Goal: Information Seeking & Learning: Learn about a topic

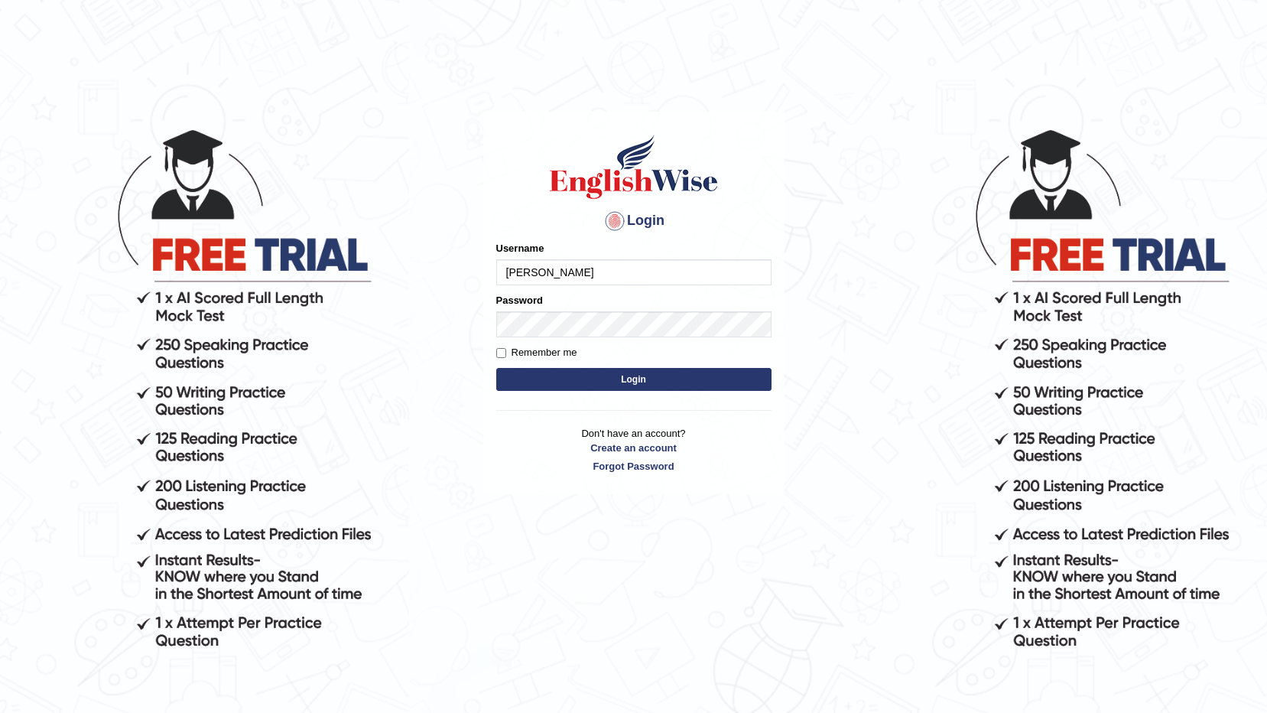
type input "devera"
click at [496, 368] on button "Login" at bounding box center [633, 379] width 275 height 23
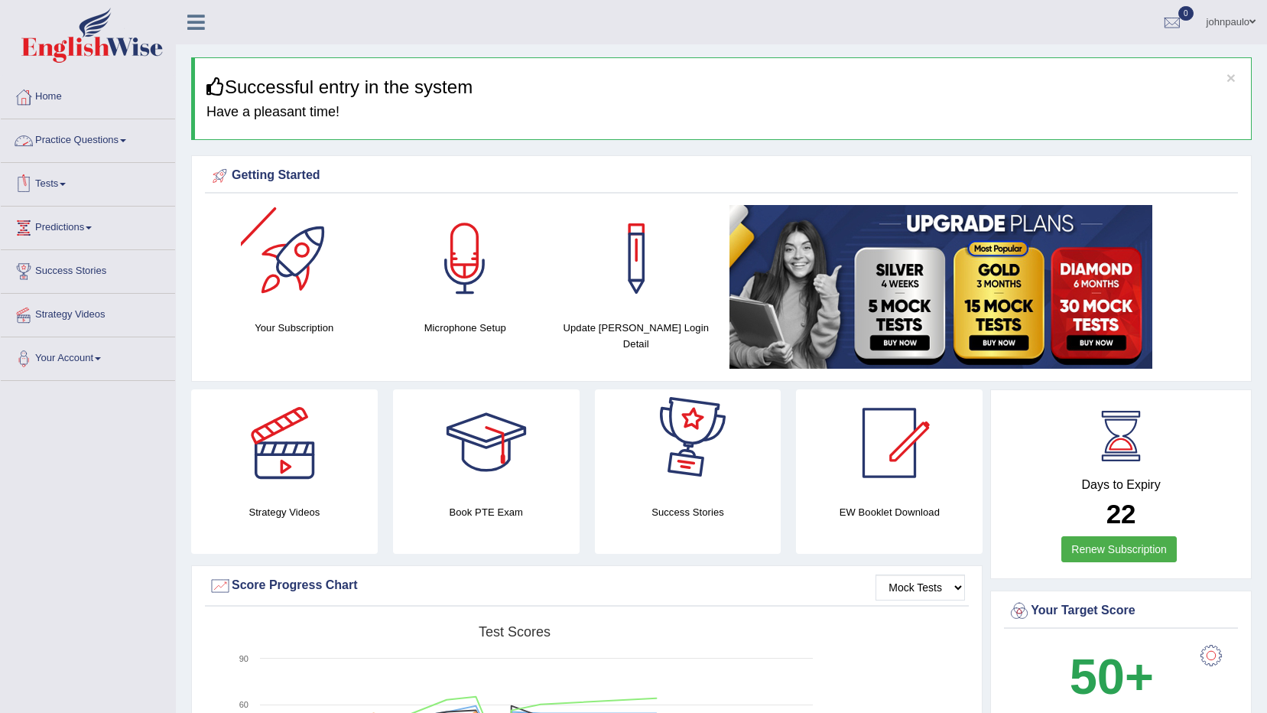
click at [131, 142] on link "Practice Questions" at bounding box center [88, 138] width 174 height 38
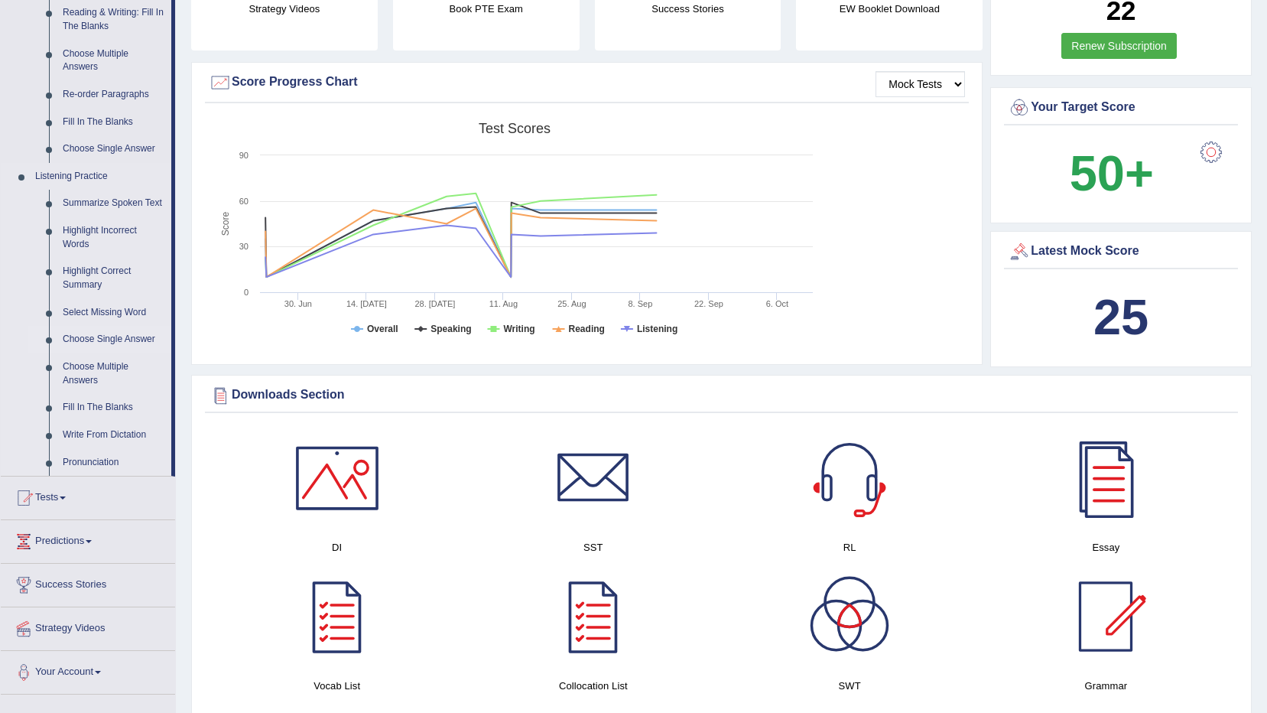
scroll to position [612, 0]
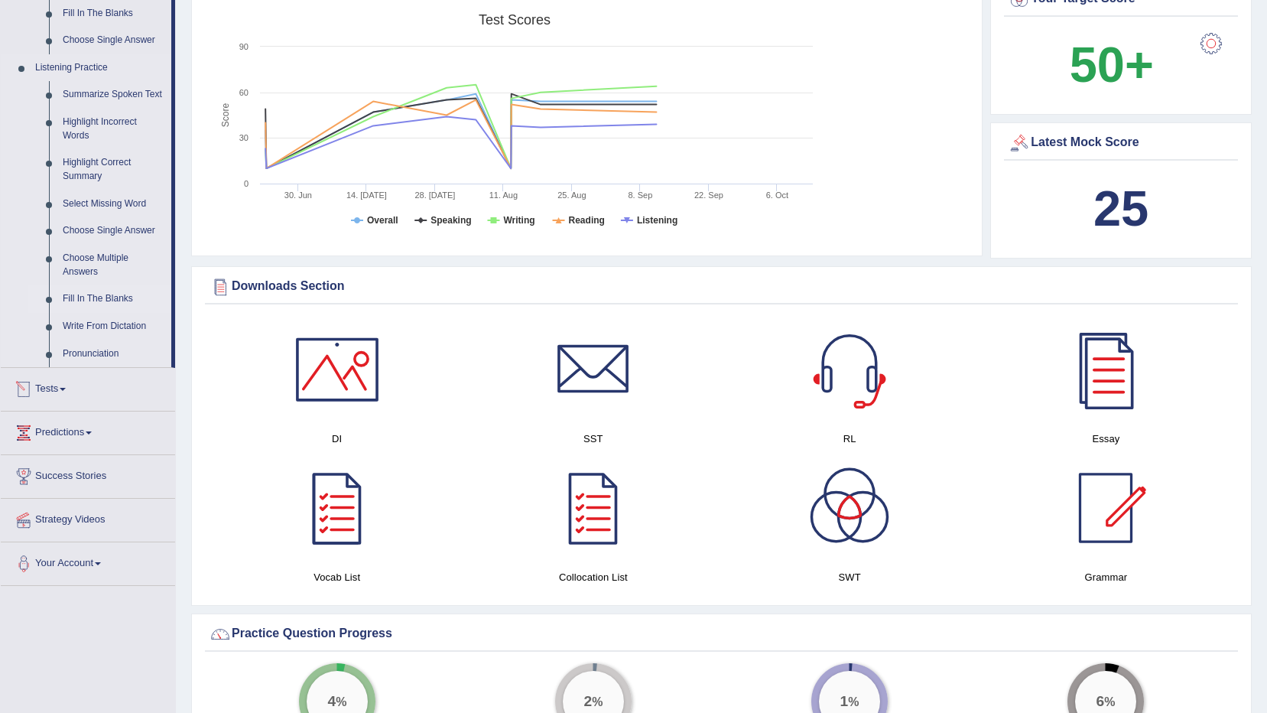
click at [112, 299] on link "Fill In The Blanks" at bounding box center [113, 299] width 115 height 28
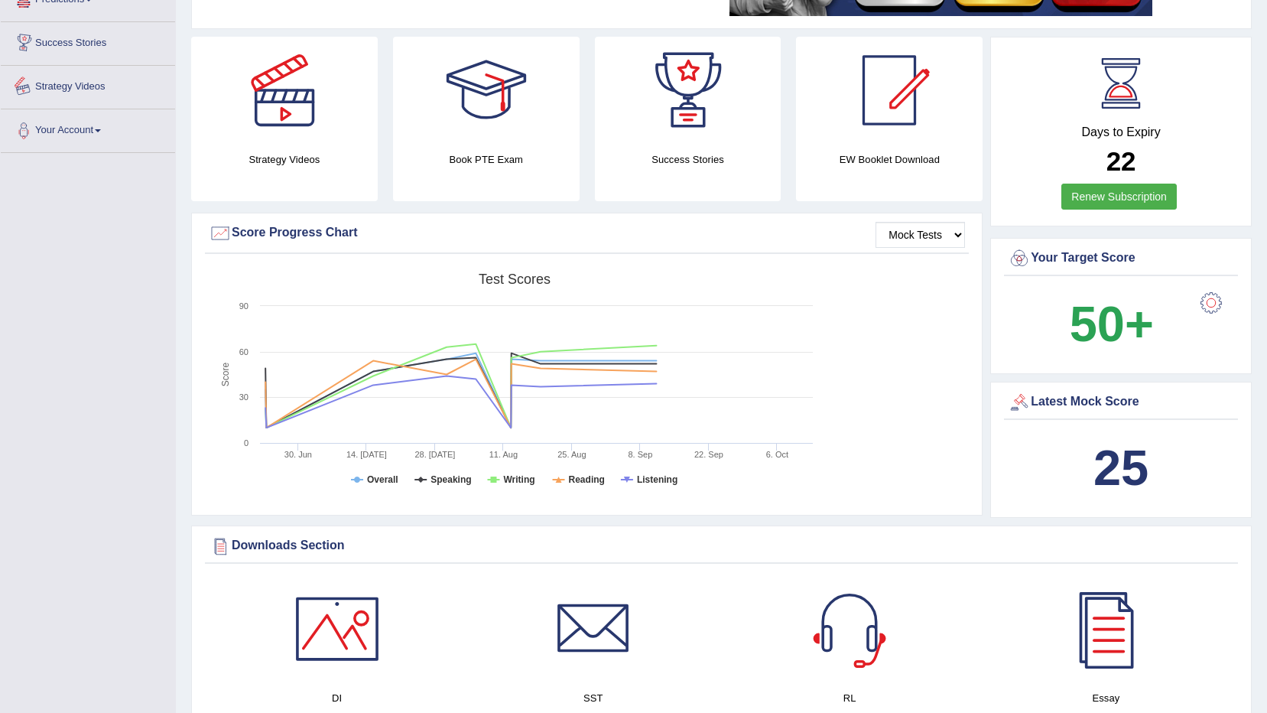
scroll to position [617, 0]
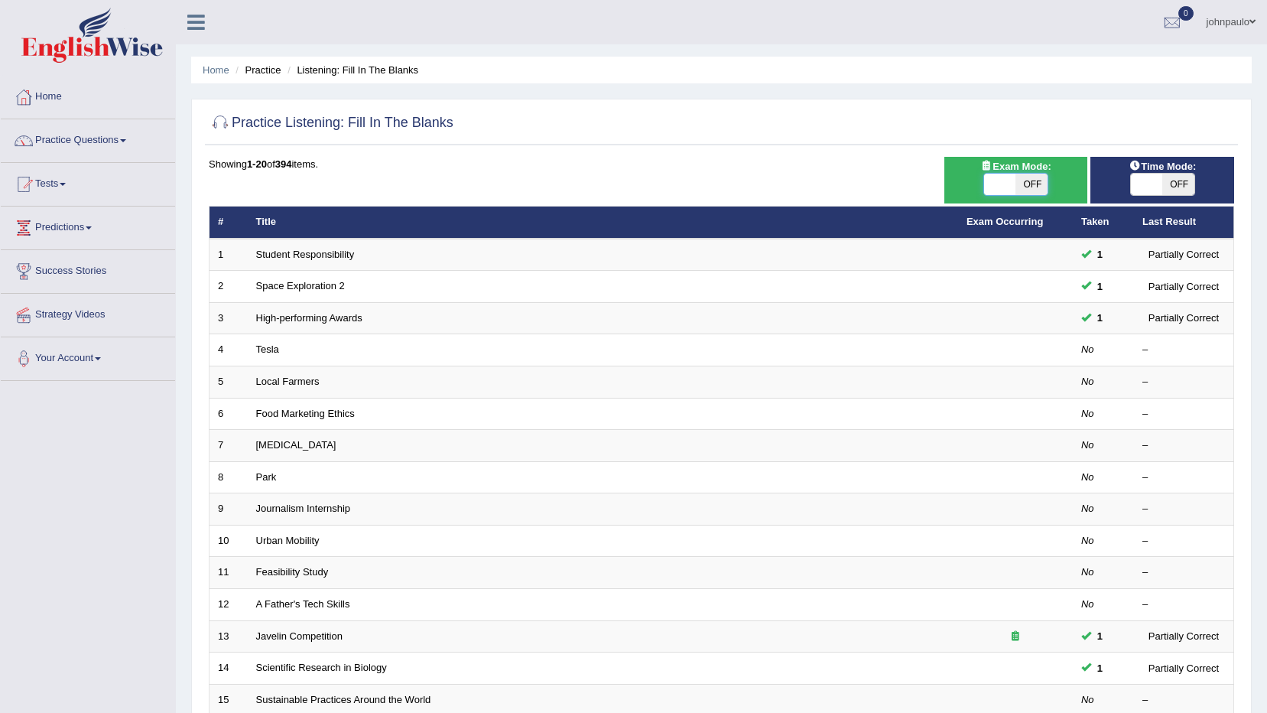
click at [1009, 183] on span at bounding box center [1000, 184] width 32 height 21
checkbox input "true"
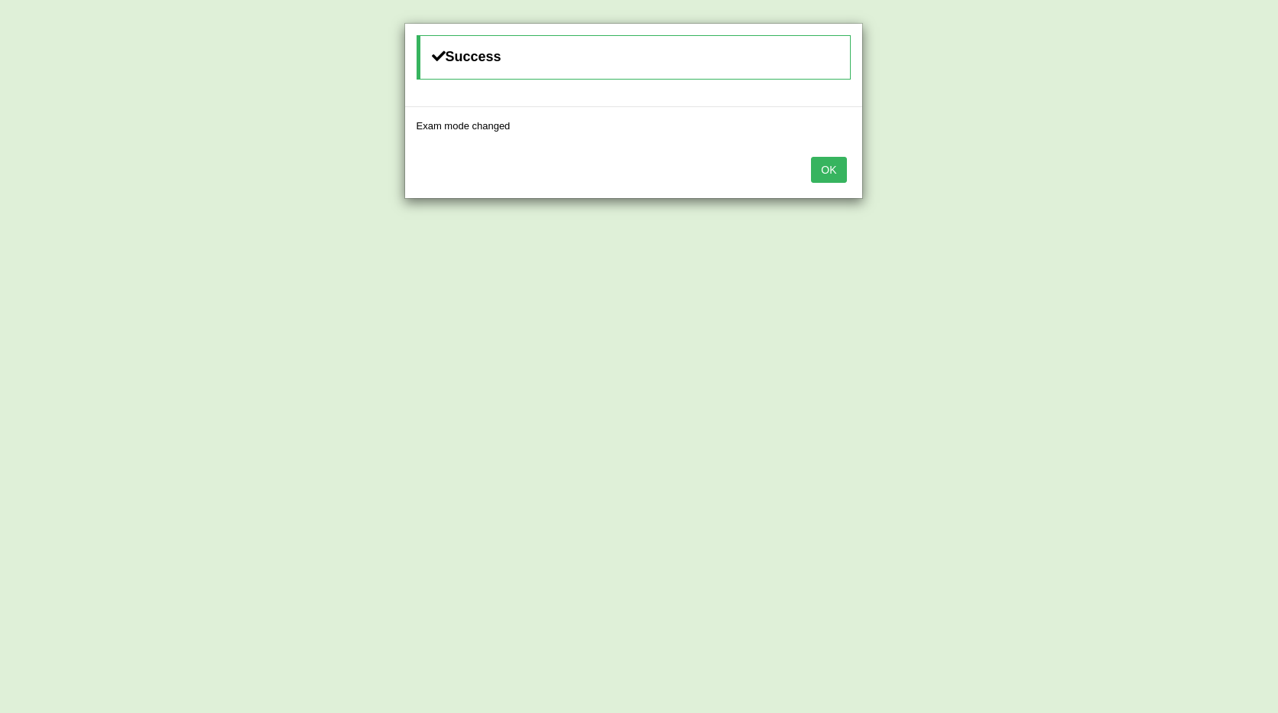
click at [838, 173] on button "OK" at bounding box center [828, 170] width 35 height 26
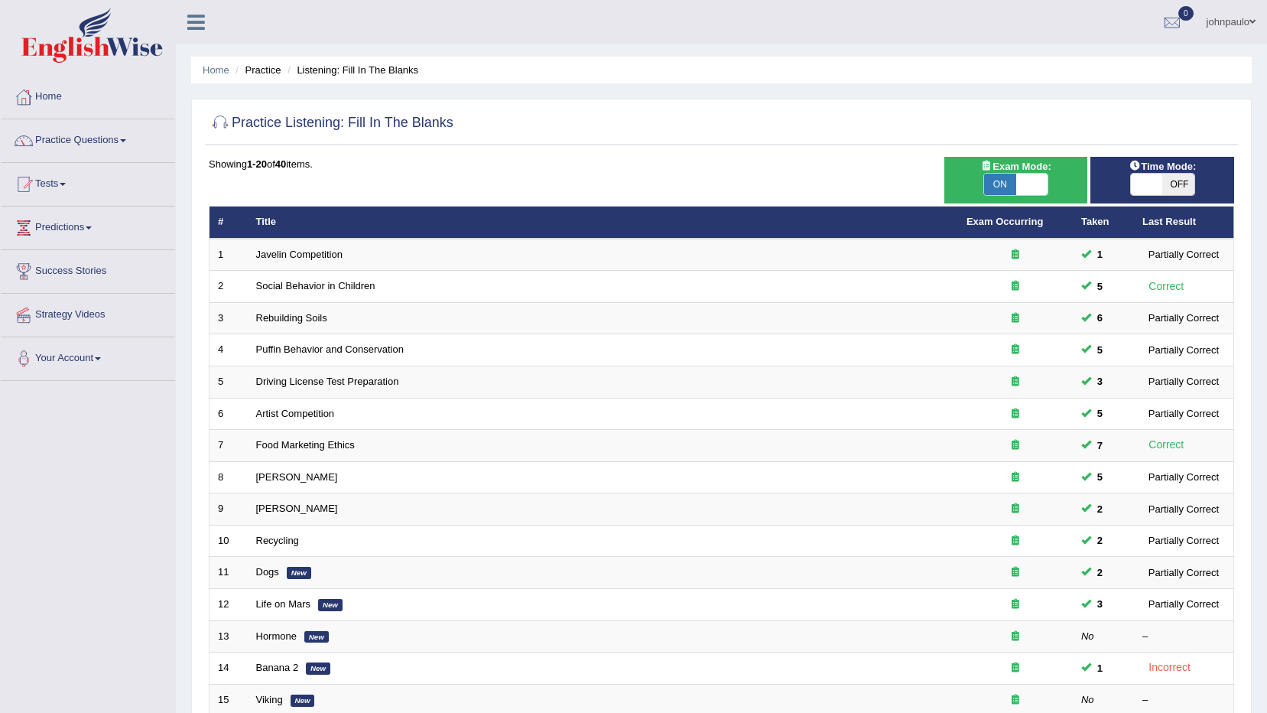
click at [1135, 183] on span at bounding box center [1147, 184] width 32 height 21
checkbox input "true"
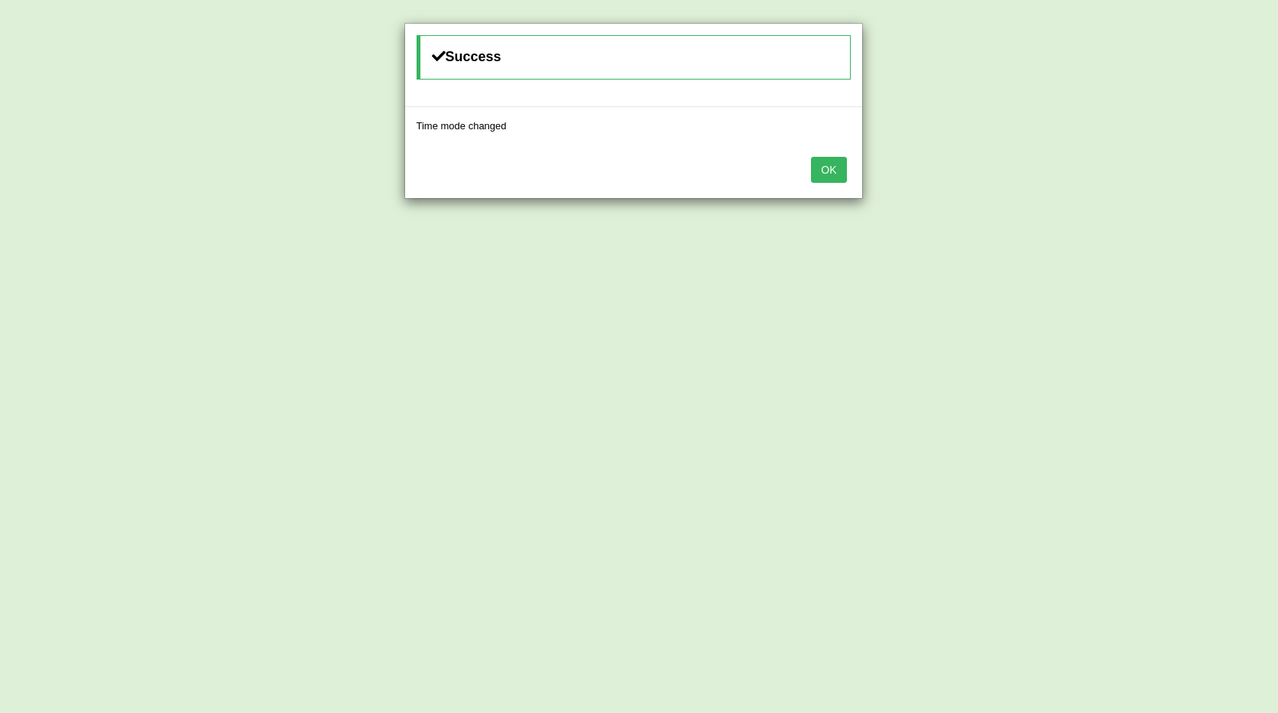
click at [826, 168] on button "OK" at bounding box center [828, 170] width 35 height 26
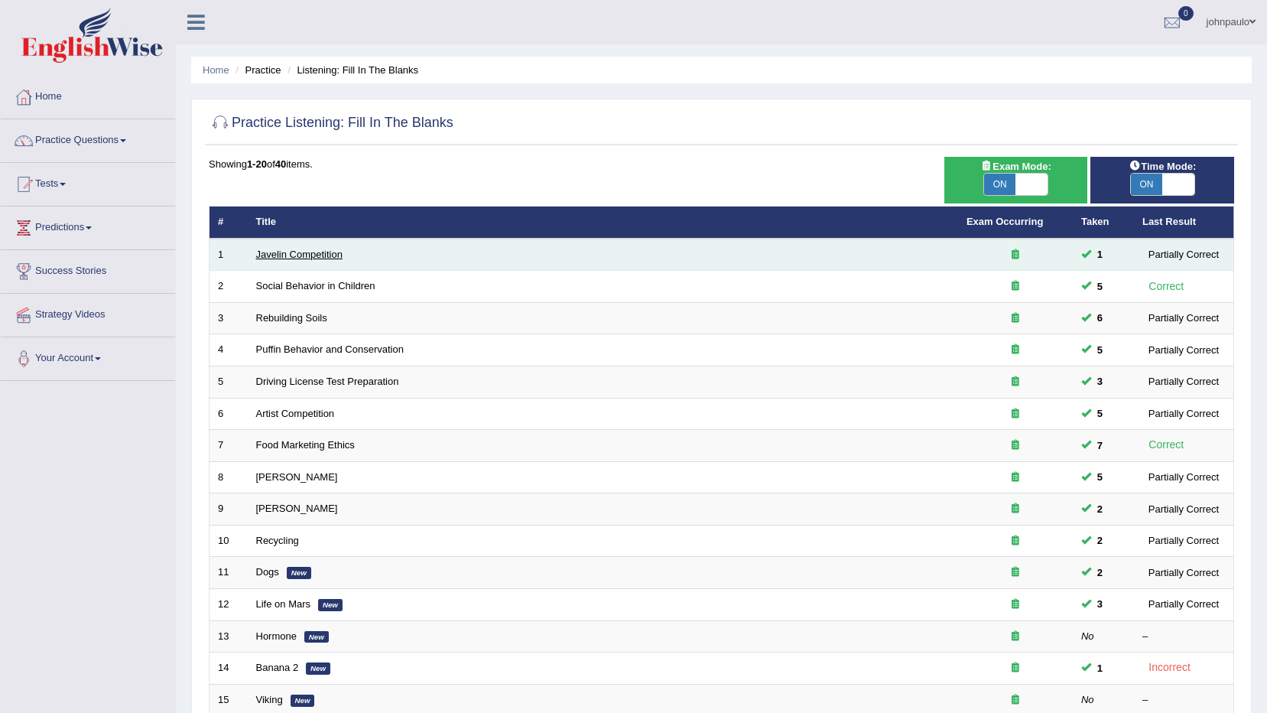
click at [307, 259] on link "Javelin Competition" at bounding box center [299, 253] width 86 height 11
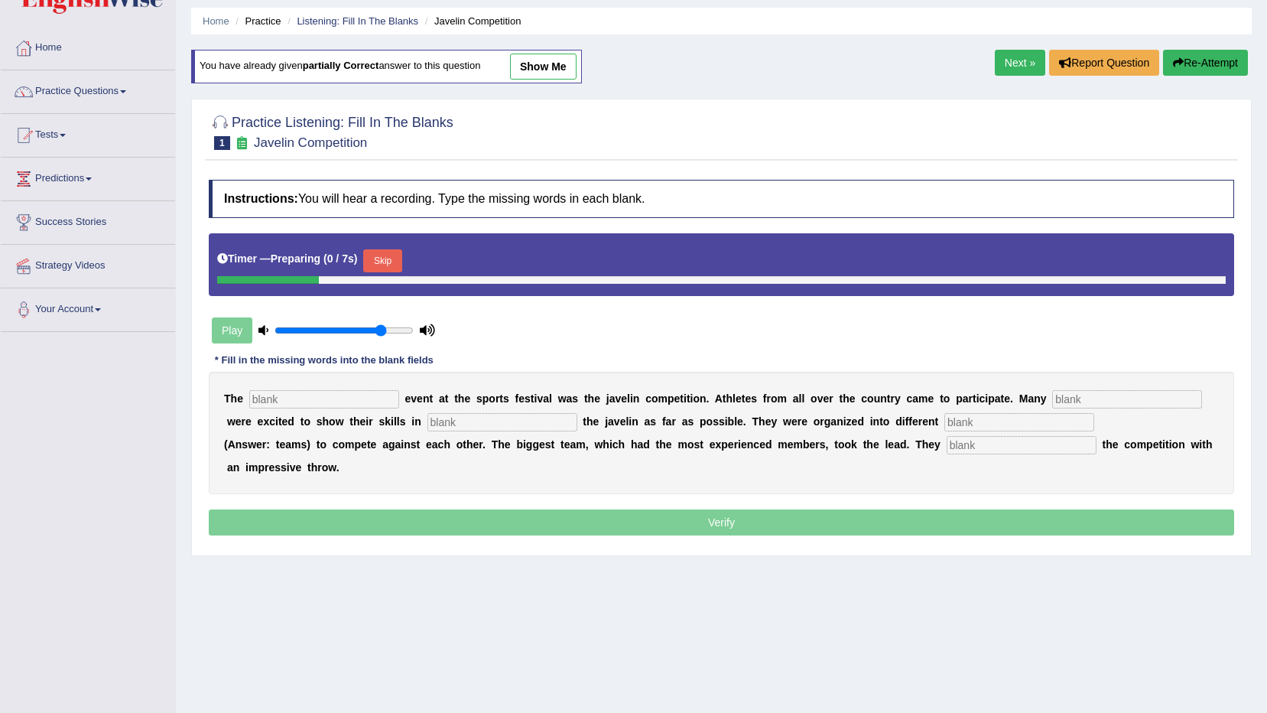
scroll to position [76, 0]
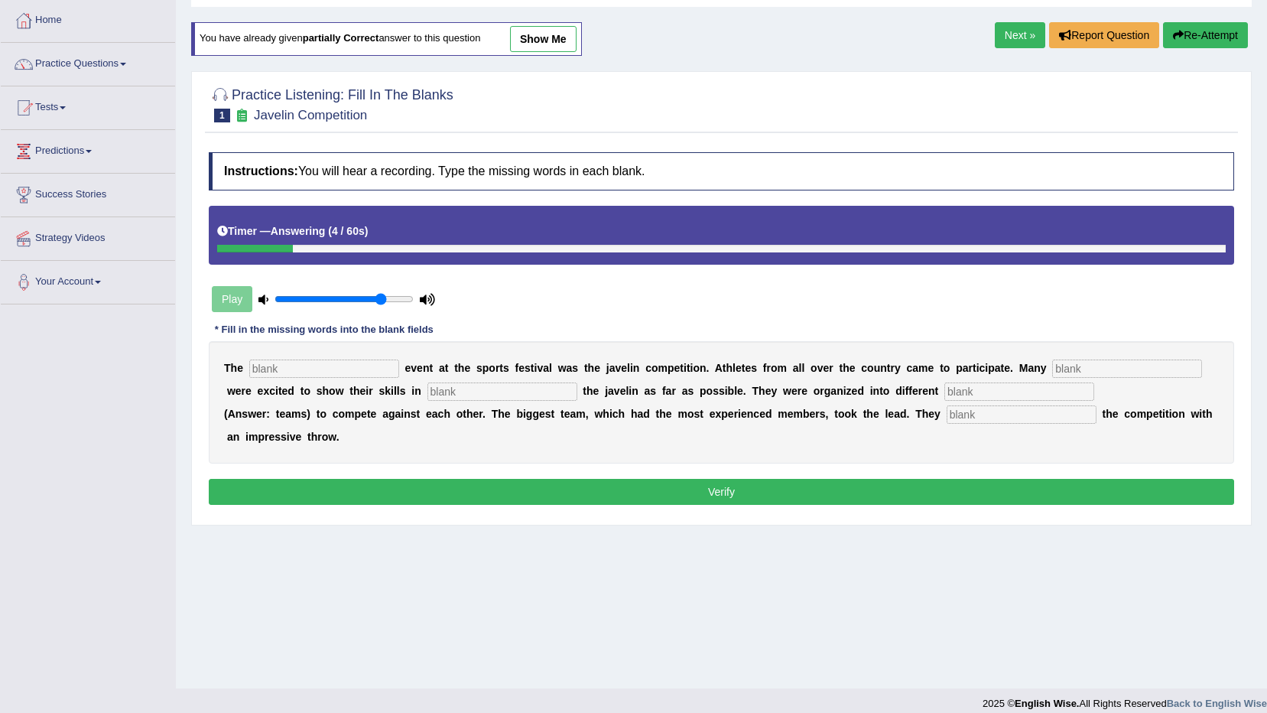
click at [277, 369] on input "text" at bounding box center [324, 368] width 150 height 18
type input "biggest"
click at [1052, 375] on input "text" at bounding box center [1127, 368] width 150 height 18
type input "people"
click at [427, 391] on input "text" at bounding box center [502, 391] width 150 height 18
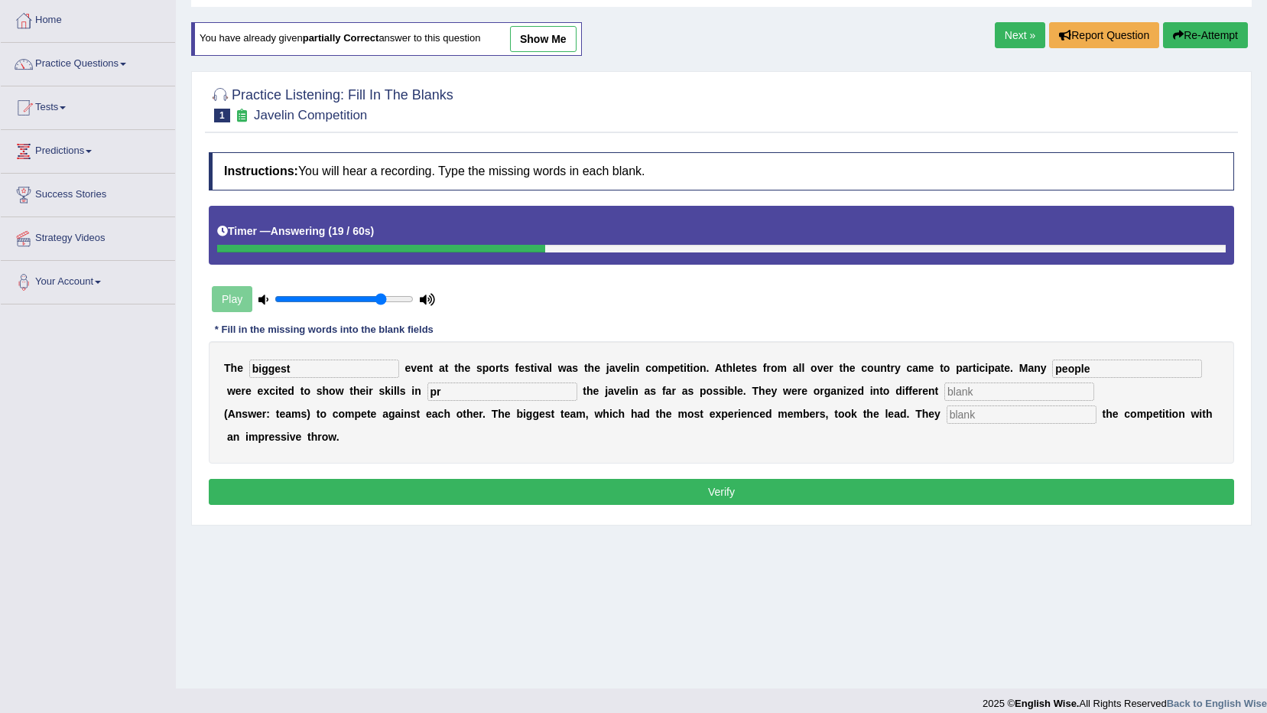
type input "p"
type input "front"
click at [944, 389] on input "text" at bounding box center [1019, 391] width 150 height 18
type input "team"
click at [972, 411] on input "text" at bounding box center [1022, 414] width 150 height 18
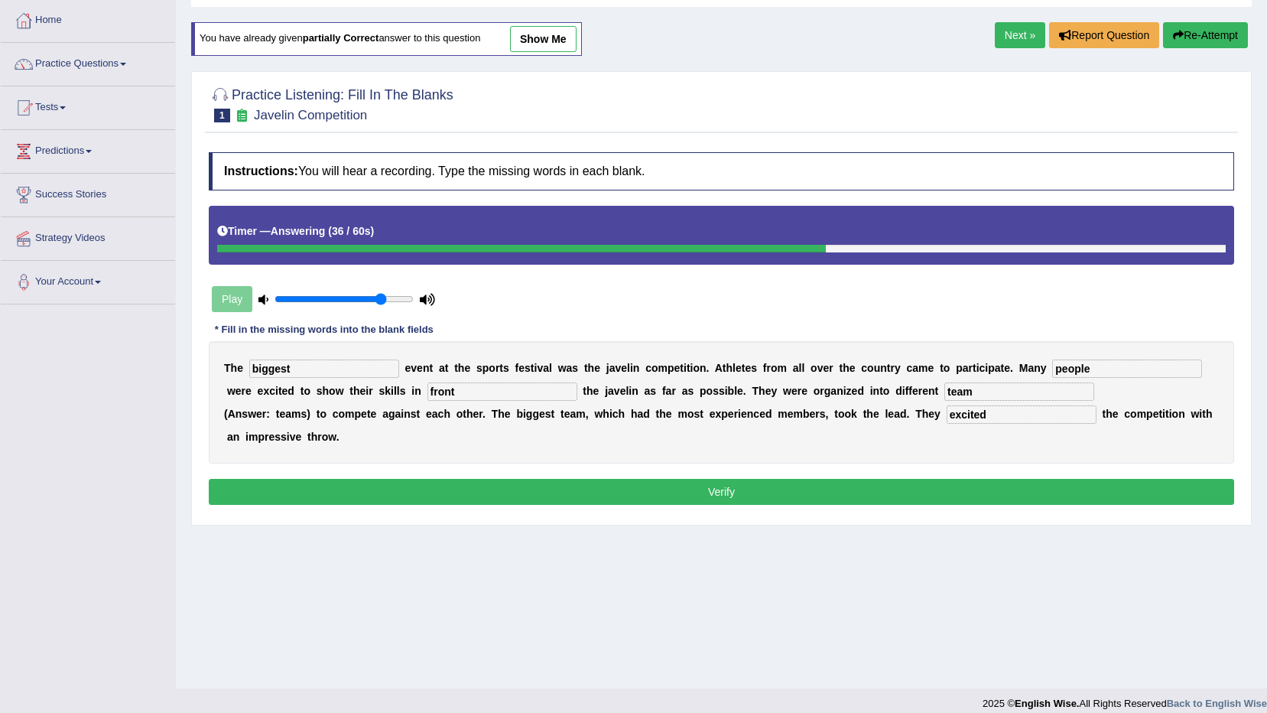
type input "excited"
click at [793, 495] on button "Verify" at bounding box center [721, 492] width 1025 height 26
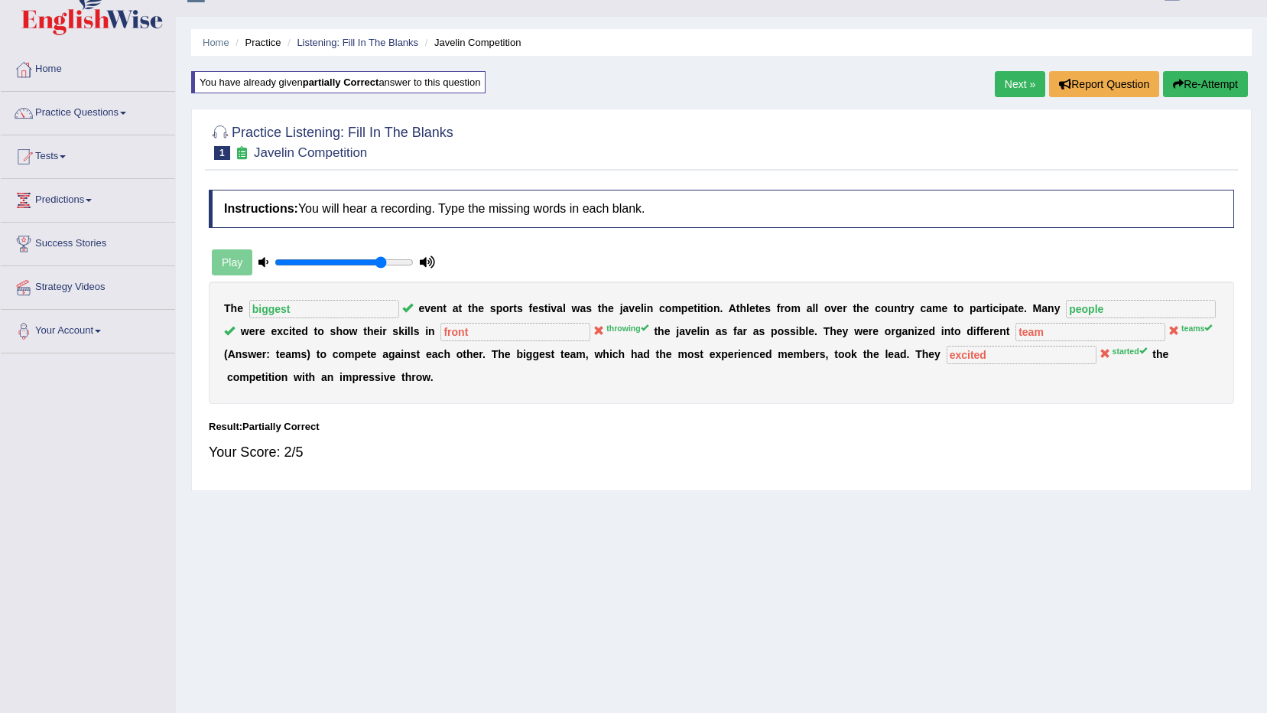
scroll to position [0, 0]
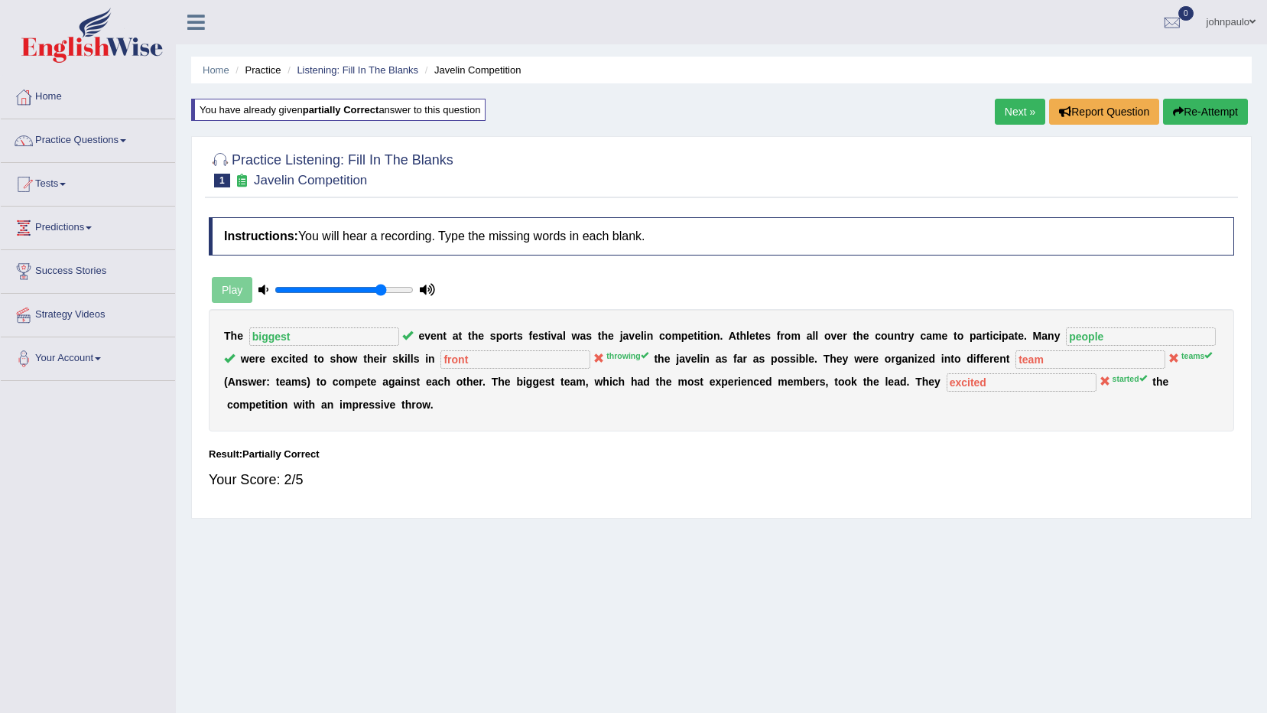
click at [998, 111] on link "Next »" at bounding box center [1020, 112] width 50 height 26
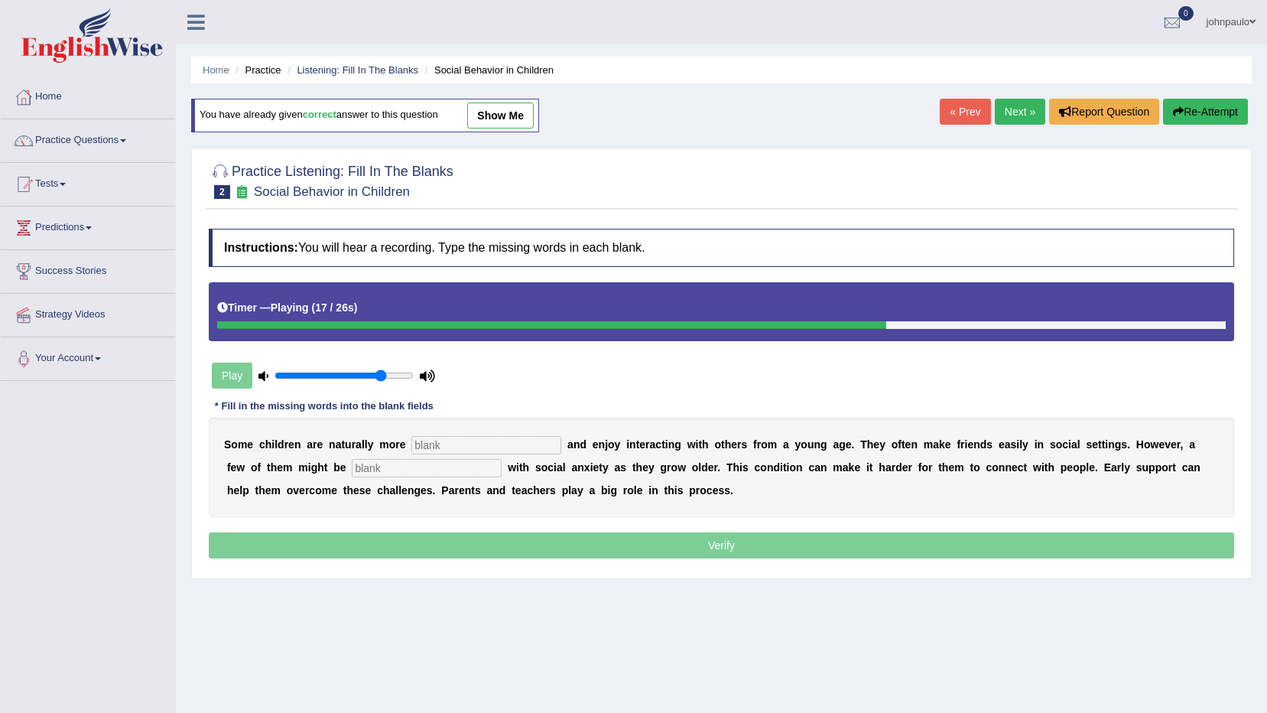
click at [460, 450] on input "text" at bounding box center [486, 445] width 150 height 18
type input "sociable"
click at [352, 472] on input "text" at bounding box center [427, 468] width 150 height 18
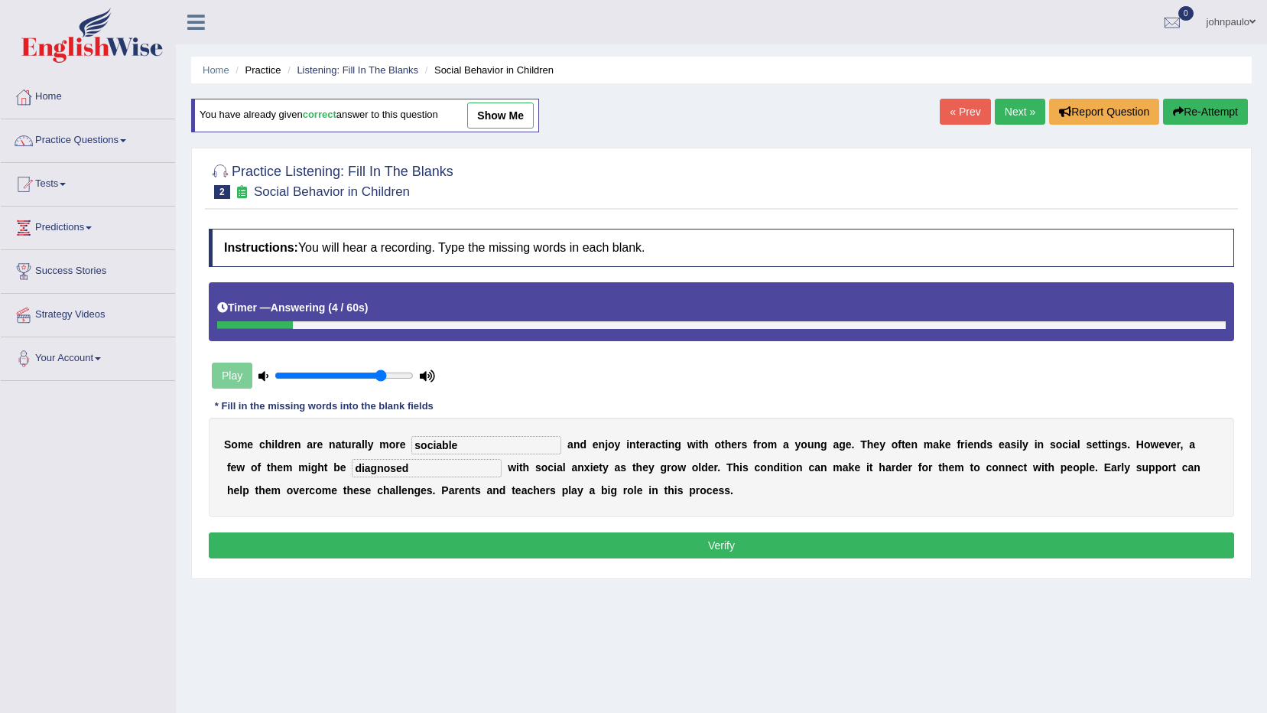
type input "diagnosed"
click at [456, 544] on button "Verify" at bounding box center [721, 545] width 1025 height 26
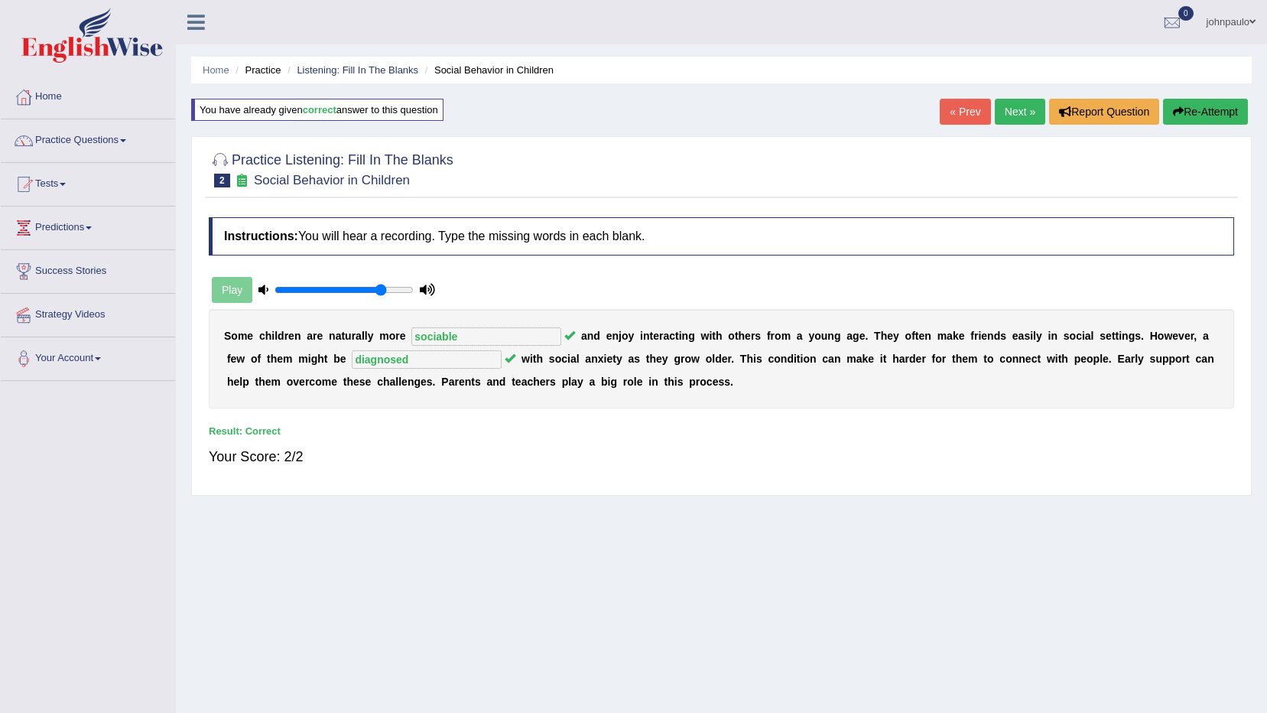
click at [1015, 105] on link "Next »" at bounding box center [1020, 112] width 50 height 26
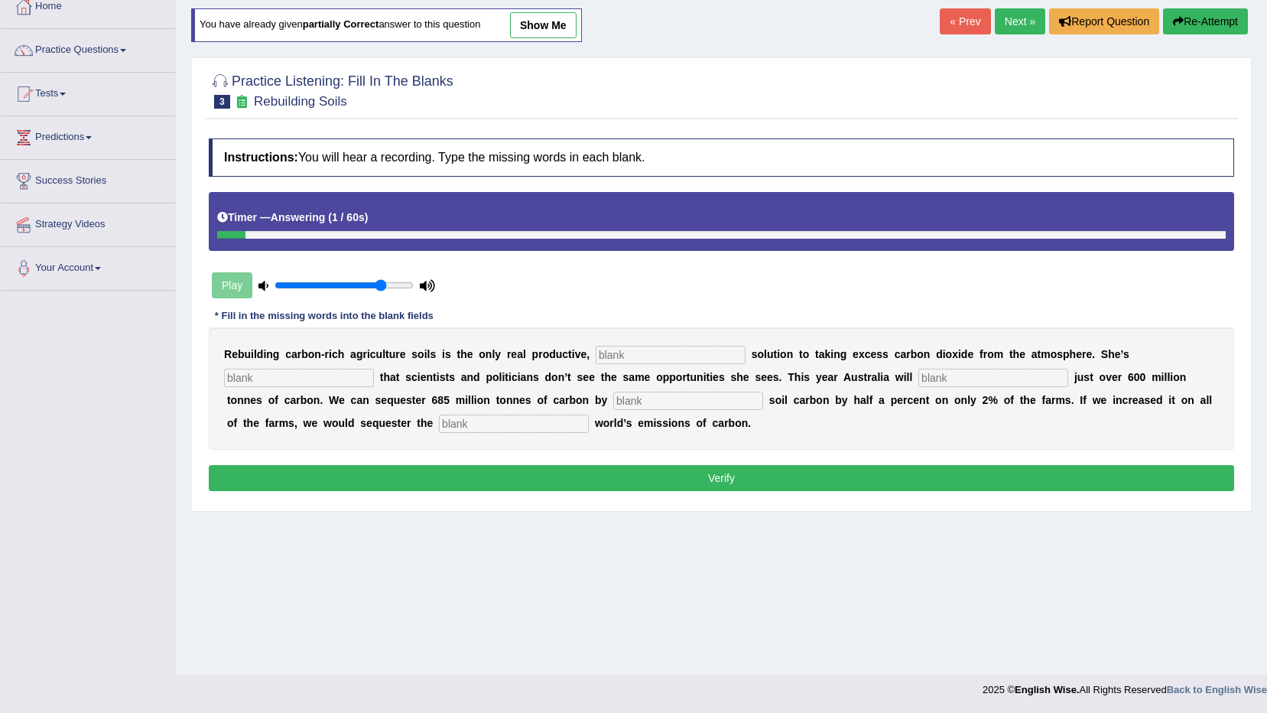
click at [617, 347] on input "text" at bounding box center [671, 355] width 150 height 18
type input "permanent"
click at [374, 369] on input "text" at bounding box center [299, 378] width 150 height 18
type input "frustrated"
click at [918, 380] on input "text" at bounding box center [993, 378] width 150 height 18
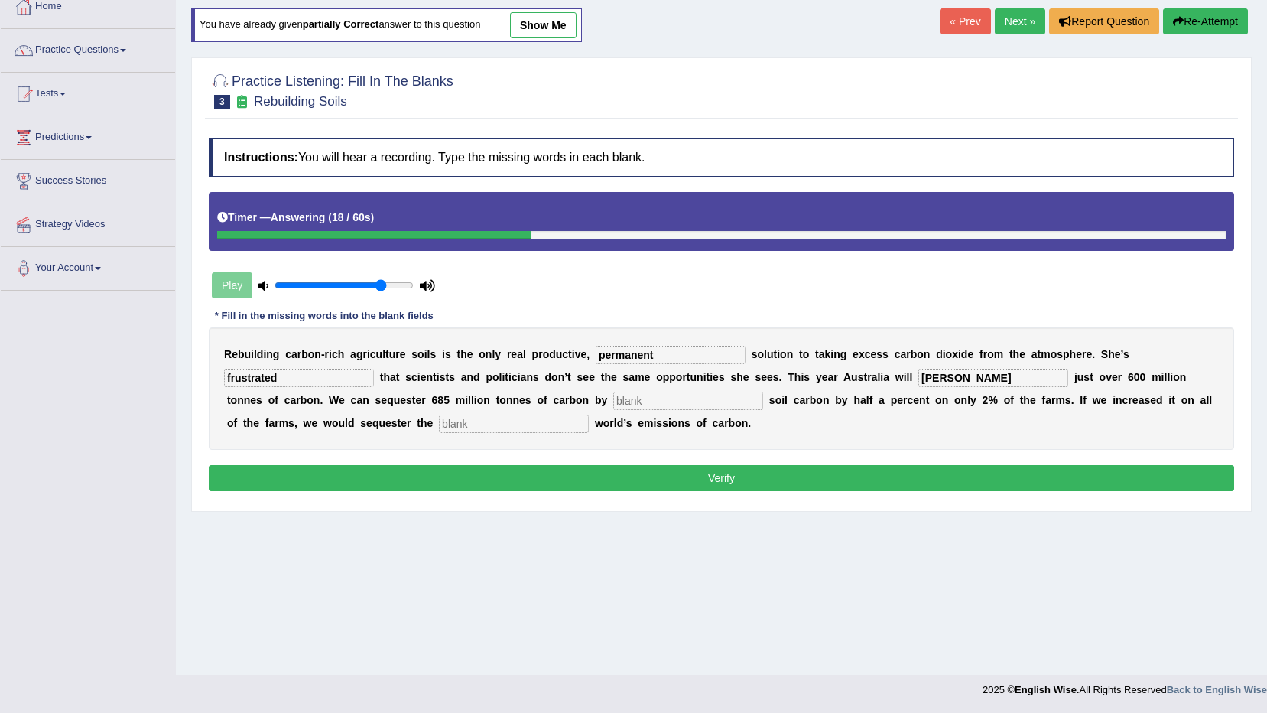
type input "amit"
click at [613, 395] on input "text" at bounding box center [688, 400] width 150 height 18
type input "increasing"
click at [439, 428] on input "text" at bounding box center [514, 423] width 150 height 18
type input "whole"
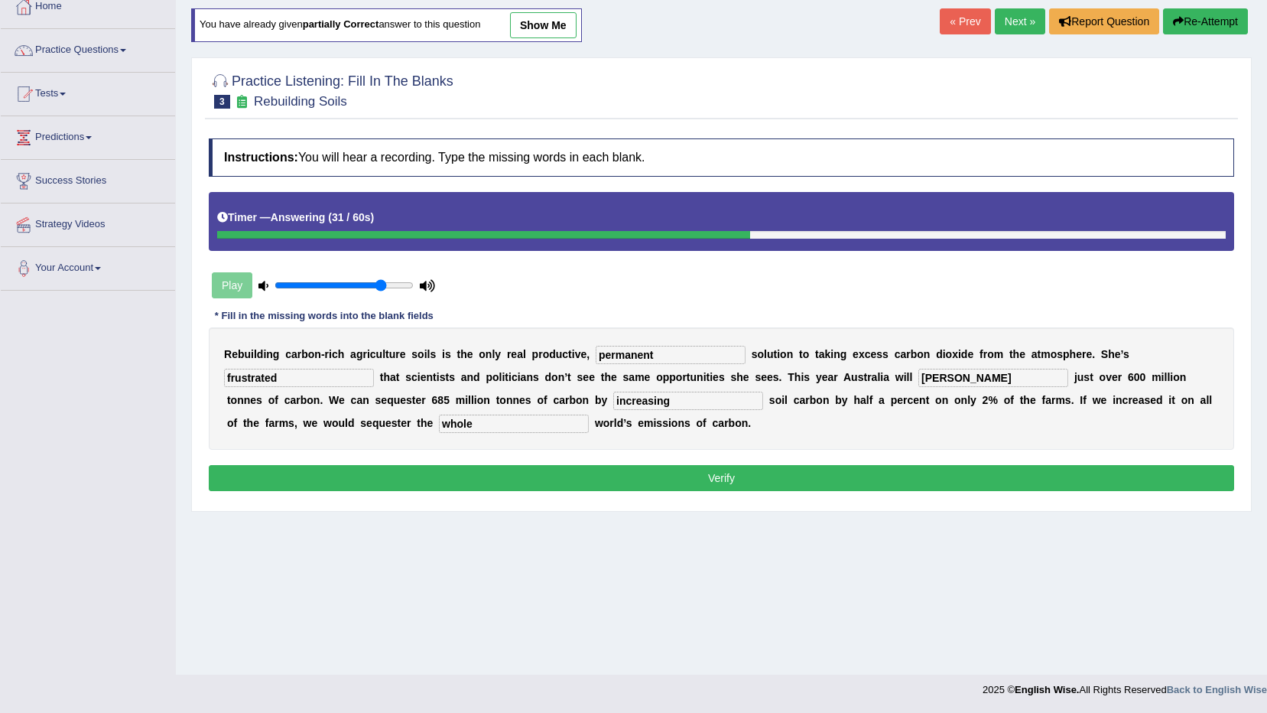
click at [723, 476] on button "Verify" at bounding box center [721, 478] width 1025 height 26
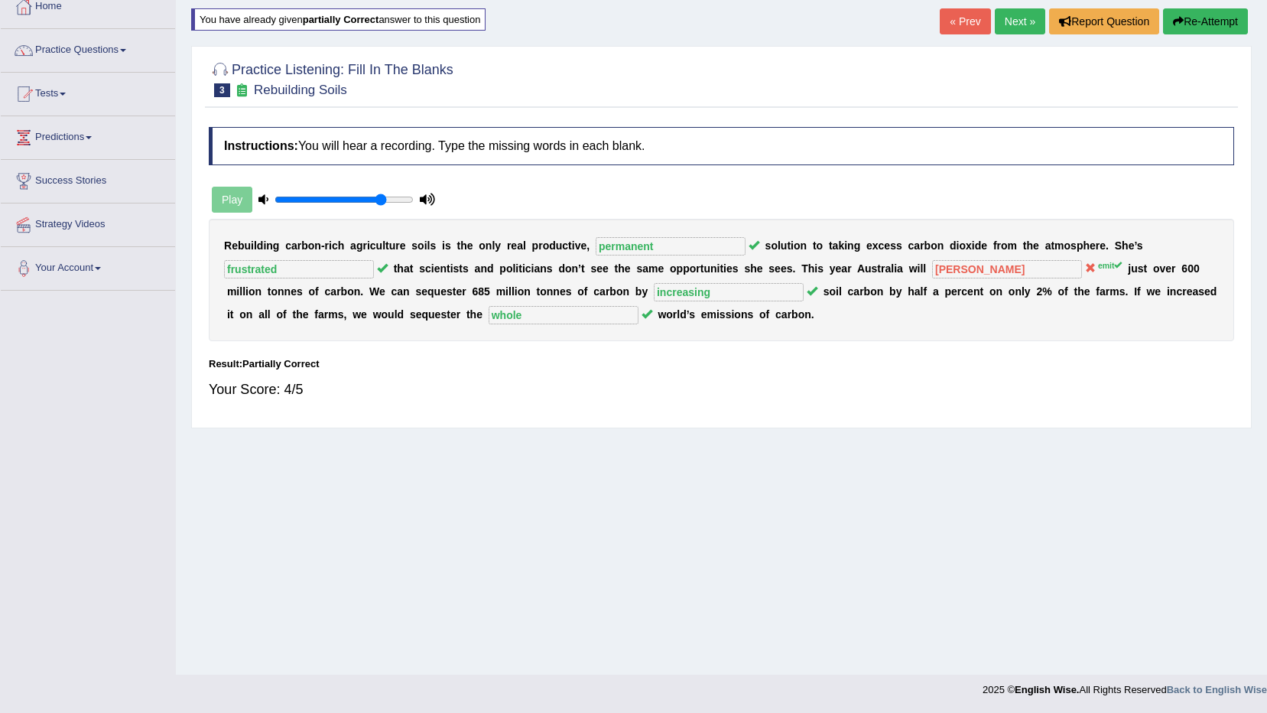
click at [1033, 20] on link "Next »" at bounding box center [1020, 21] width 50 height 26
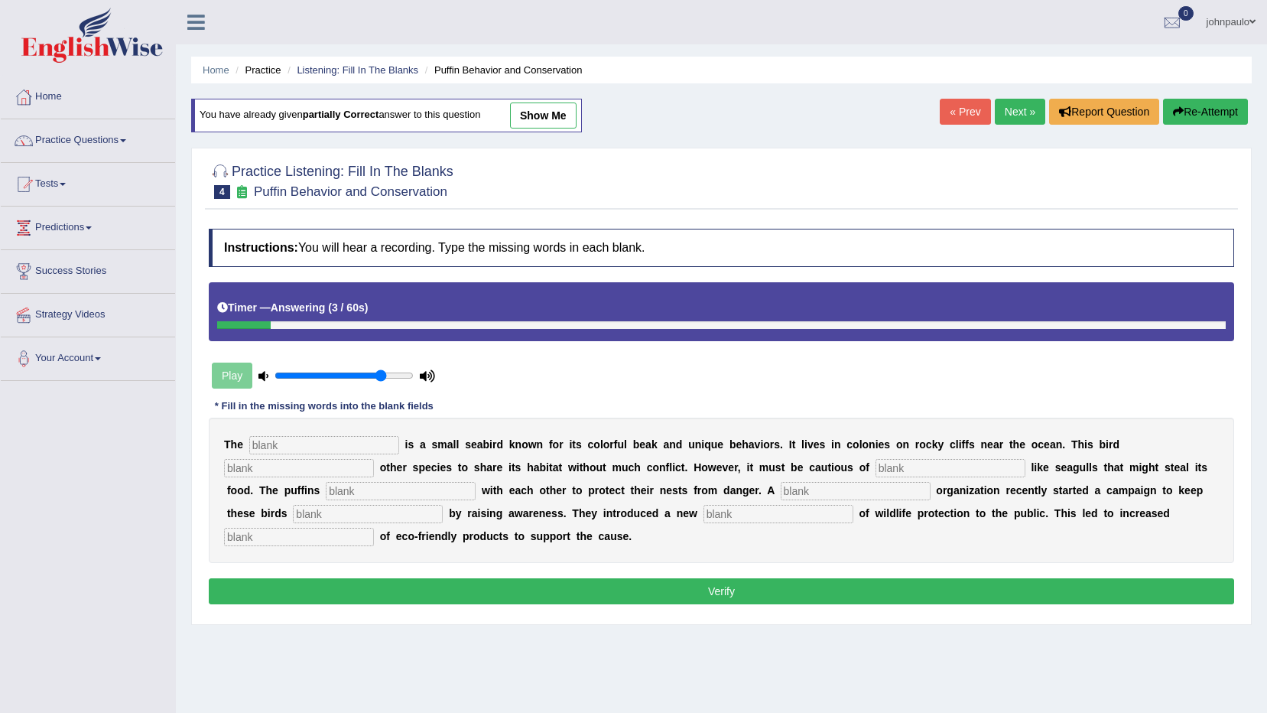
click at [278, 440] on input "text" at bounding box center [324, 445] width 150 height 18
type input "puffin"
click at [374, 459] on input "text" at bounding box center [299, 468] width 150 height 18
type input "allows"
click at [875, 468] on input "text" at bounding box center [950, 468] width 150 height 18
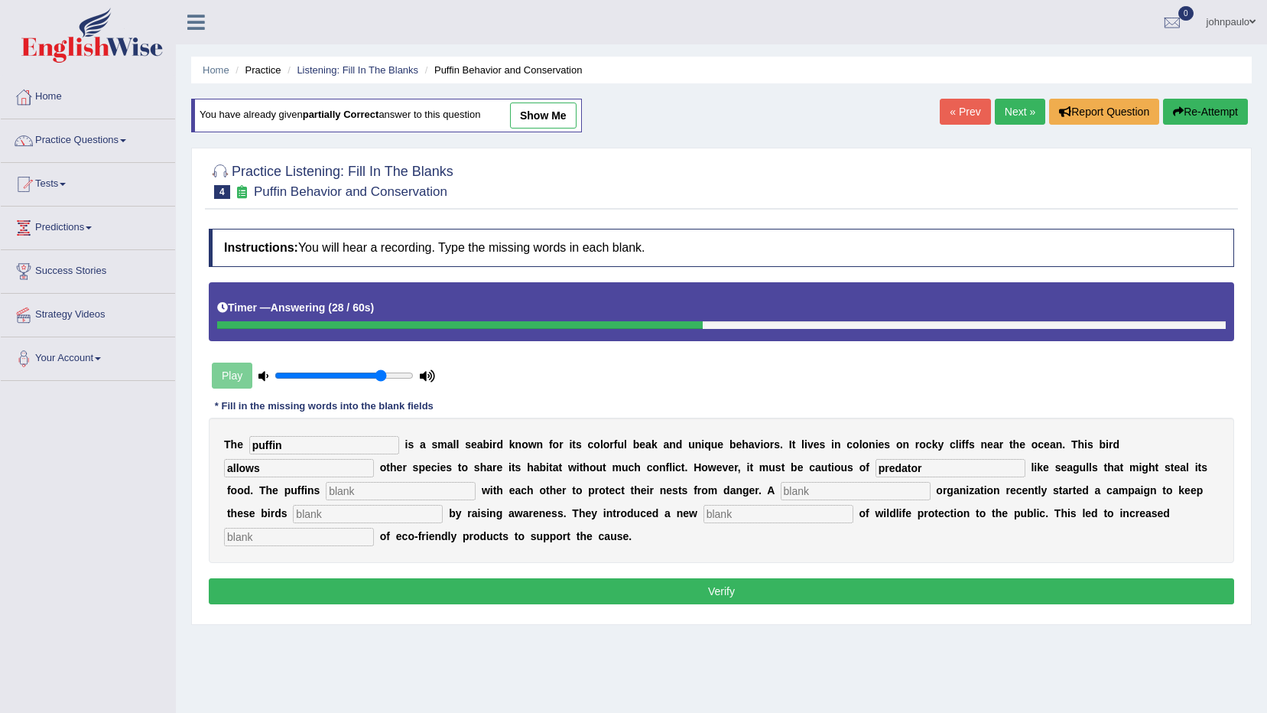
type input "predator"
click at [326, 495] on input "text" at bounding box center [401, 491] width 150 height 18
type input "cooperate"
click at [781, 492] on input "text" at bounding box center [856, 491] width 150 height 18
type input "corporate"
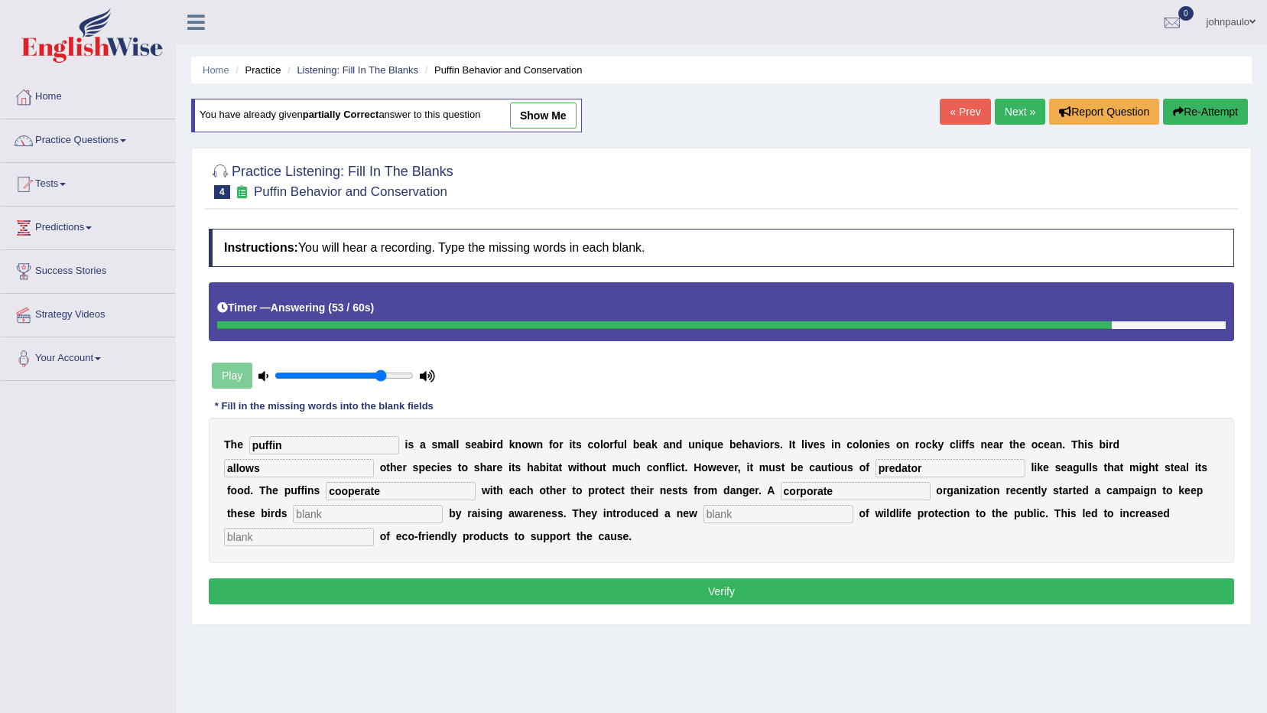
click at [293, 512] on input "text" at bounding box center [368, 514] width 150 height 18
type input "awareness"
drag, startPoint x: 618, startPoint y: 528, endPoint x: 628, endPoint y: 515, distance: 17.4
click at [625, 521] on div "T h e puffin i s a s m a l l s e a b i r d k n o w n f o r i t s c o l o r f u …" at bounding box center [721, 489] width 1025 height 145
click at [703, 511] on input "text" at bounding box center [778, 514] width 150 height 18
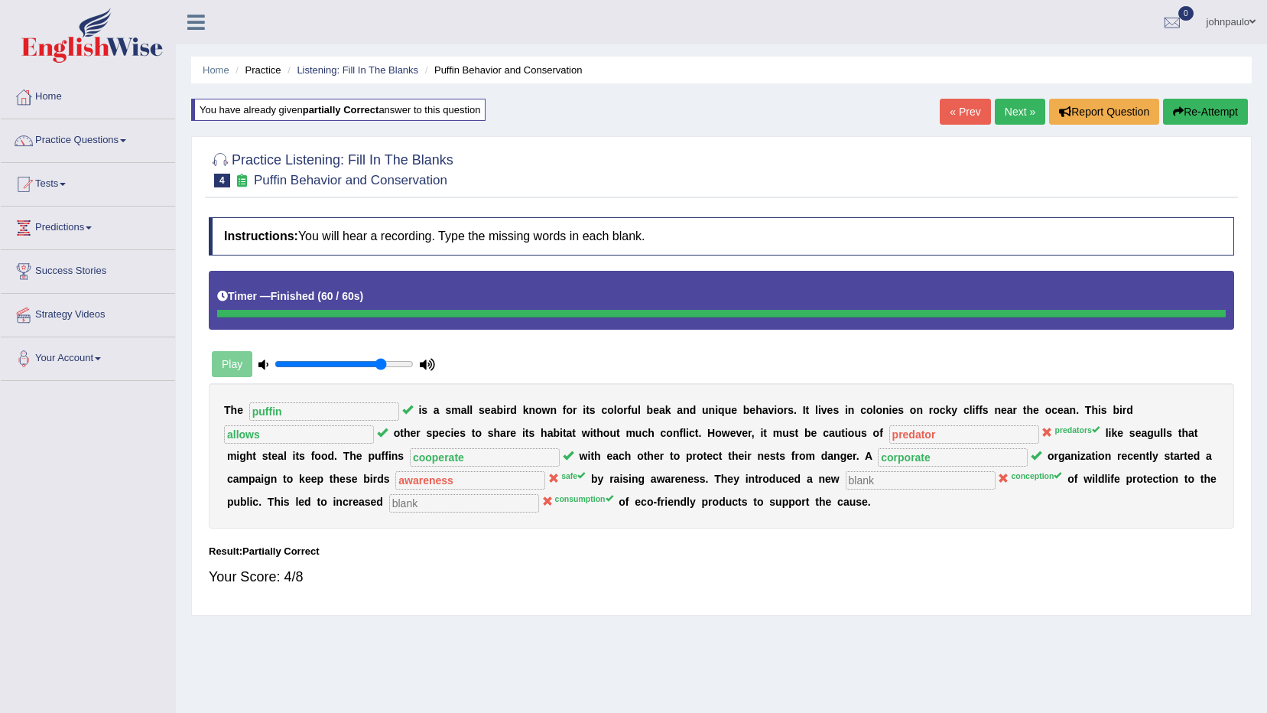
click at [1025, 115] on link "Next »" at bounding box center [1020, 112] width 50 height 26
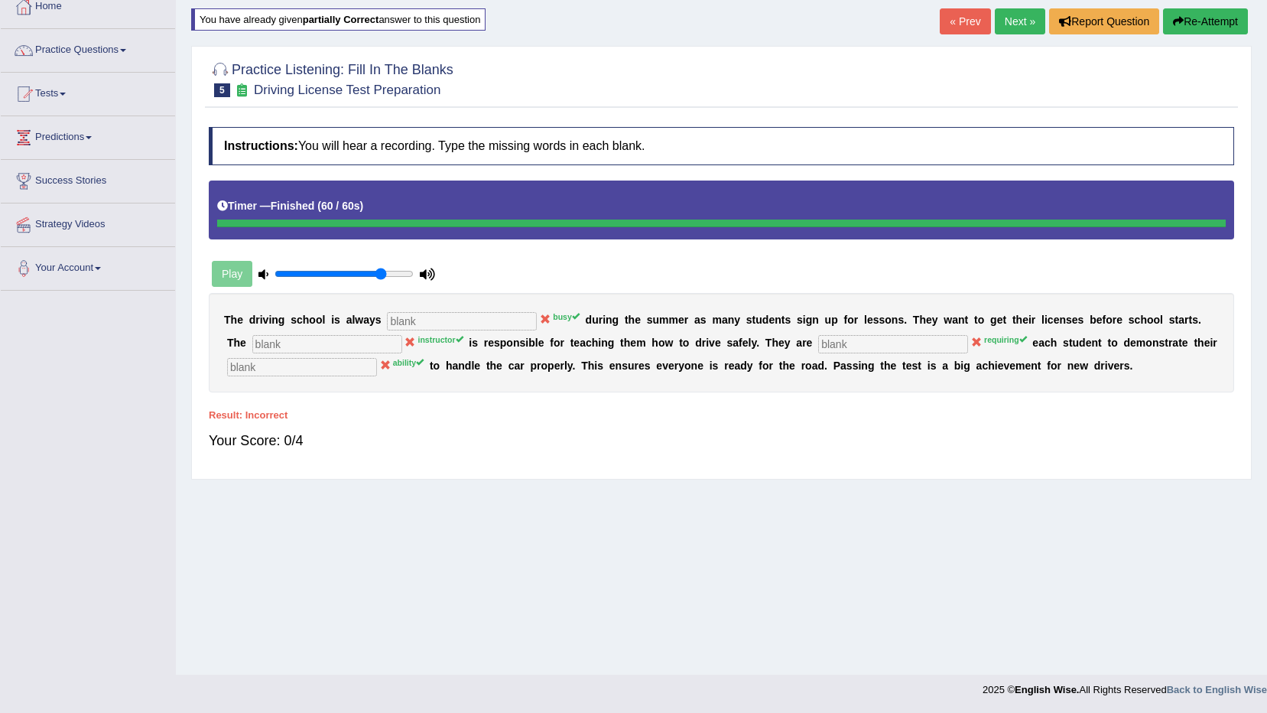
click at [1225, 11] on button "Re-Attempt" at bounding box center [1205, 21] width 85 height 26
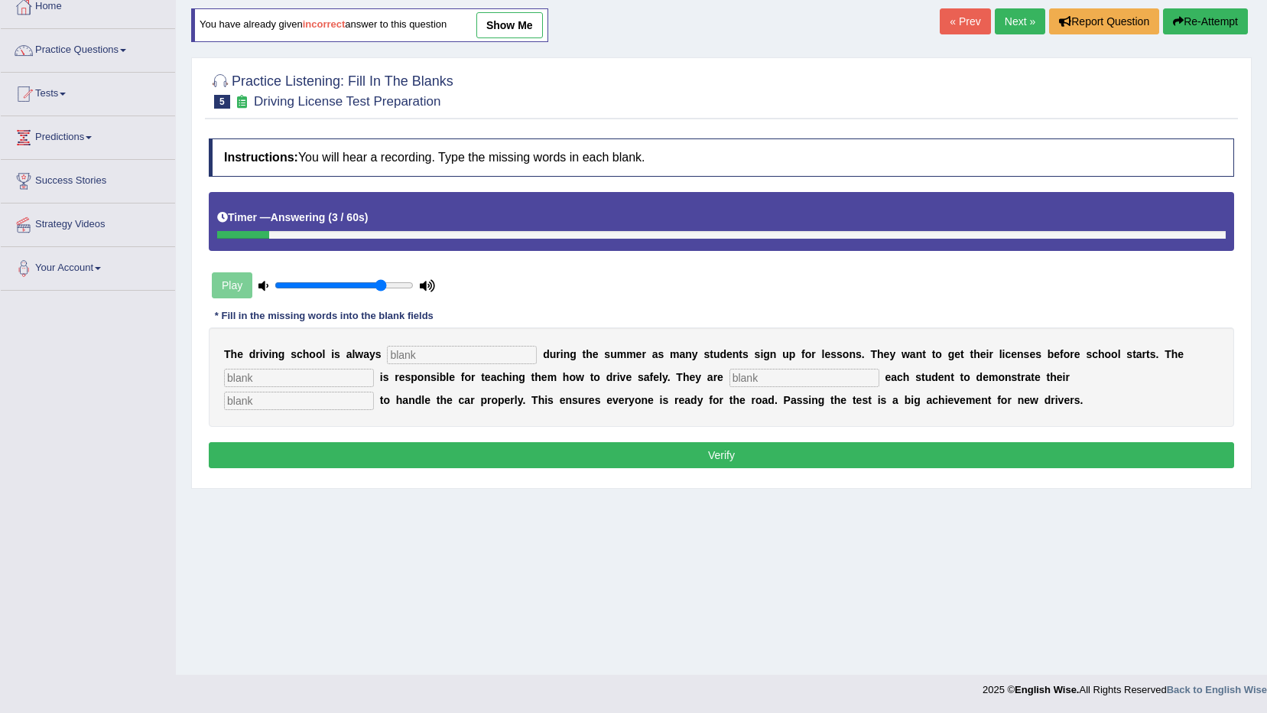
click at [426, 348] on input "text" at bounding box center [462, 355] width 150 height 18
type input "busy"
click at [291, 376] on input "text" at bounding box center [299, 378] width 150 height 18
type input "instructor"
click at [729, 382] on input "text" at bounding box center [804, 378] width 150 height 18
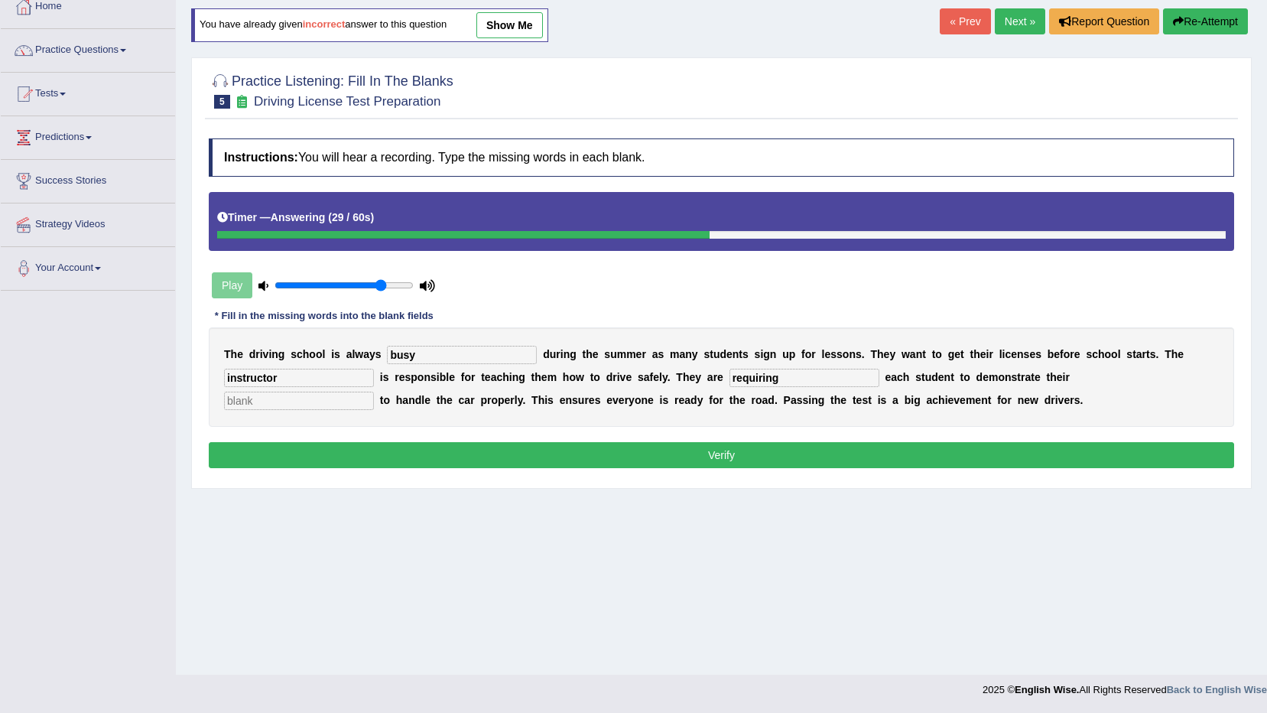
type input "requiring"
click at [374, 391] on input "text" at bounding box center [299, 400] width 150 height 18
type input "ability"
click at [768, 463] on button "Verify" at bounding box center [721, 455] width 1025 height 26
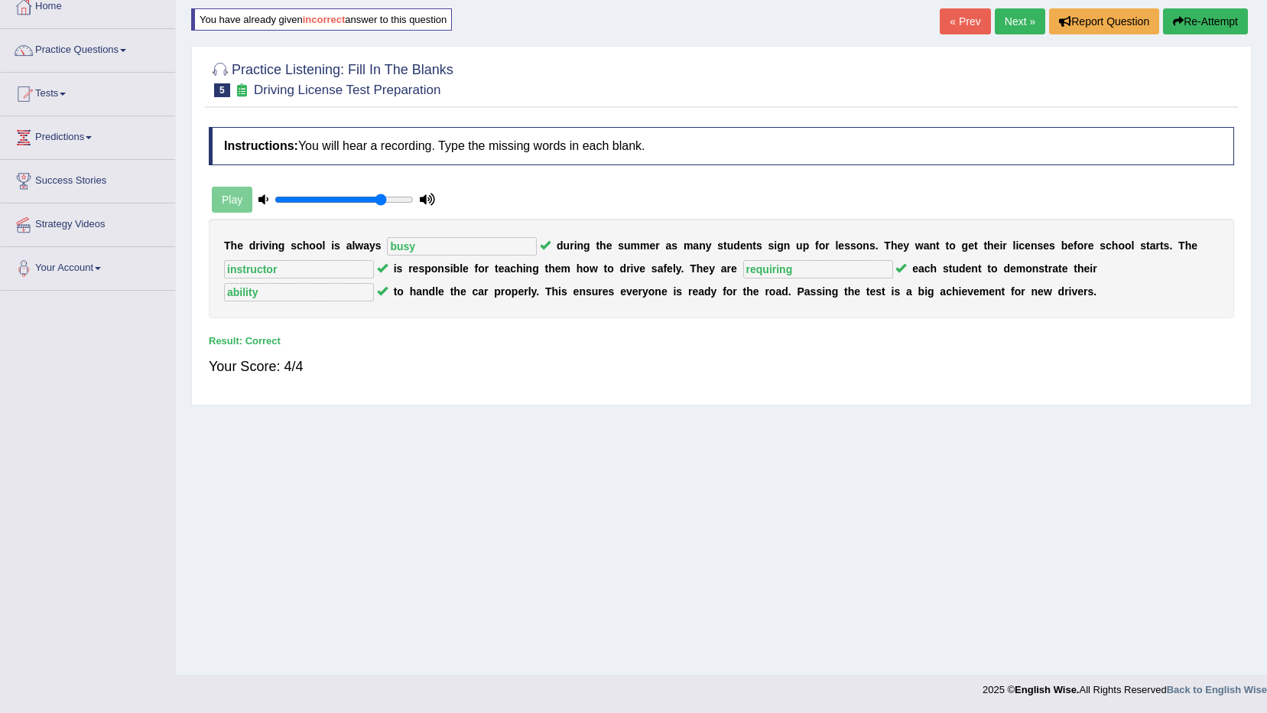
click at [1024, 22] on link "Next »" at bounding box center [1020, 21] width 50 height 26
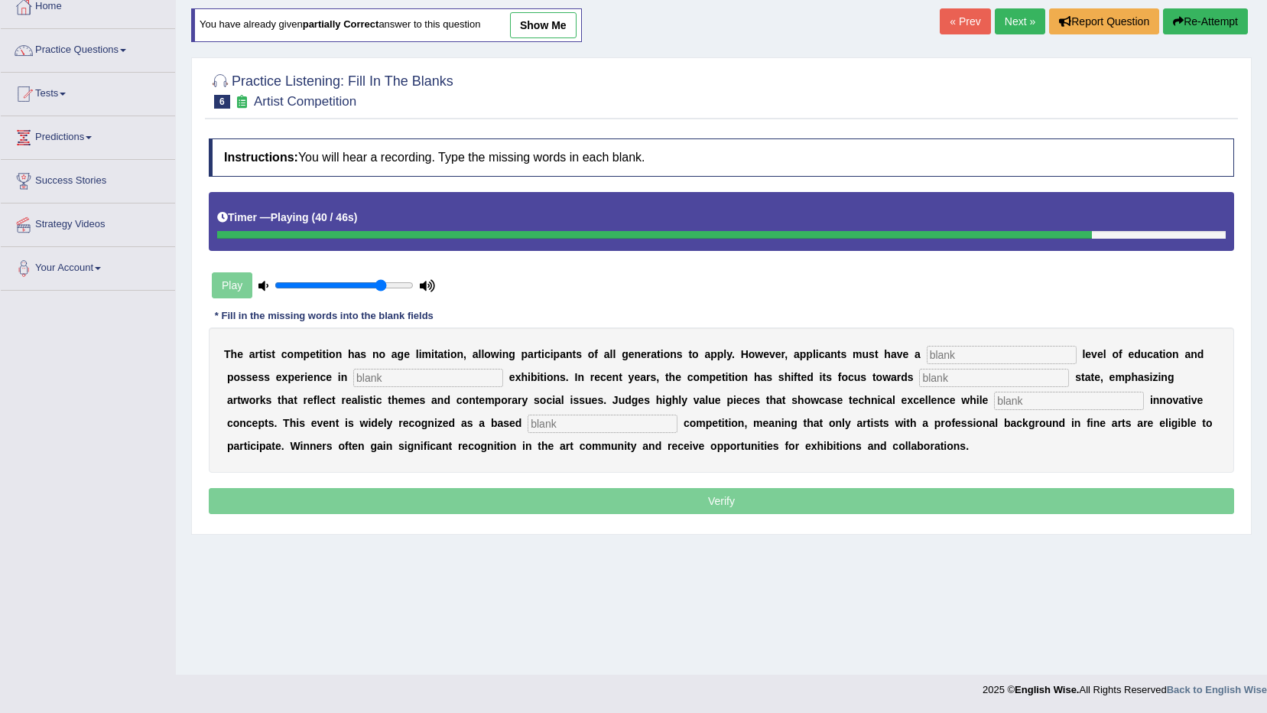
drag, startPoint x: 924, startPoint y: 358, endPoint x: 927, endPoint y: 391, distance: 33.1
click at [927, 358] on input "text" at bounding box center [1002, 355] width 150 height 18
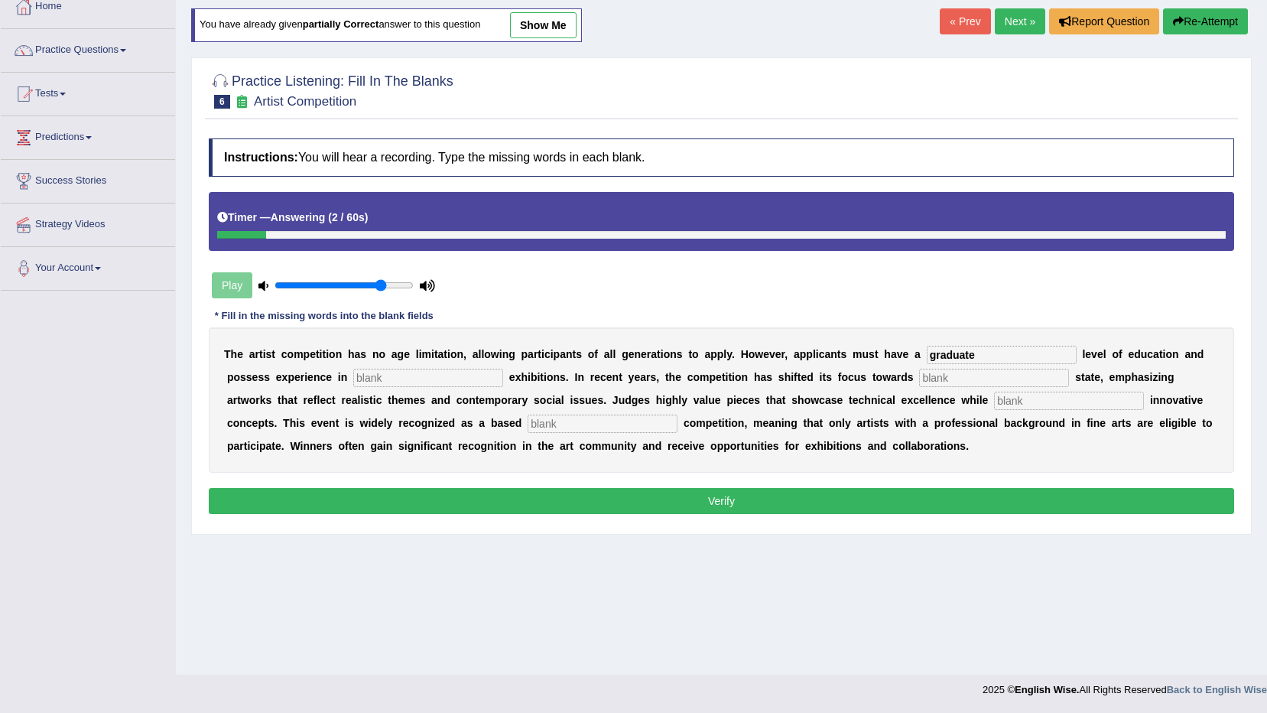
type input "graduate"
click at [353, 374] on input "text" at bounding box center [428, 378] width 150 height 18
type input "sculpture"
click at [919, 377] on input "text" at bounding box center [994, 378] width 150 height 18
type input "real"
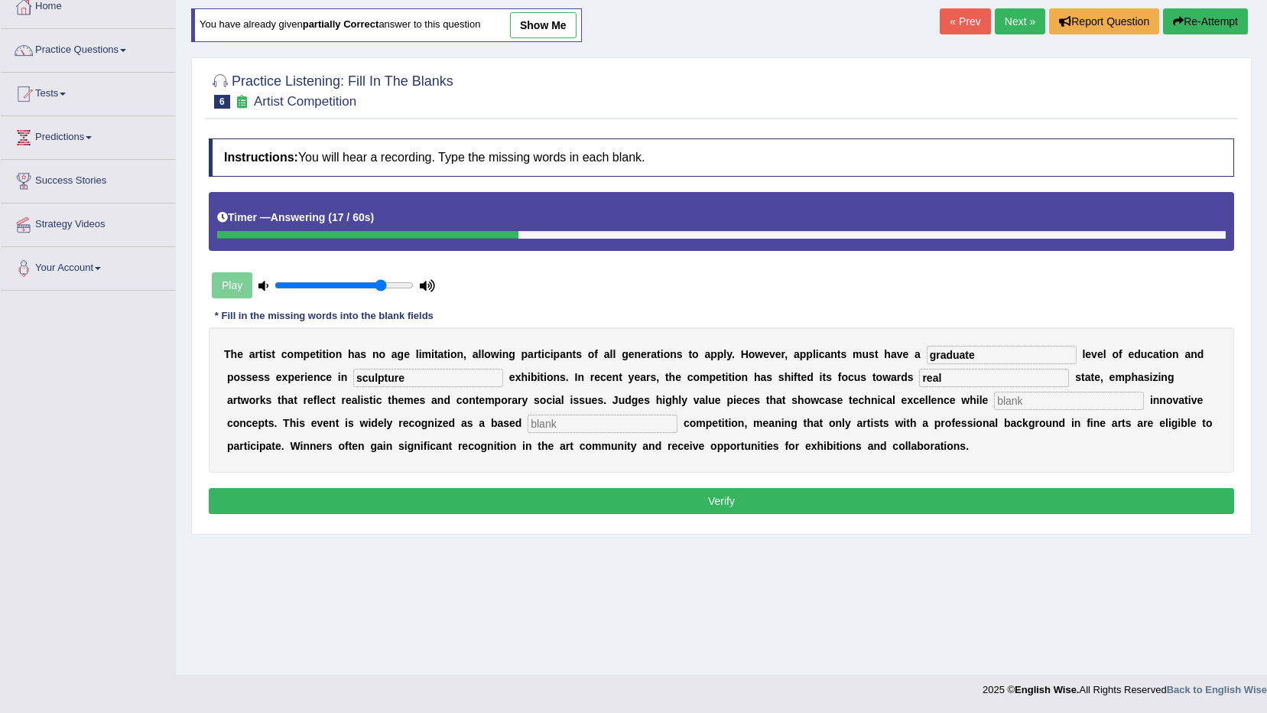
drag, startPoint x: 843, startPoint y: 398, endPoint x: 833, endPoint y: 418, distance: 22.9
click at [994, 401] on input "text" at bounding box center [1069, 400] width 150 height 18
type input "incorporating"
click at [528, 426] on input "text" at bounding box center [603, 423] width 150 height 18
type input "professions"
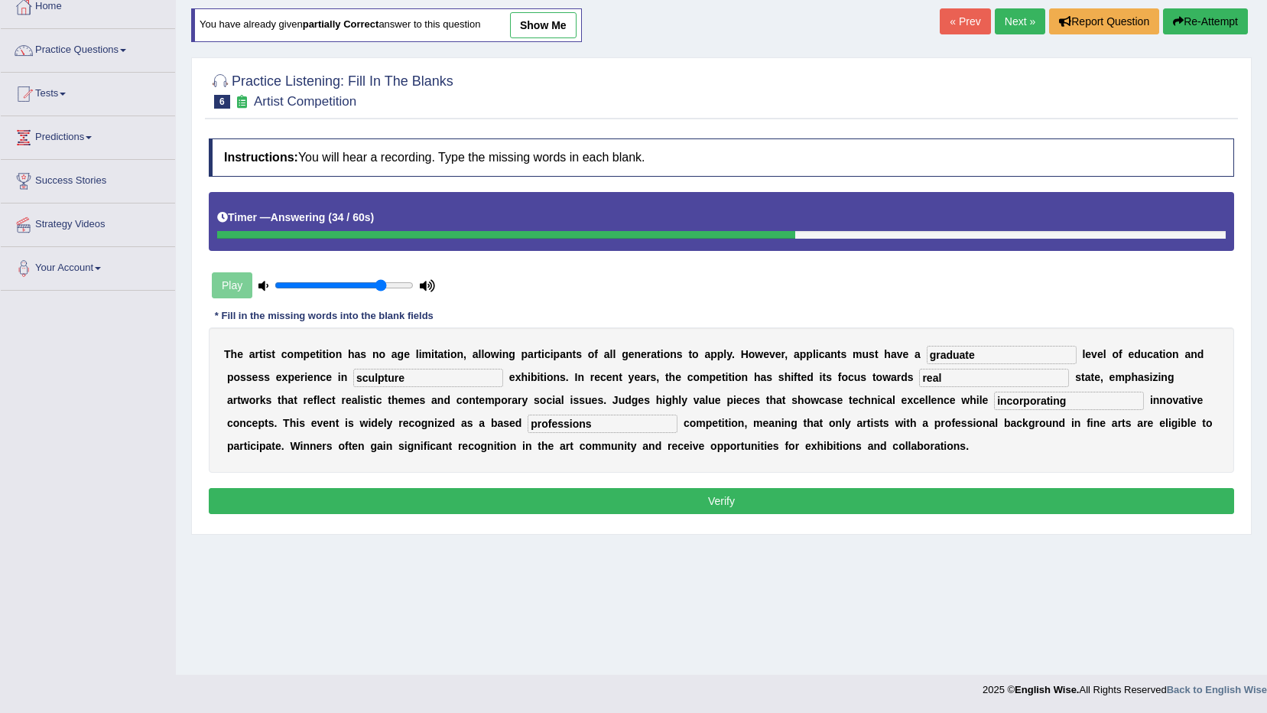
click at [767, 498] on button "Verify" at bounding box center [721, 501] width 1025 height 26
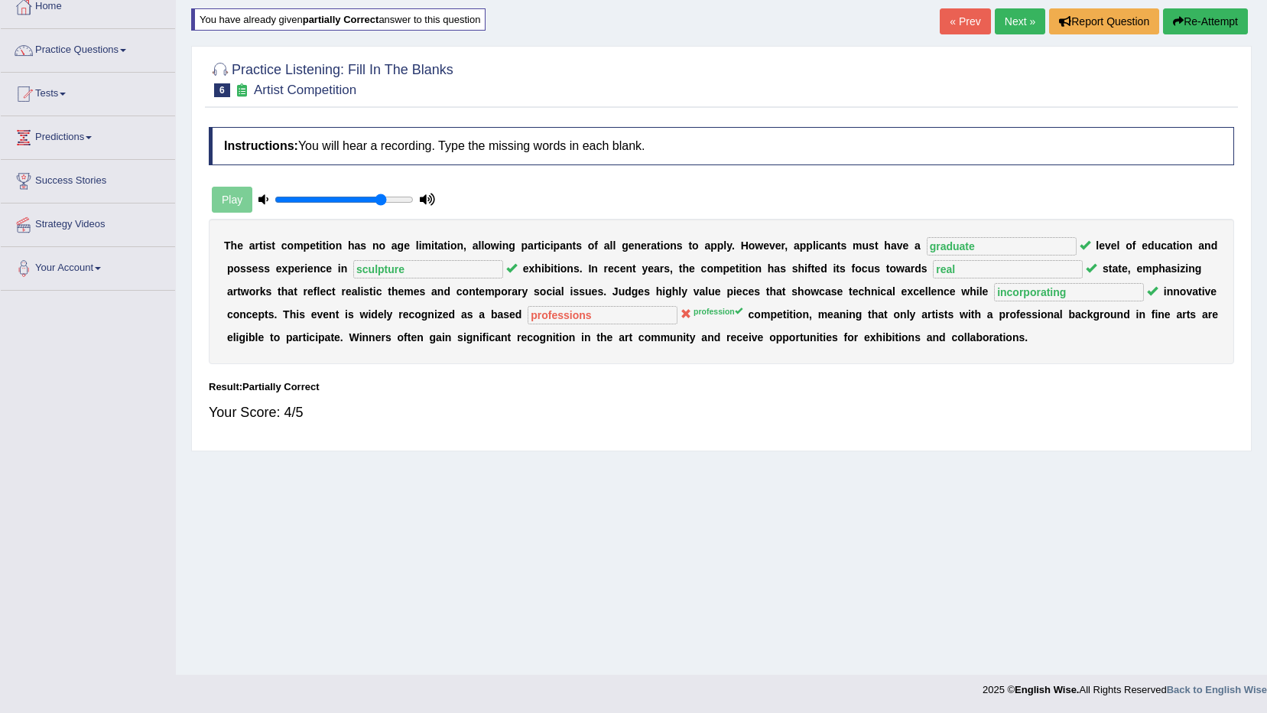
click at [1017, 21] on link "Next »" at bounding box center [1020, 21] width 50 height 26
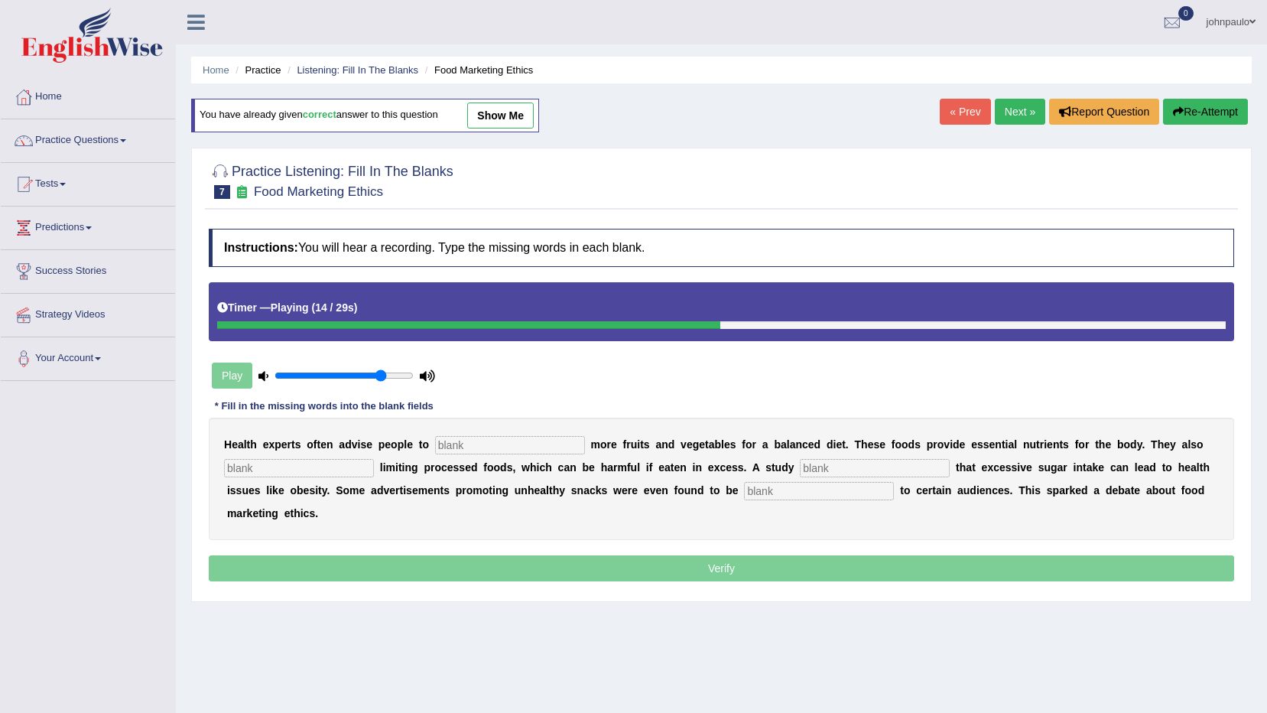
click at [1206, 106] on button "Re-Attempt" at bounding box center [1205, 112] width 85 height 26
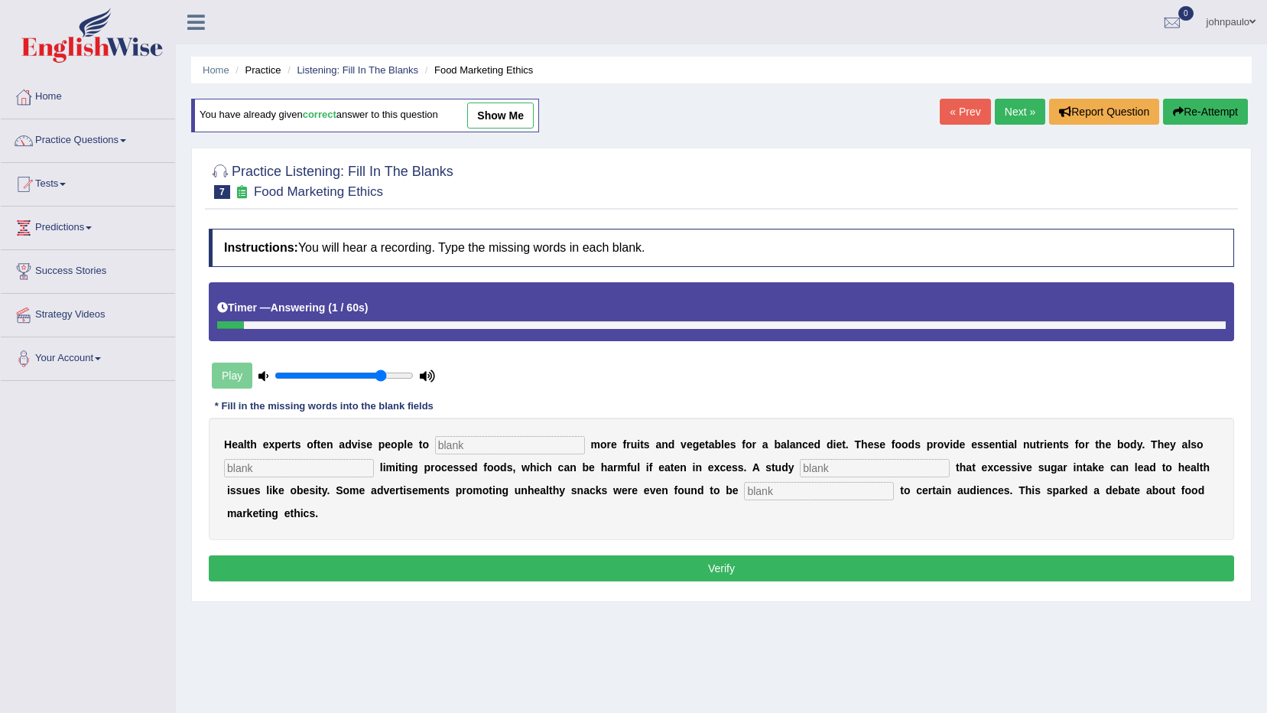
click at [442, 442] on input "text" at bounding box center [510, 445] width 150 height 18
type input "consume"
click at [328, 467] on input "text" at bounding box center [299, 468] width 150 height 18
type input "recommended"
click at [800, 467] on input "text" at bounding box center [875, 468] width 150 height 18
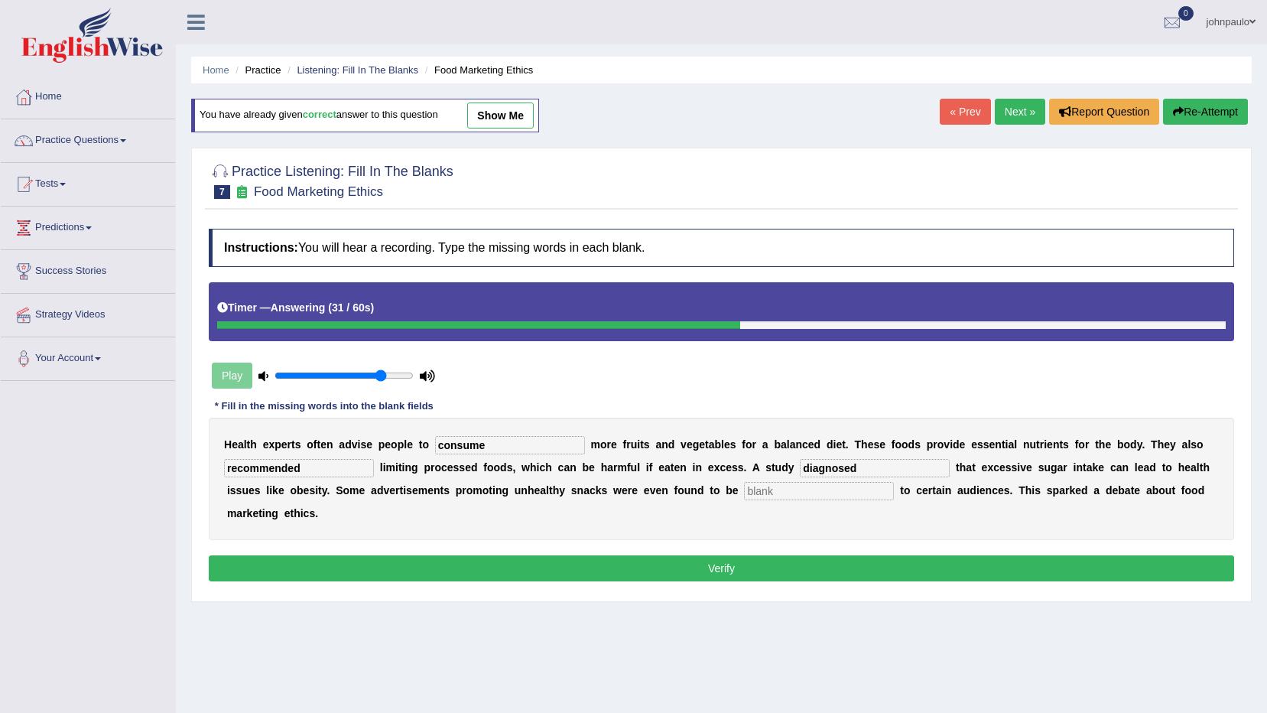
type input "diagnosed"
click at [744, 493] on input "text" at bounding box center [819, 491] width 150 height 18
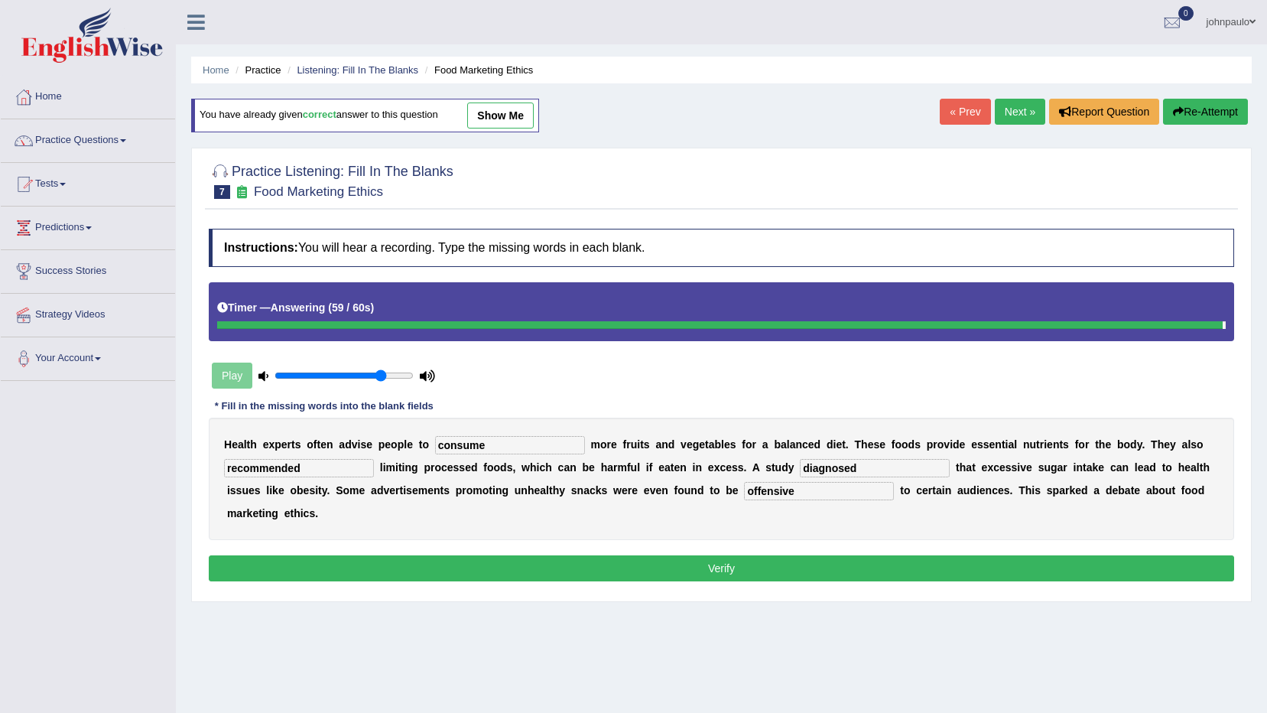
type input "offensive"
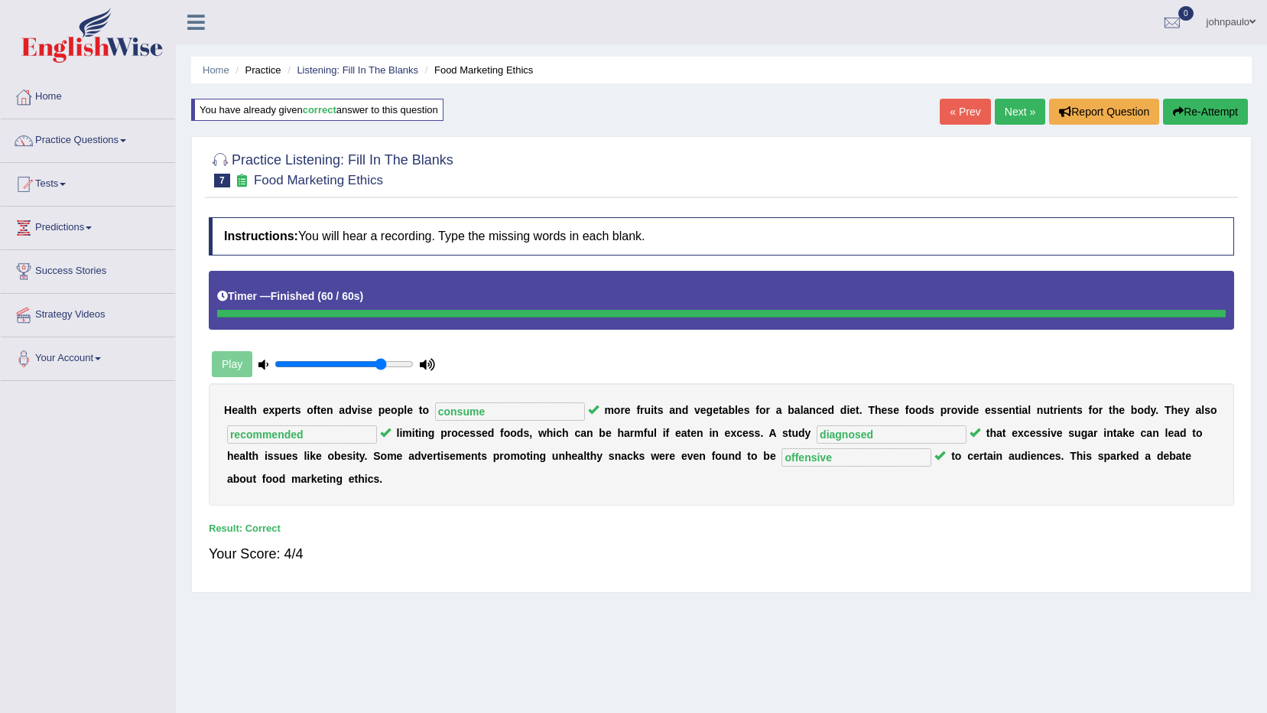
click at [1016, 110] on link "Next »" at bounding box center [1020, 112] width 50 height 26
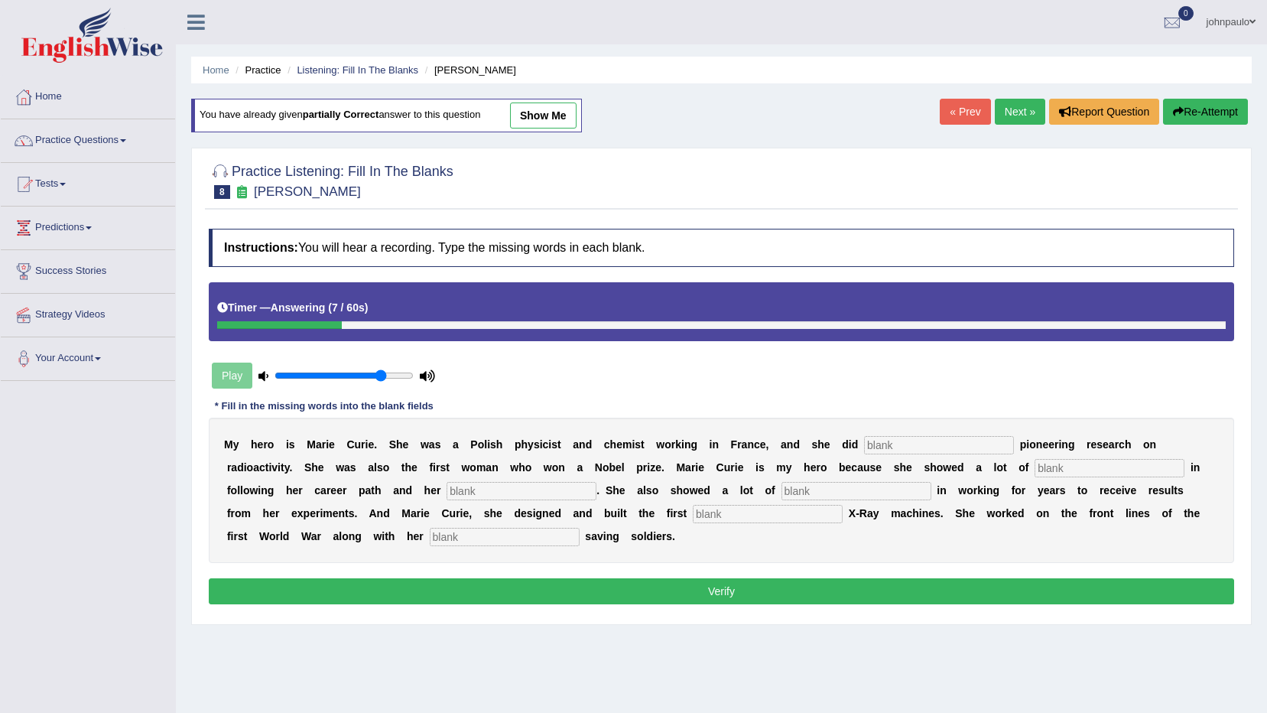
click at [864, 447] on input "text" at bounding box center [939, 445] width 150 height 18
type input "conducted"
click at [1034, 469] on input "text" at bounding box center [1109, 468] width 150 height 18
type input "determanation"
click at [447, 487] on input "text" at bounding box center [522, 491] width 150 height 18
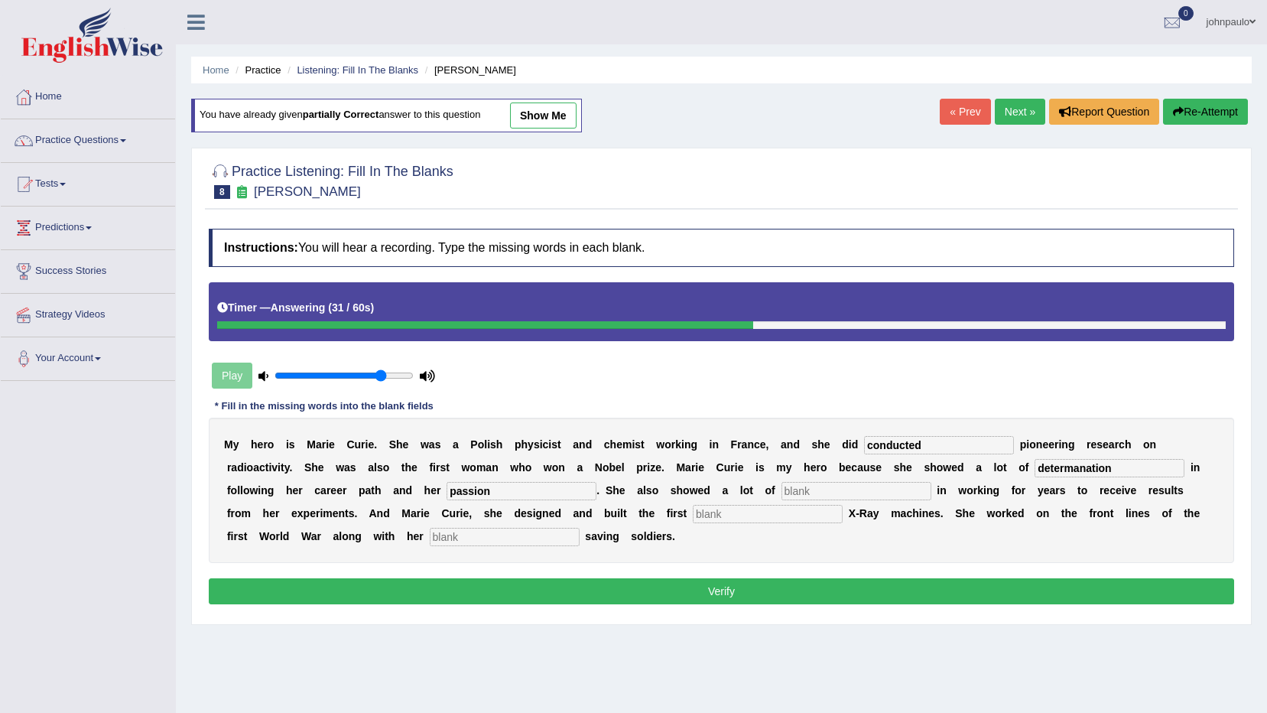
type input "passion"
click at [781, 492] on input "text" at bounding box center [856, 491] width 150 height 18
type input "passion"
click at [693, 513] on input "text" at bounding box center [768, 514] width 150 height 18
type input "mobile"
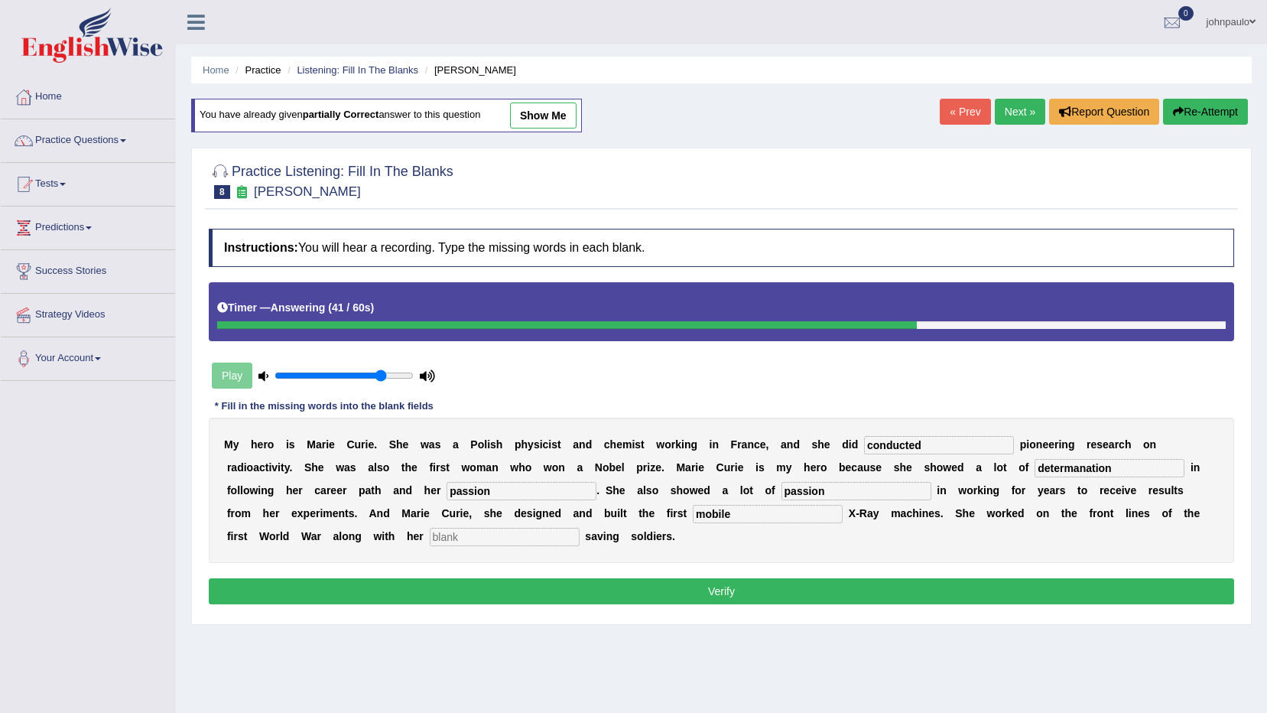
click at [580, 528] on input "text" at bounding box center [505, 537] width 150 height 18
type input "daughter"
click at [794, 592] on button "Verify" at bounding box center [721, 591] width 1025 height 26
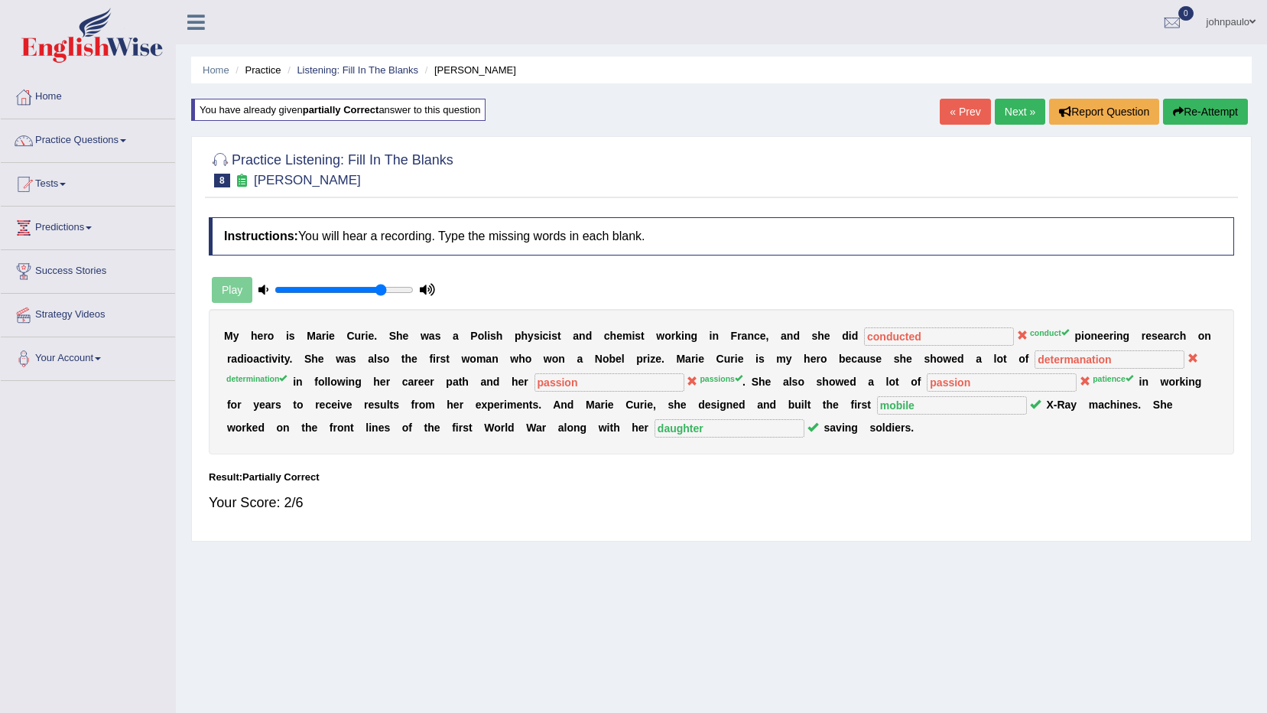
click at [1210, 112] on button "Re-Attempt" at bounding box center [1205, 112] width 85 height 26
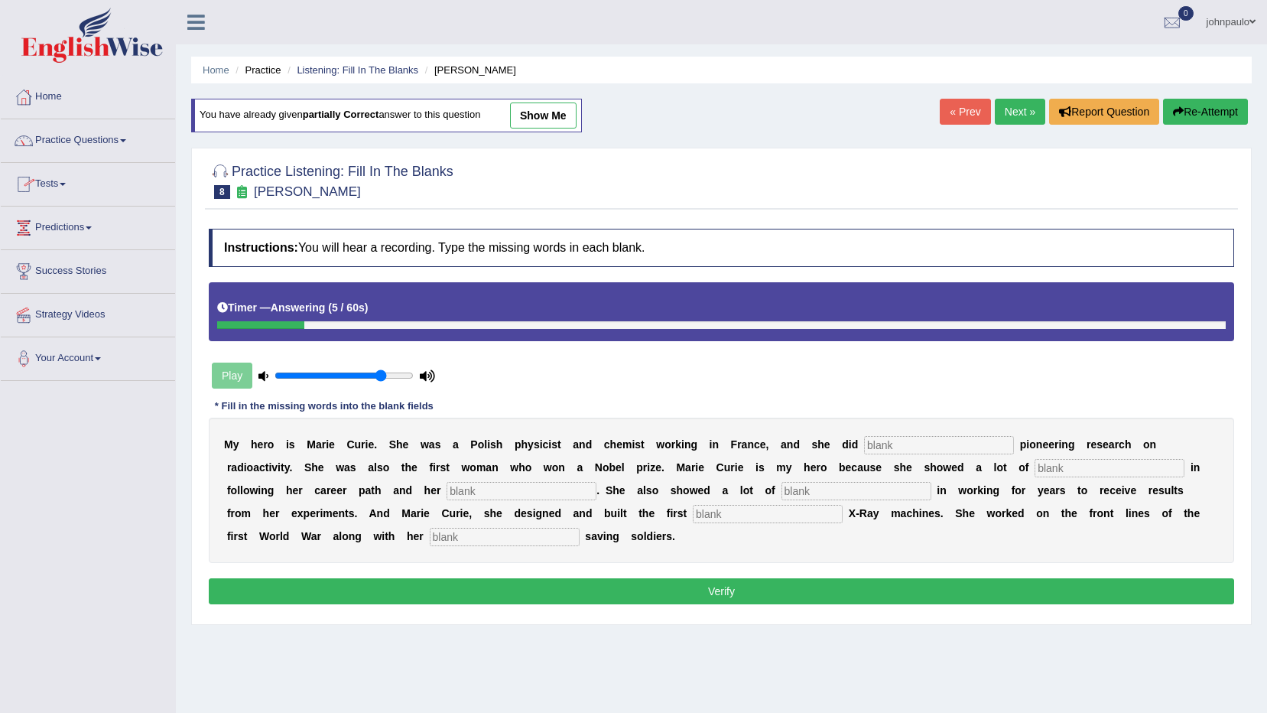
click at [864, 443] on input "text" at bounding box center [939, 445] width 150 height 18
type input "conduct"
click at [1034, 472] on input "text" at bounding box center [1109, 468] width 150 height 18
type input "determination"
click at [447, 490] on input "text" at bounding box center [522, 491] width 150 height 18
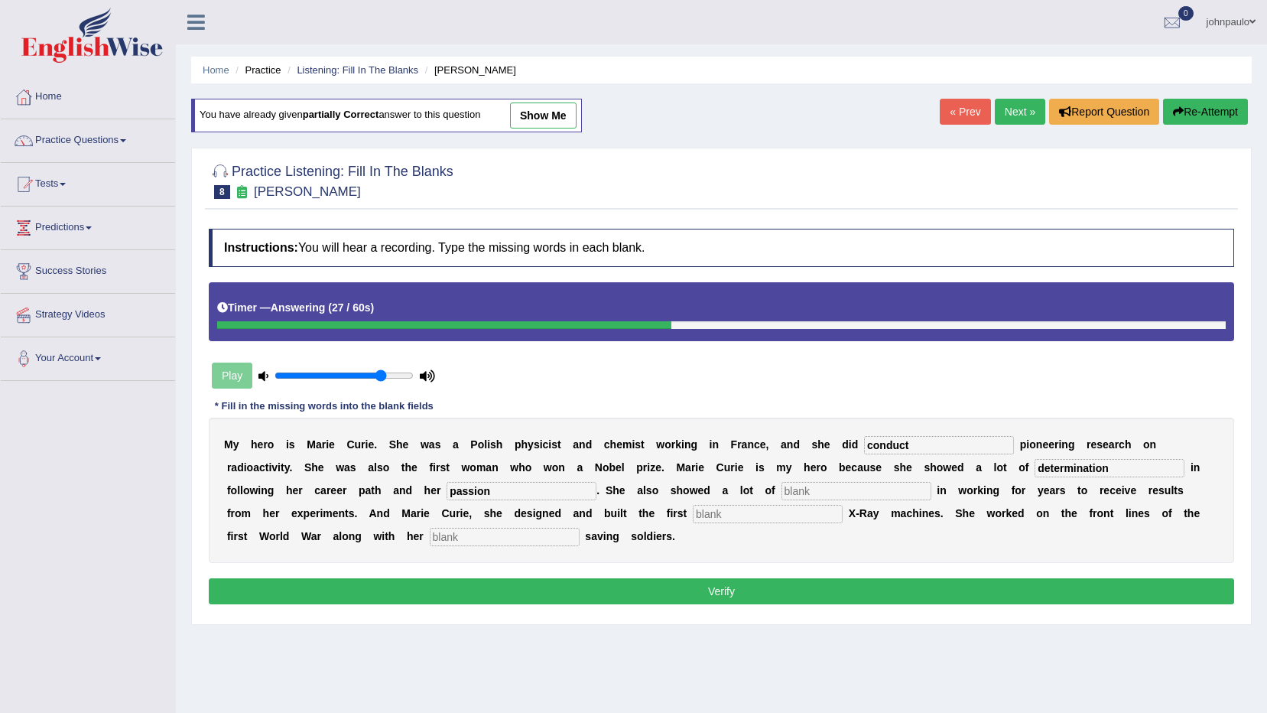
type input "passion"
click at [781, 492] on input "text" at bounding box center [856, 491] width 150 height 18
type input "patience"
click at [693, 518] on input "text" at bounding box center [768, 514] width 150 height 18
type input "mobile"
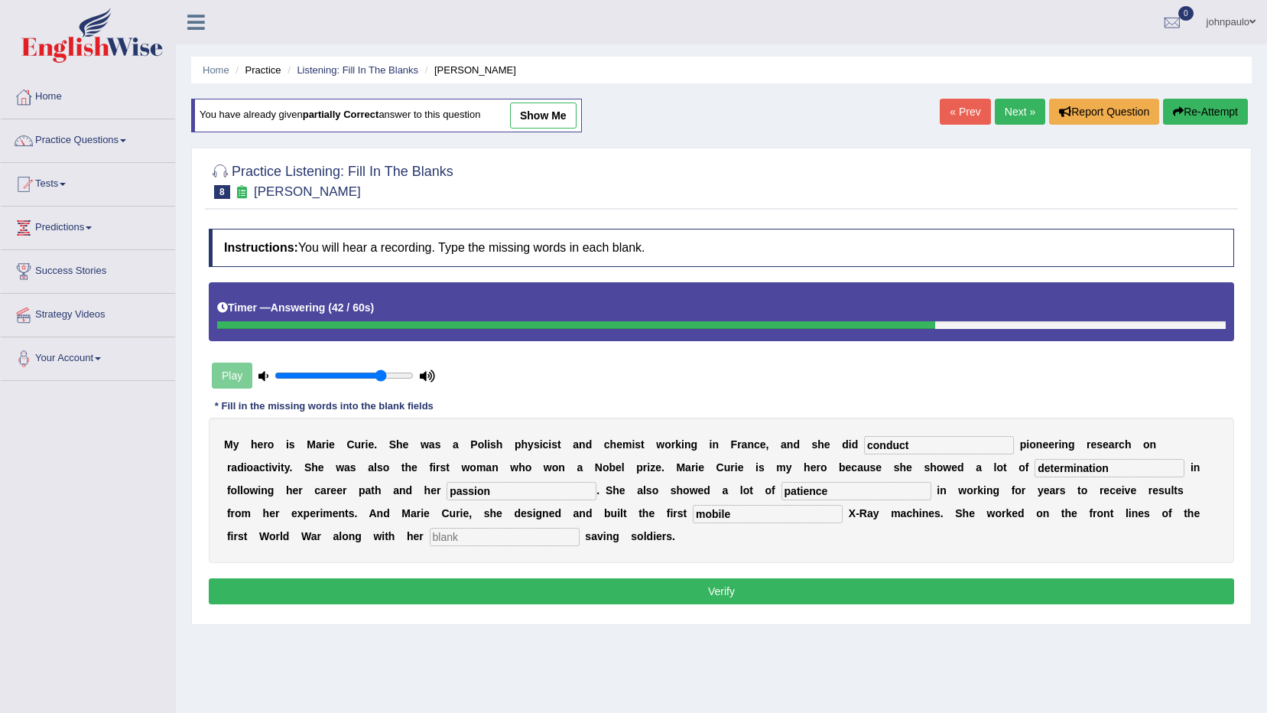
click at [580, 528] on input "text" at bounding box center [505, 537] width 150 height 18
type input "daughter"
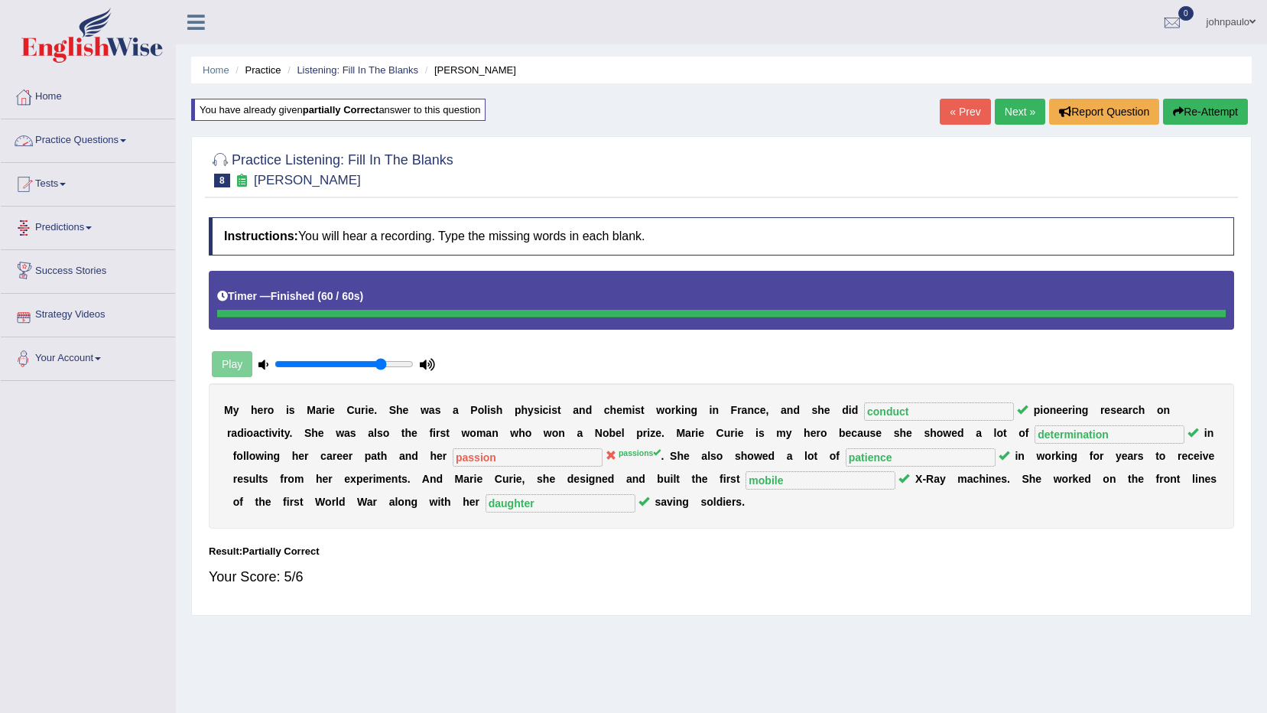
click at [123, 141] on link "Practice Questions" at bounding box center [88, 138] width 174 height 38
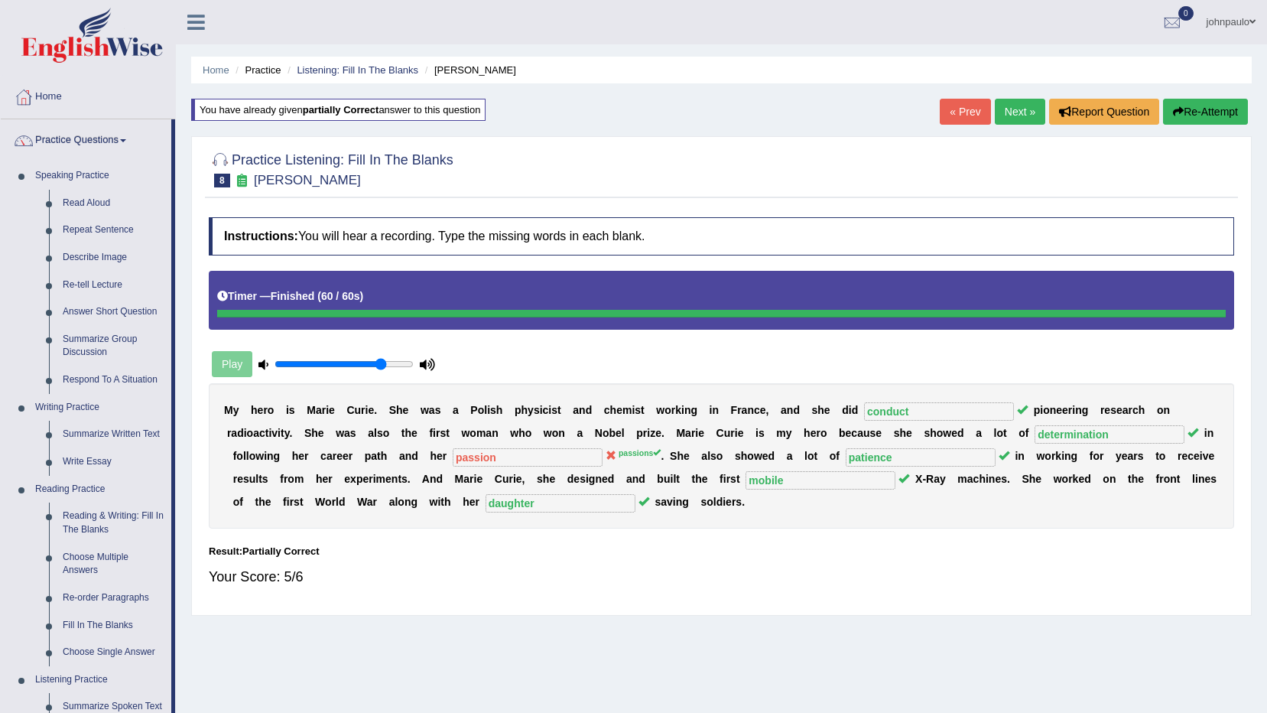
click at [1010, 110] on link "Next »" at bounding box center [1020, 112] width 50 height 26
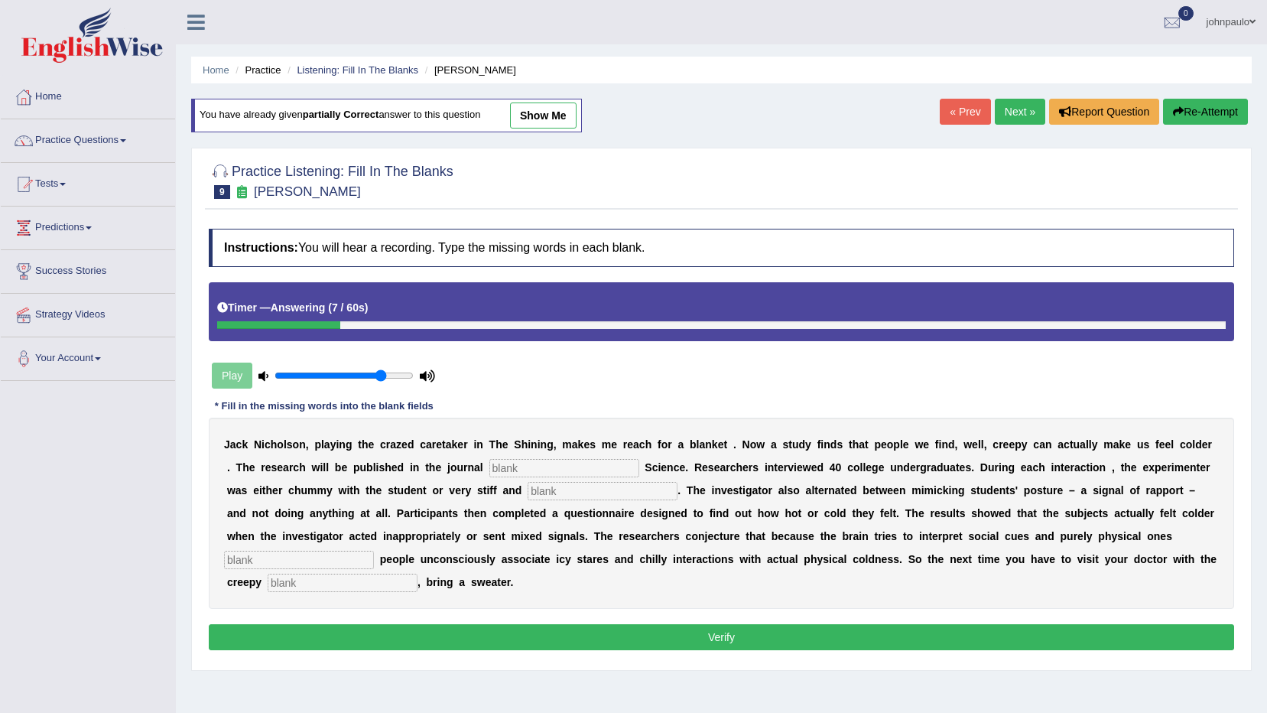
drag, startPoint x: 498, startPoint y: 475, endPoint x: 512, endPoint y: 474, distance: 13.8
click at [501, 474] on input "text" at bounding box center [564, 468] width 150 height 18
type input "psycological"
click at [528, 494] on input "text" at bounding box center [603, 491] width 150 height 18
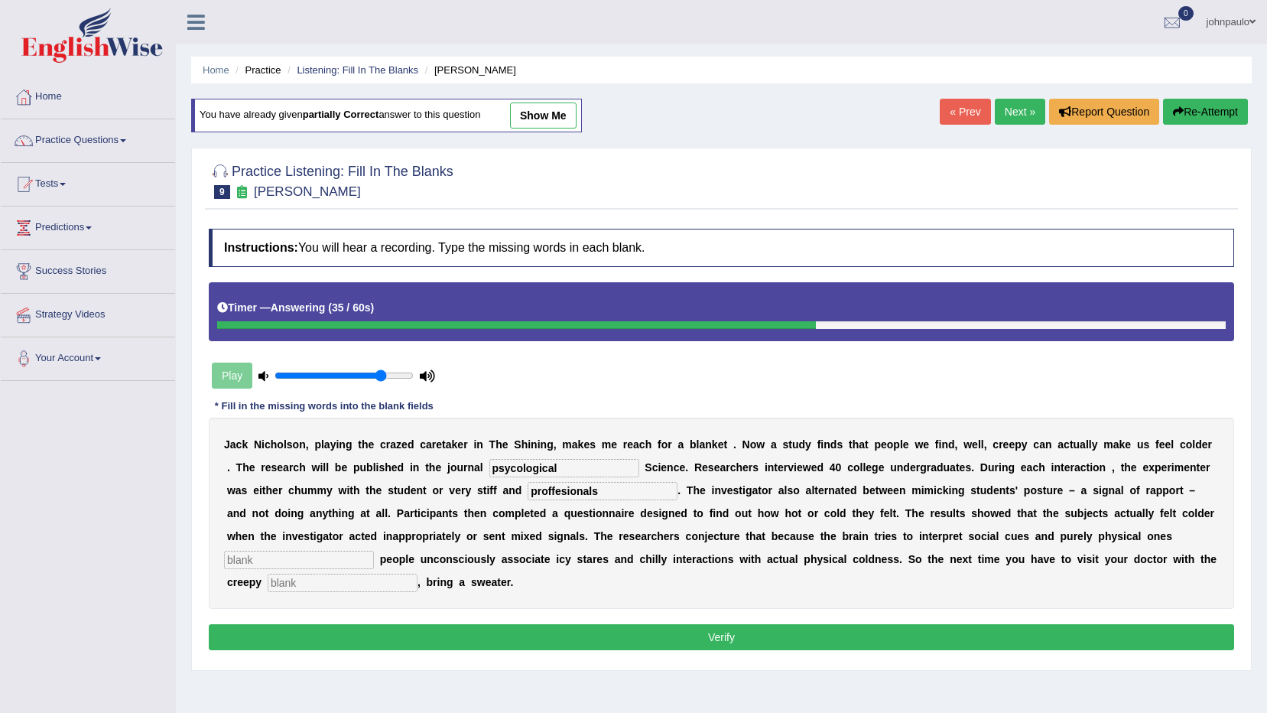
click at [528, 490] on input "proffesionals" at bounding box center [603, 491] width 150 height 18
type input "proffessionals"
click at [374, 550] on input "text" at bounding box center [299, 559] width 150 height 18
click at [374, 550] on input "salmulteneuosly" at bounding box center [299, 559] width 150 height 18
type input "salmultineuosly"
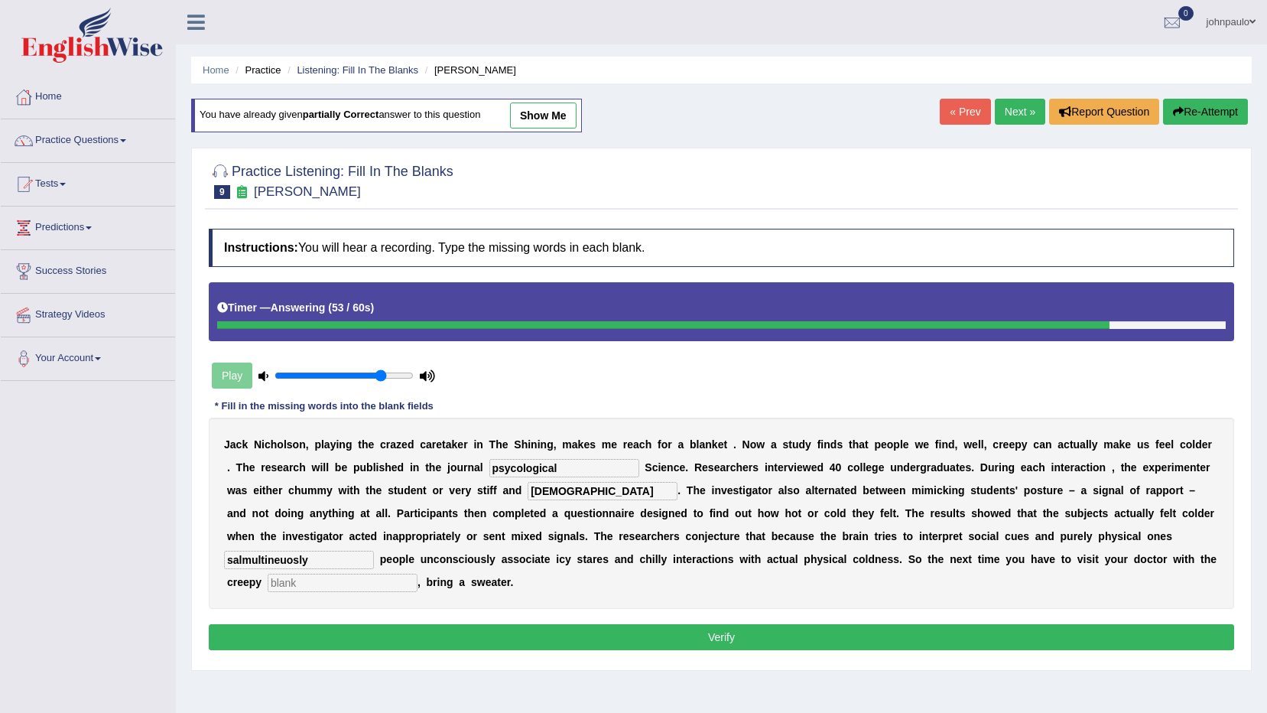
click at [417, 573] on input "text" at bounding box center [343, 582] width 150 height 18
type input "receptionist"
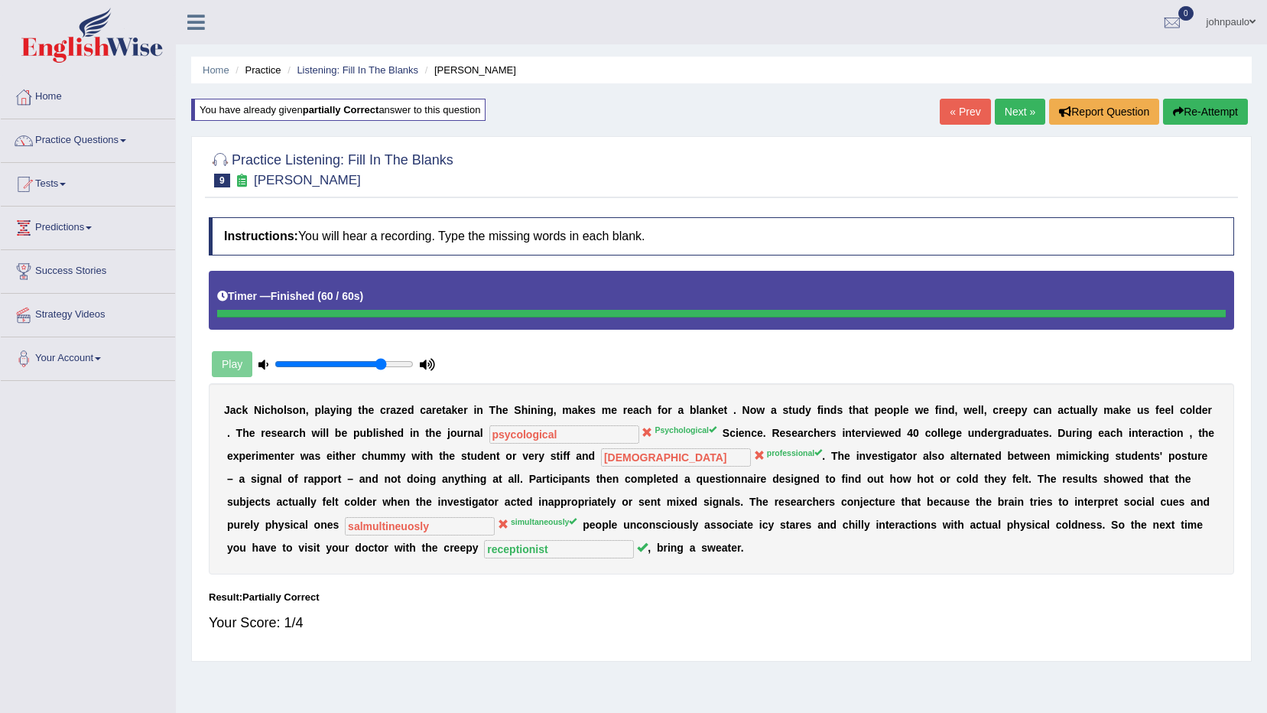
drag, startPoint x: 1188, startPoint y: 107, endPoint x: 1278, endPoint y: 142, distance: 96.1
click at [1195, 108] on button "Re-Attempt" at bounding box center [1205, 112] width 85 height 26
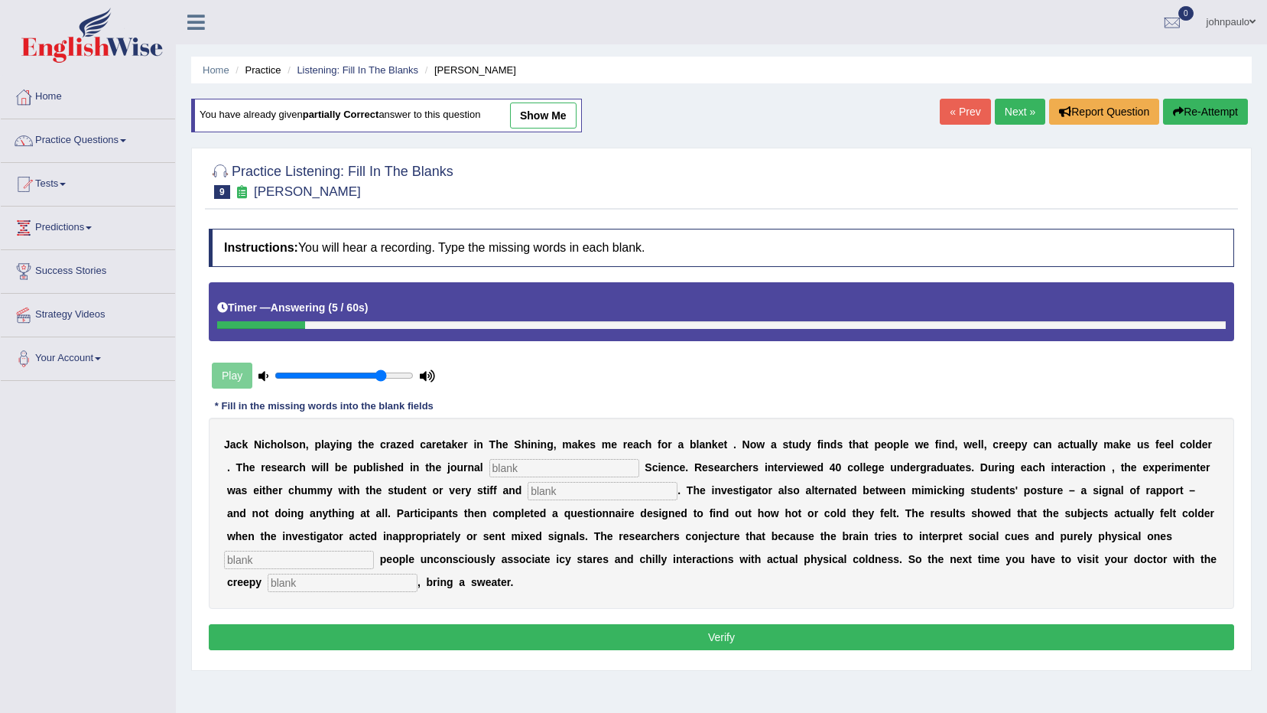
click at [507, 475] on input "text" at bounding box center [564, 468] width 150 height 18
type input "psychological"
click at [528, 485] on input "text" at bounding box center [603, 491] width 150 height 18
click at [528, 488] on input "proffesional" at bounding box center [603, 491] width 150 height 18
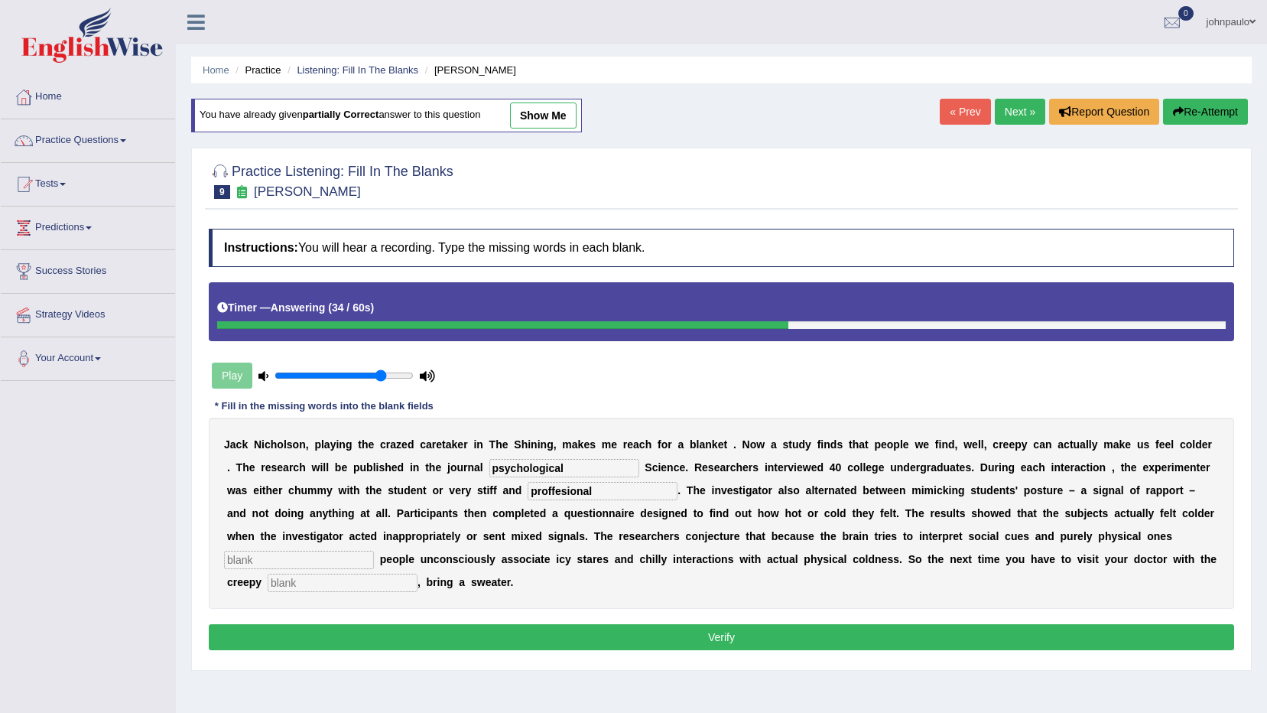
type input "proffesional"
click at [374, 550] on input "text" at bounding box center [299, 559] width 150 height 18
type input "simultineuosly"
click at [417, 573] on input "text" at bounding box center [343, 582] width 150 height 18
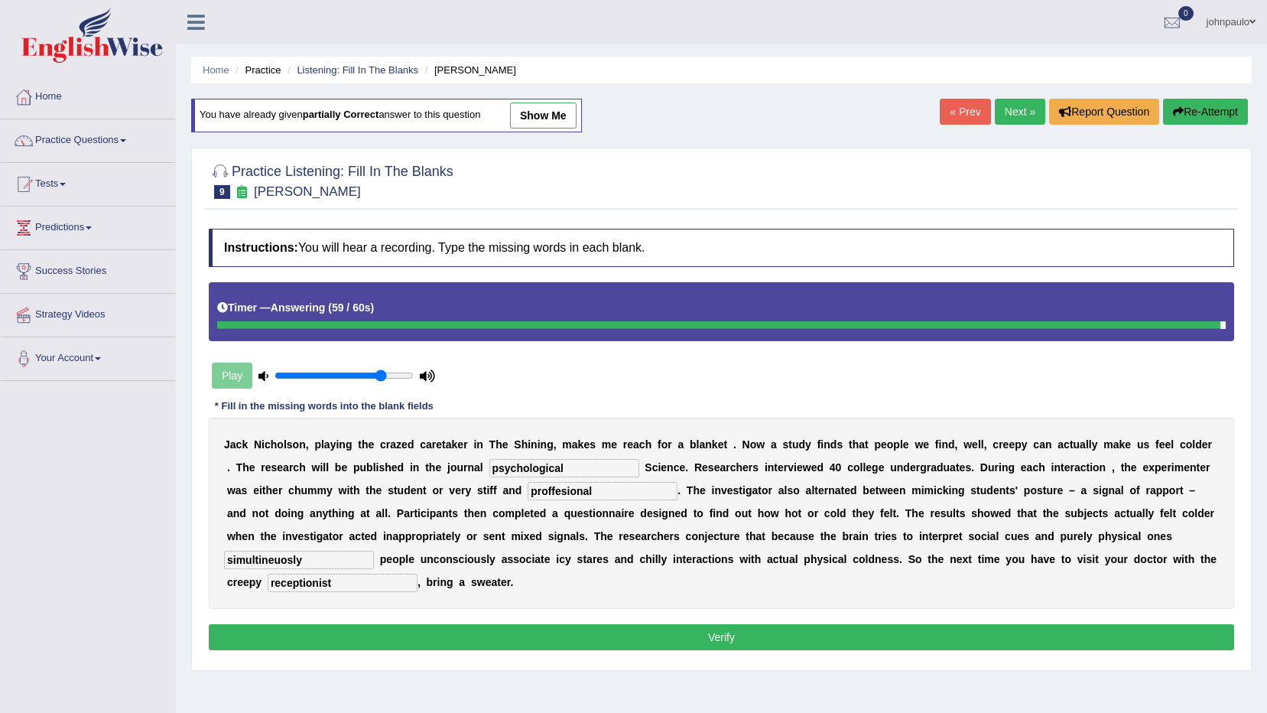
type input "receptionist"
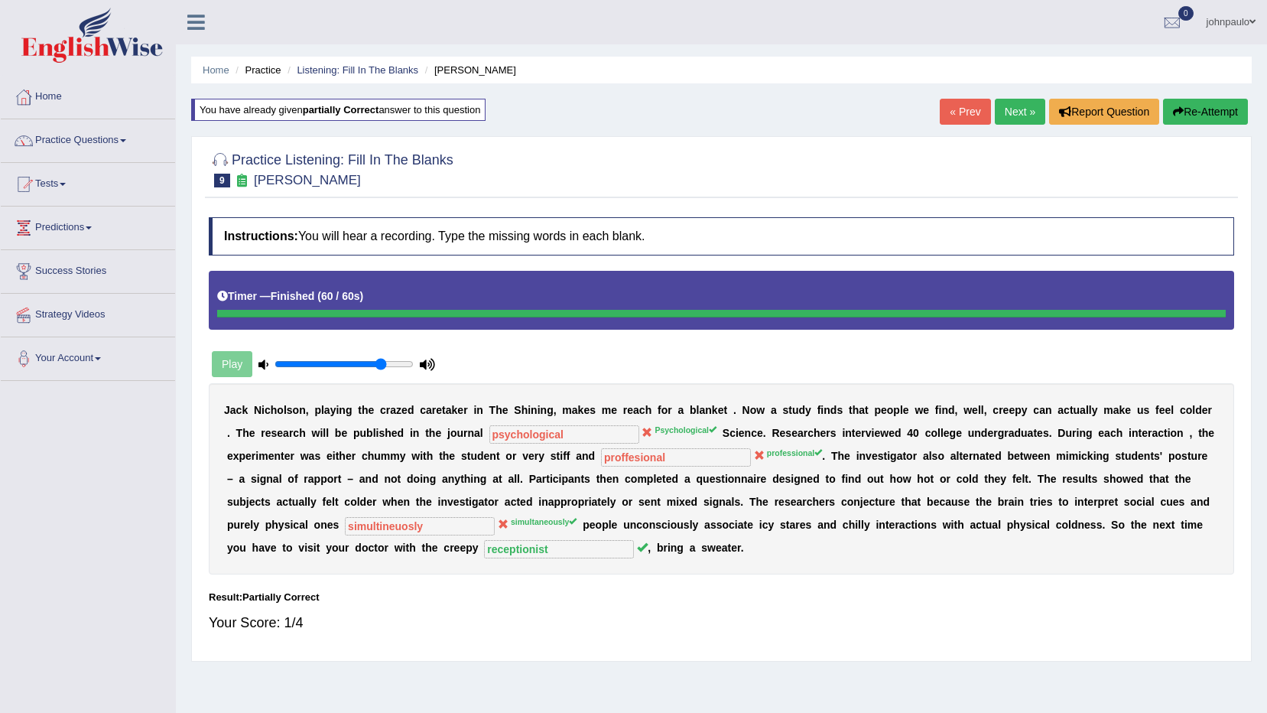
click at [1218, 110] on button "Re-Attempt" at bounding box center [1205, 112] width 85 height 26
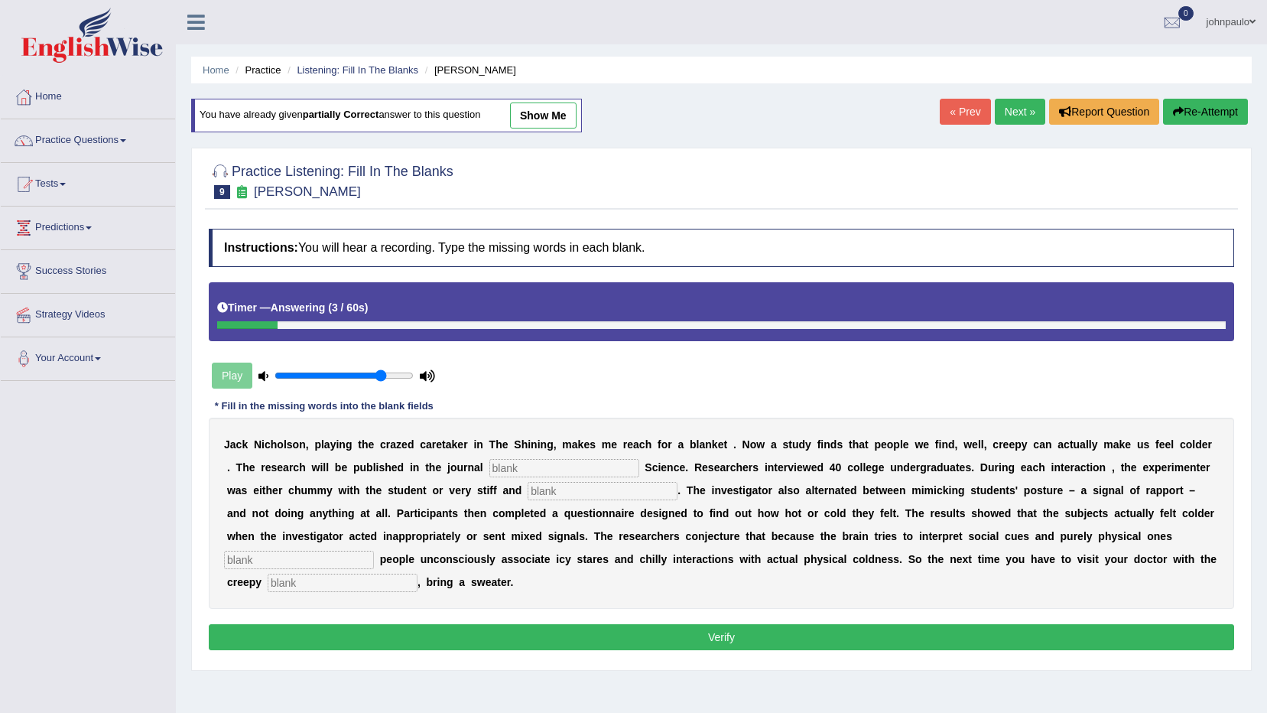
click at [489, 467] on input "text" at bounding box center [564, 468] width 150 height 18
type input "Psychological"
drag, startPoint x: 466, startPoint y: 489, endPoint x: 511, endPoint y: 504, distance: 47.6
click at [528, 489] on input "text" at bounding box center [603, 491] width 150 height 18
type input "professional"
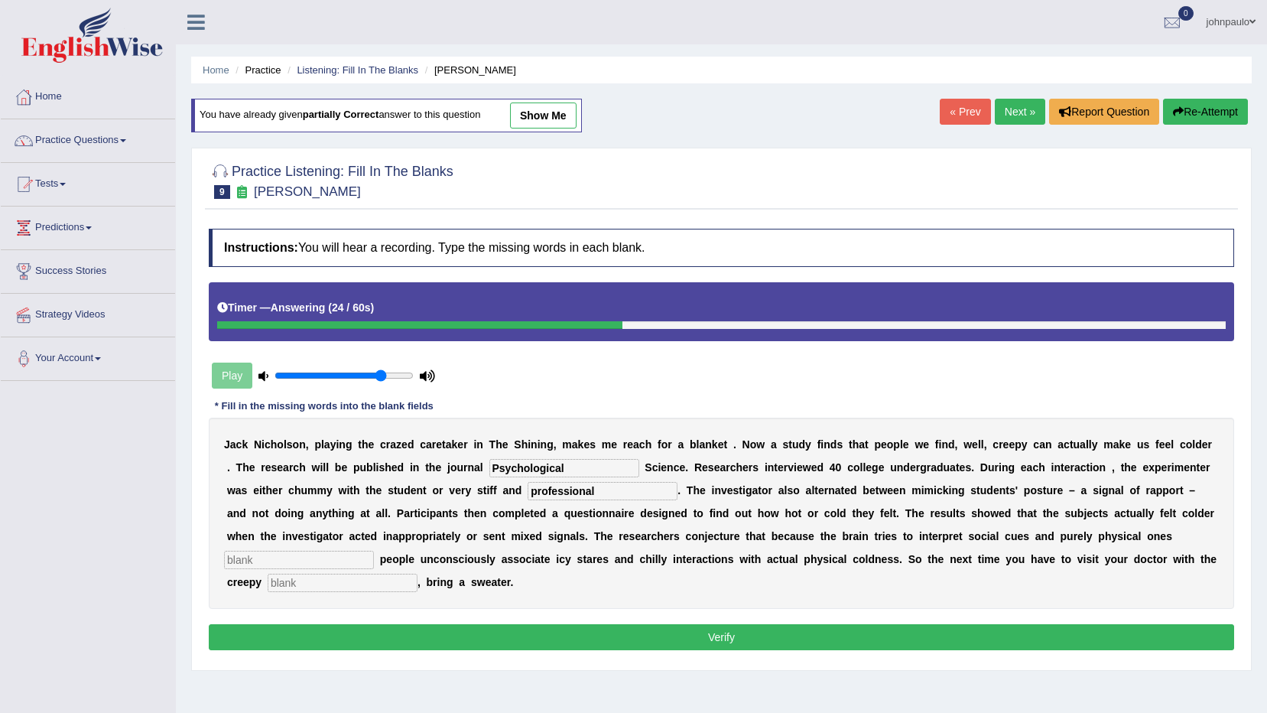
click at [374, 550] on input "text" at bounding box center [299, 559] width 150 height 18
type input "simulteneously"
drag, startPoint x: 901, startPoint y: 558, endPoint x: 914, endPoint y: 563, distance: 13.8
click at [417, 573] on input "text" at bounding box center [343, 582] width 150 height 18
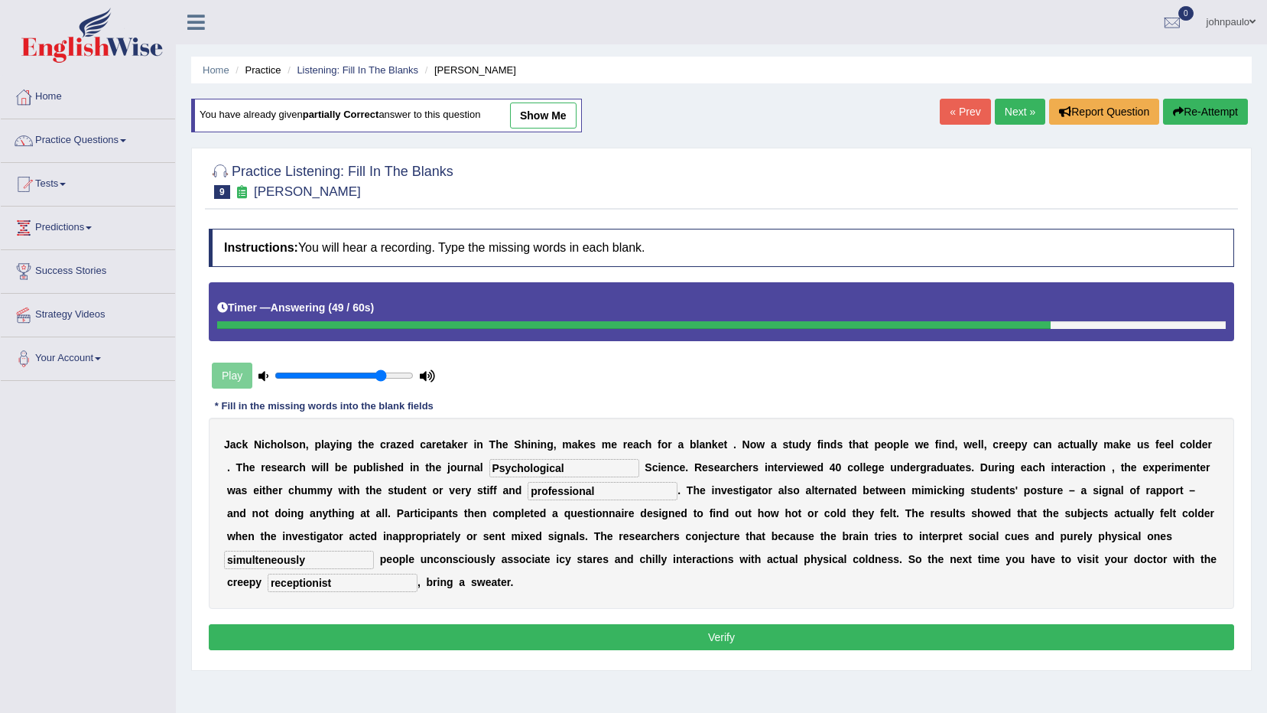
type input "receptionist"
click at [896, 624] on button "Verify" at bounding box center [721, 637] width 1025 height 26
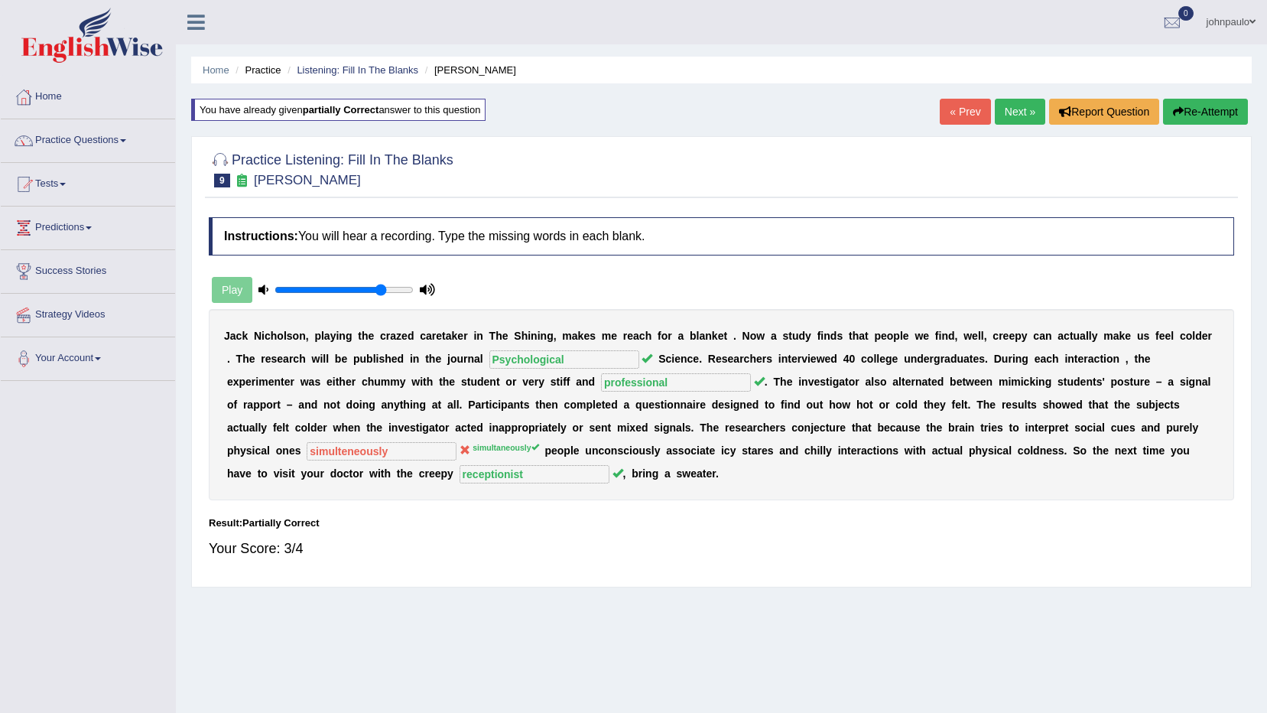
click at [1030, 114] on link "Next »" at bounding box center [1020, 112] width 50 height 26
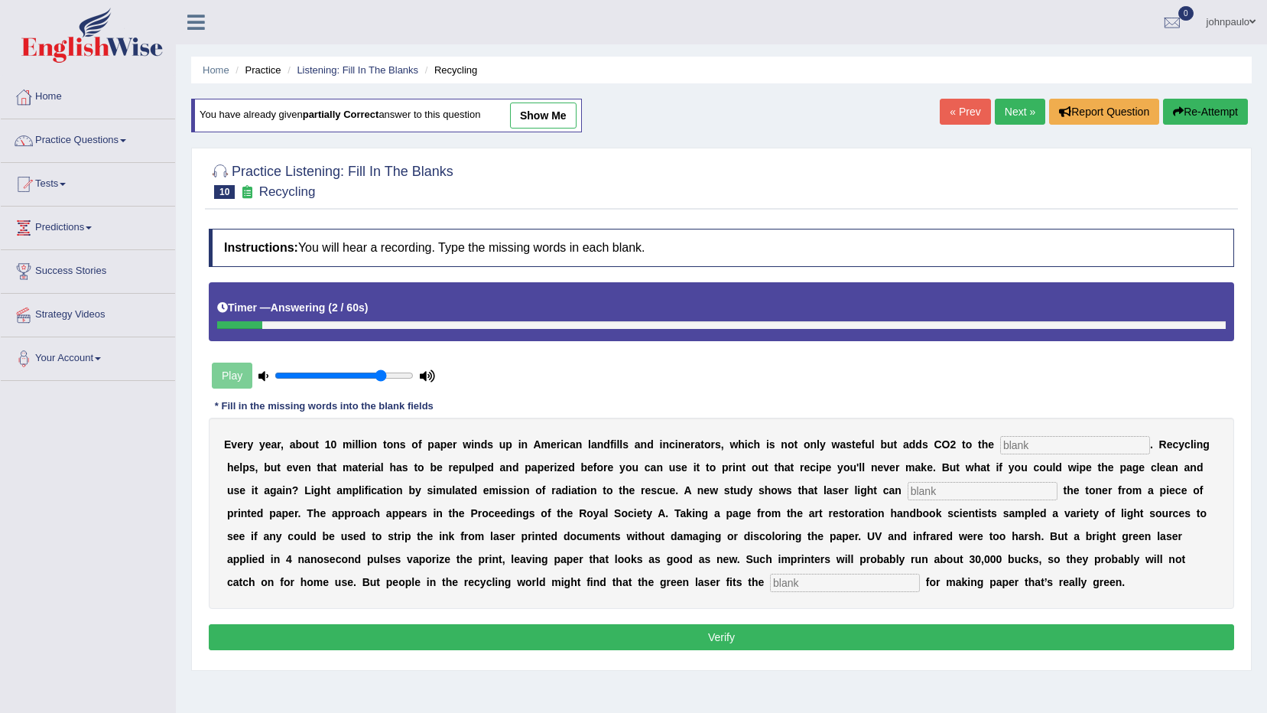
click at [1000, 442] on input "text" at bounding box center [1075, 445] width 150 height 18
type input "atmosphere"
click at [908, 493] on input "text" at bounding box center [983, 491] width 150 height 18
type input "erase"
click at [770, 581] on input "text" at bounding box center [845, 582] width 150 height 18
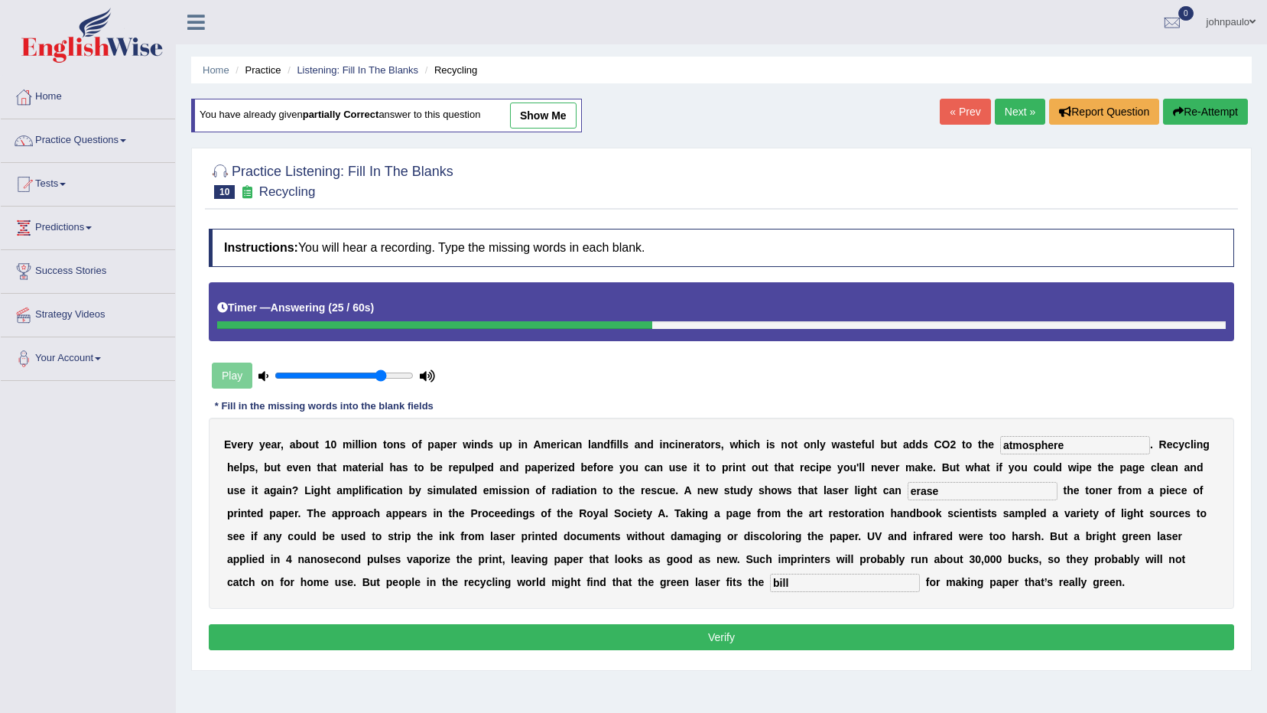
type input "bill"
click at [833, 635] on button "Verify" at bounding box center [721, 637] width 1025 height 26
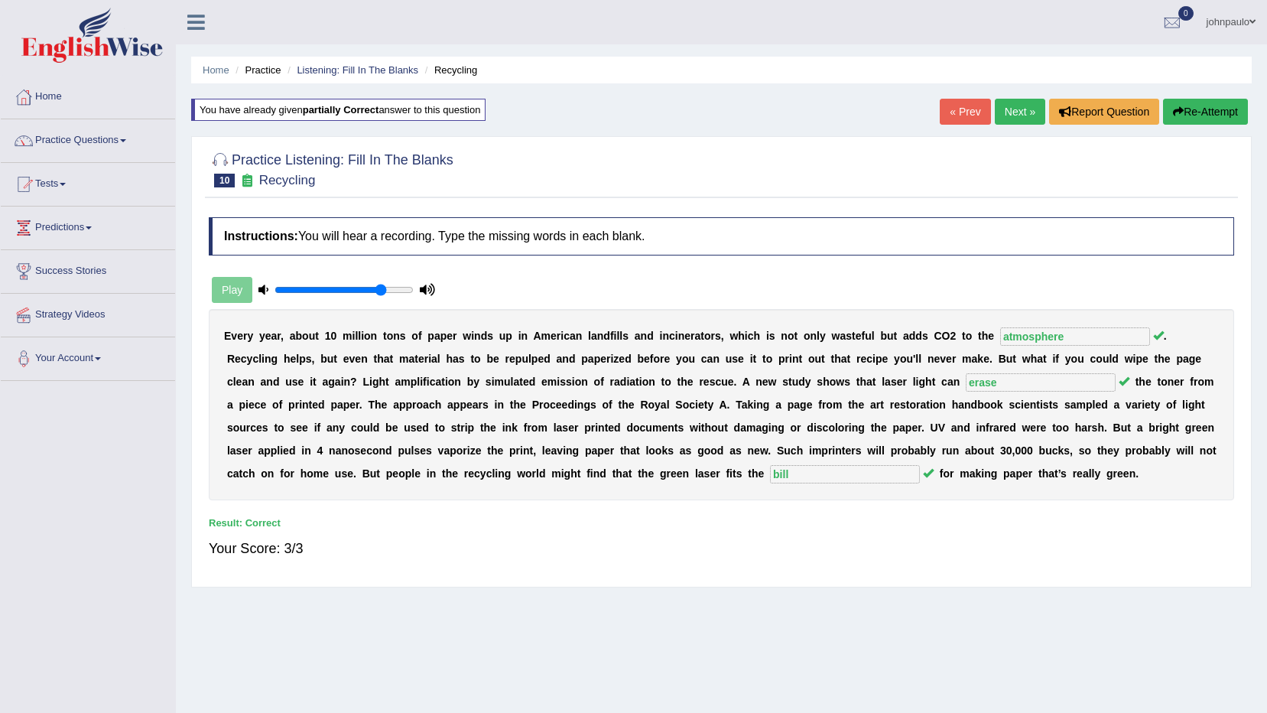
click at [1021, 112] on link "Next »" at bounding box center [1020, 112] width 50 height 26
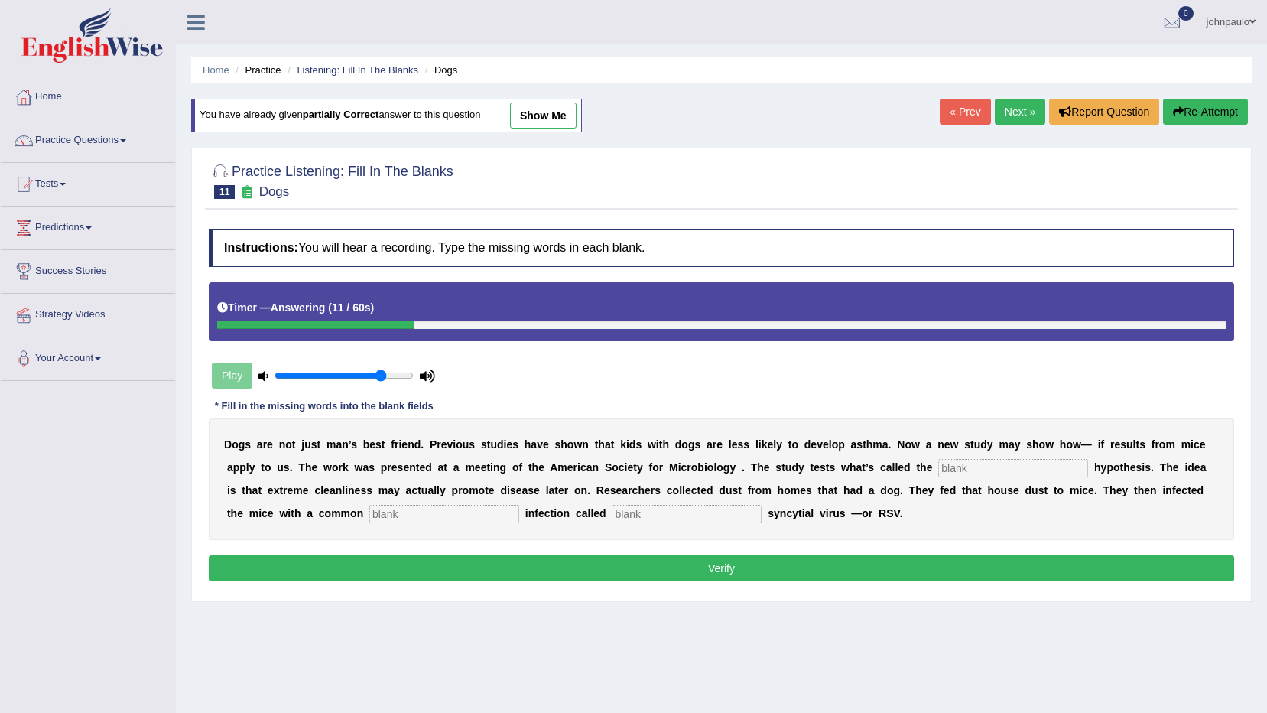
click at [855, 476] on div "D o g s a r e n o t j u s t m a n ’ s b e s t f r i e n d . P r e v i o u s s t…" at bounding box center [721, 478] width 1025 height 122
click at [938, 472] on input "text" at bounding box center [1013, 468] width 150 height 18
type input "hygiene"
click at [369, 516] on input "text" at bounding box center [444, 514] width 150 height 18
type input "childhood"
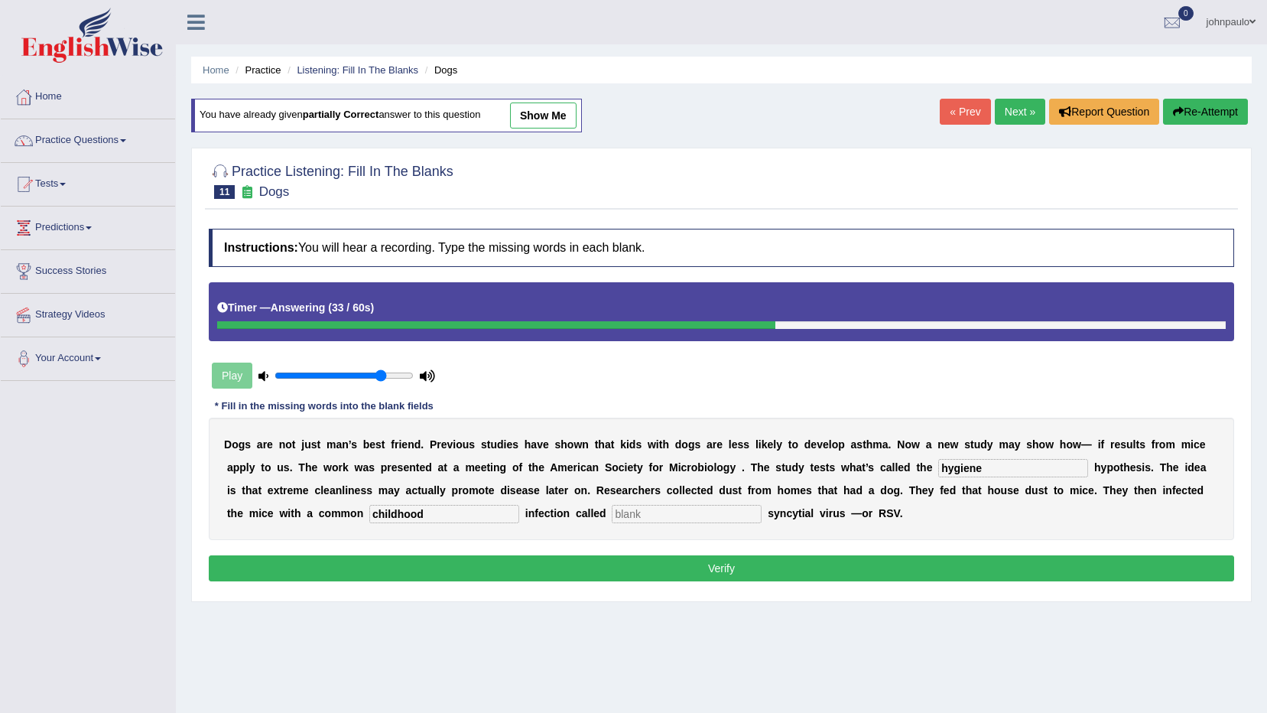
click at [612, 514] on input "text" at bounding box center [687, 514] width 150 height 18
click at [609, 569] on button "Verify" at bounding box center [721, 568] width 1025 height 26
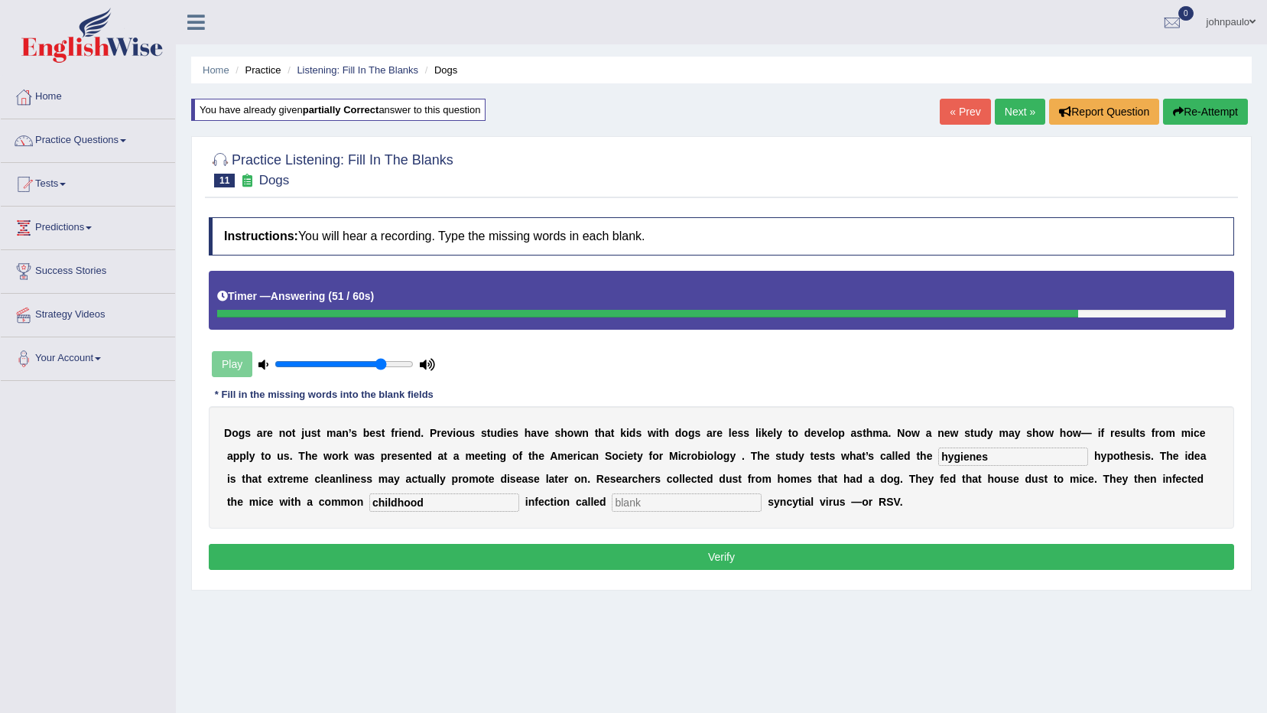
type input "hygienes"
click at [612, 507] on input "text" at bounding box center [687, 502] width 150 height 18
type input "develop"
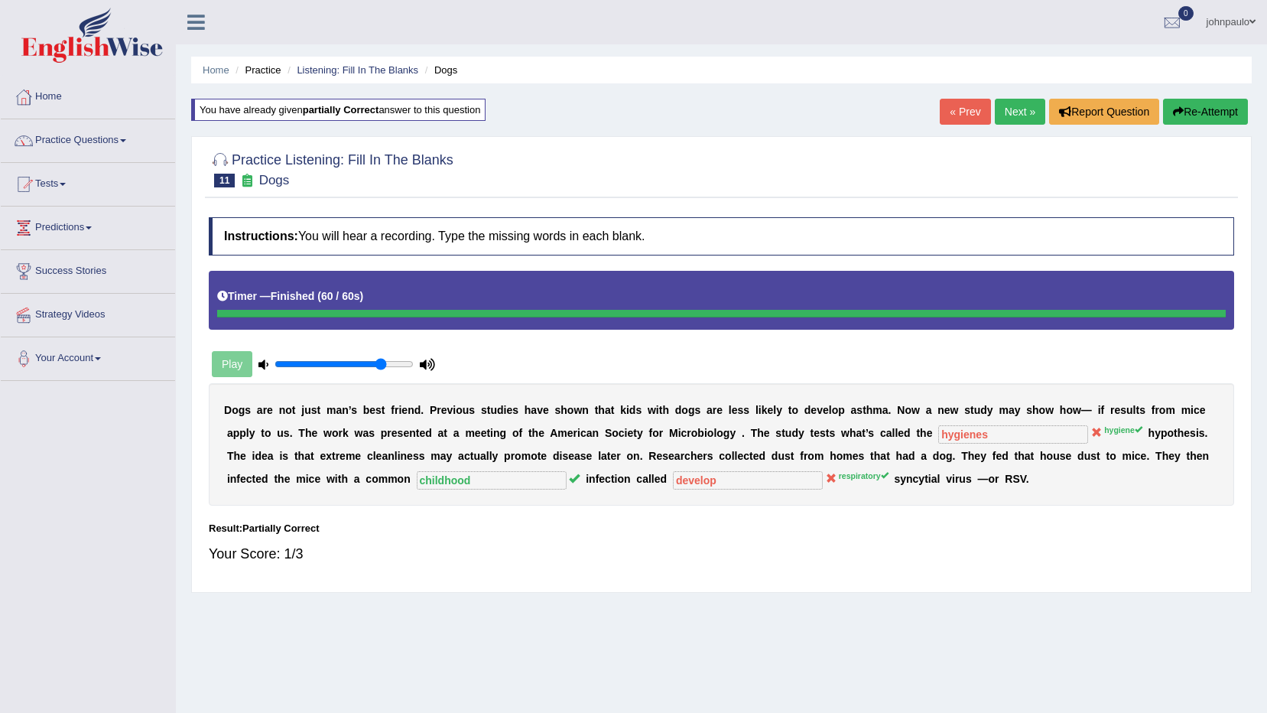
click at [1211, 101] on button "Re-Attempt" at bounding box center [1205, 112] width 85 height 26
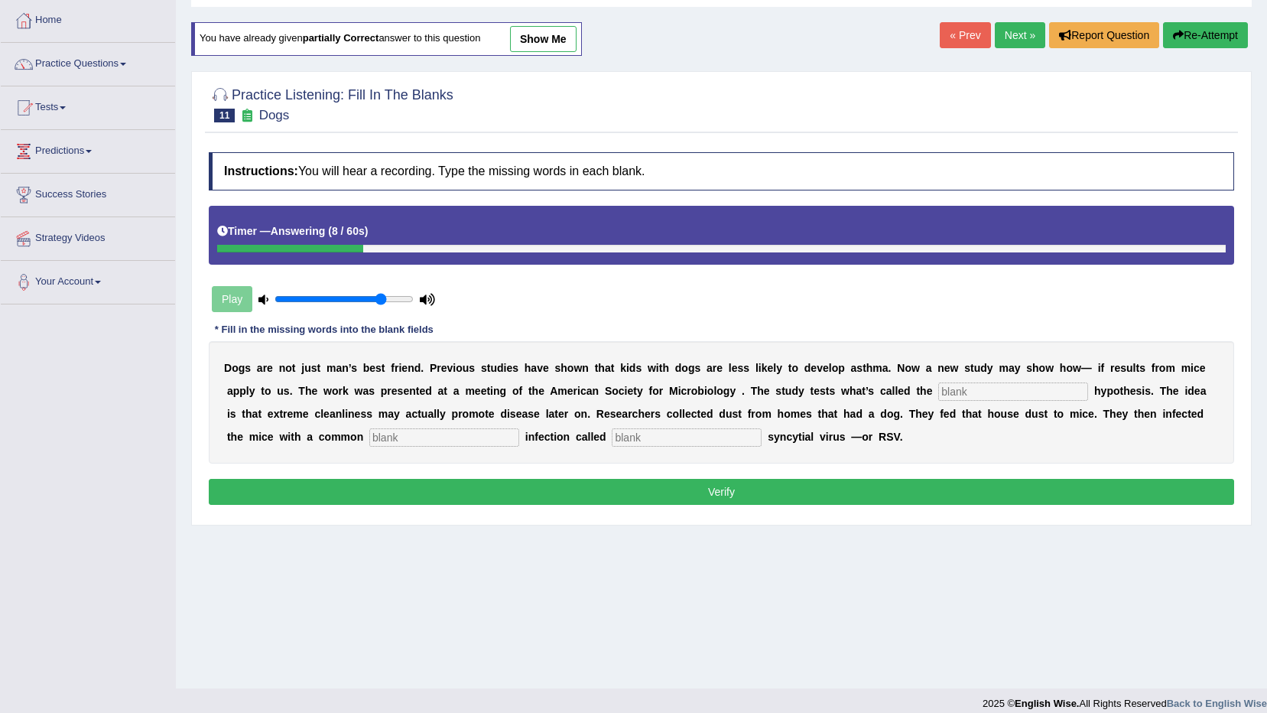
click at [938, 395] on input "text" at bounding box center [1013, 391] width 150 height 18
type input "hygiene"
click at [369, 442] on input "text" at bounding box center [444, 437] width 150 height 18
type input "childhood"
click at [612, 434] on input "text" at bounding box center [687, 437] width 150 height 18
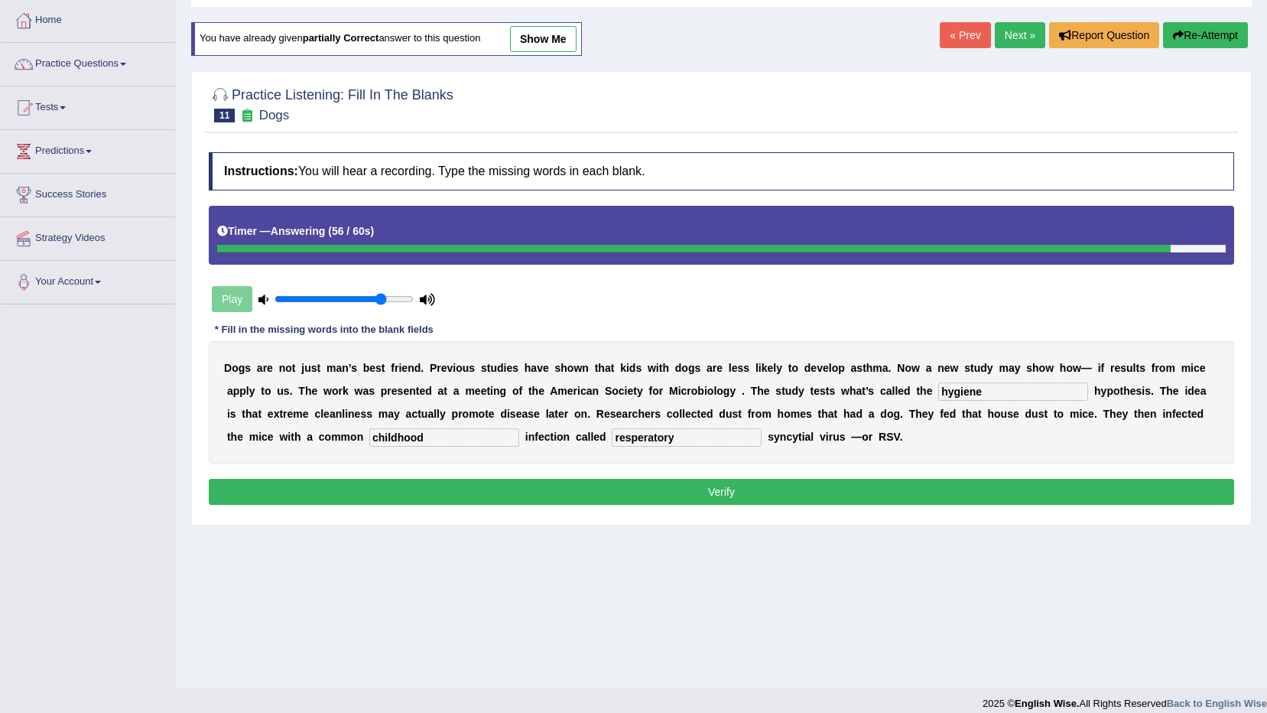
click at [612, 436] on input "resperatory" at bounding box center [687, 437] width 150 height 18
type input "risperatory"
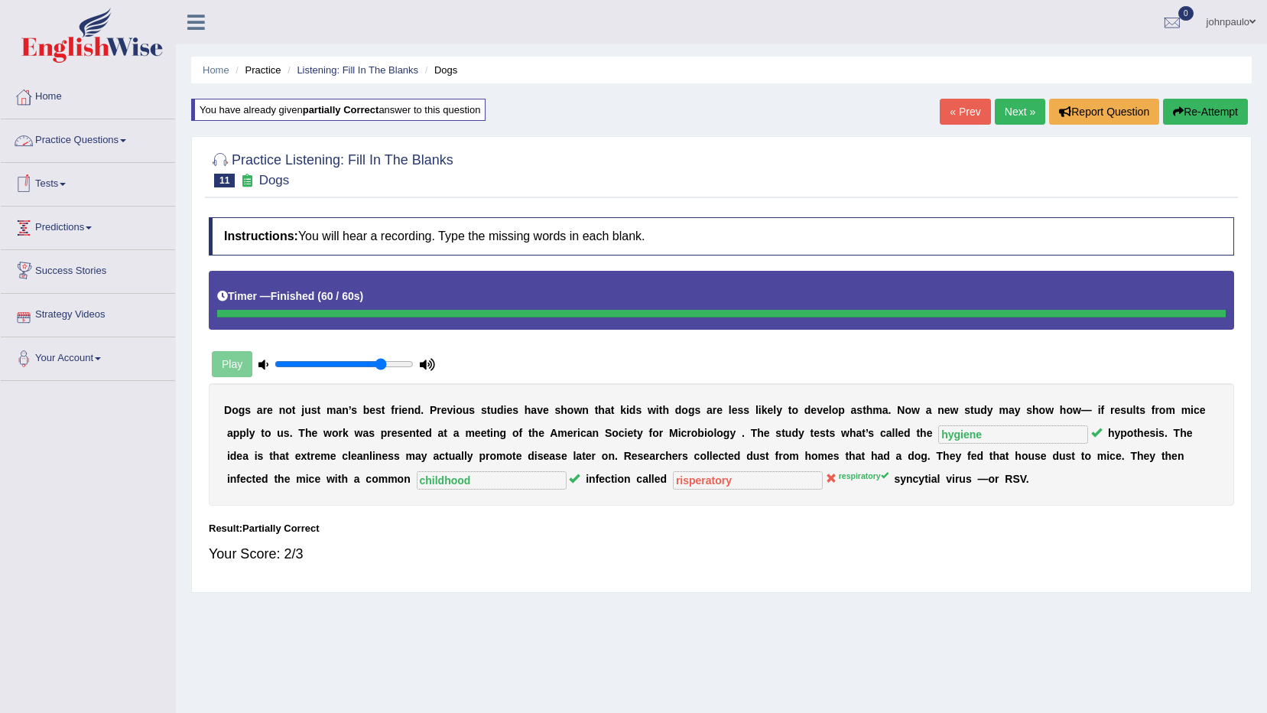
click at [125, 141] on span at bounding box center [123, 140] width 6 height 3
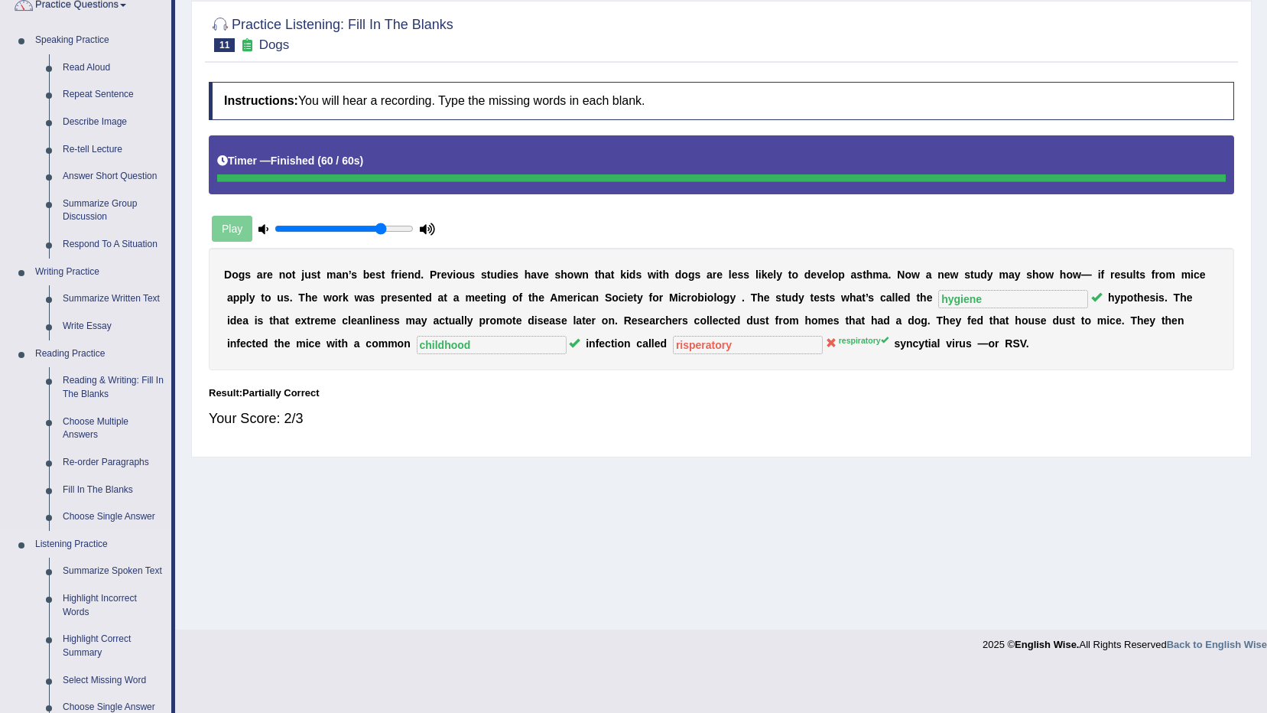
scroll to position [382, 0]
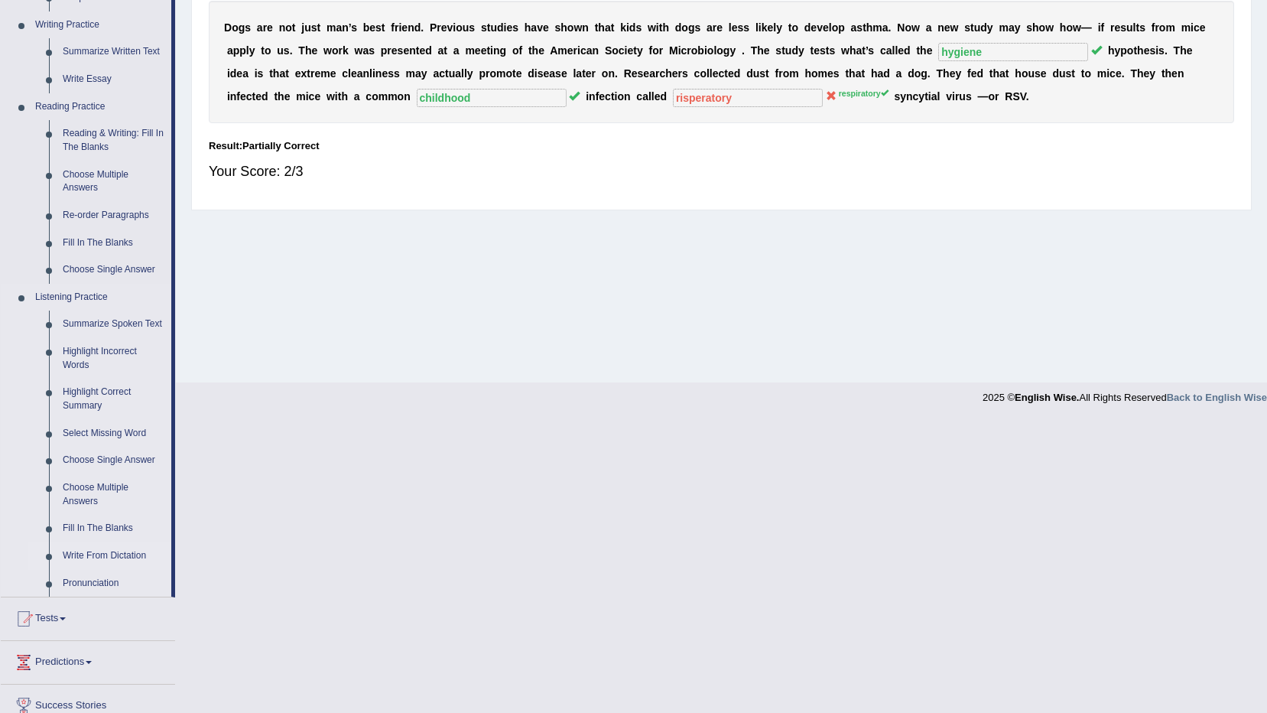
click at [119, 555] on link "Write From Dictation" at bounding box center [113, 556] width 115 height 28
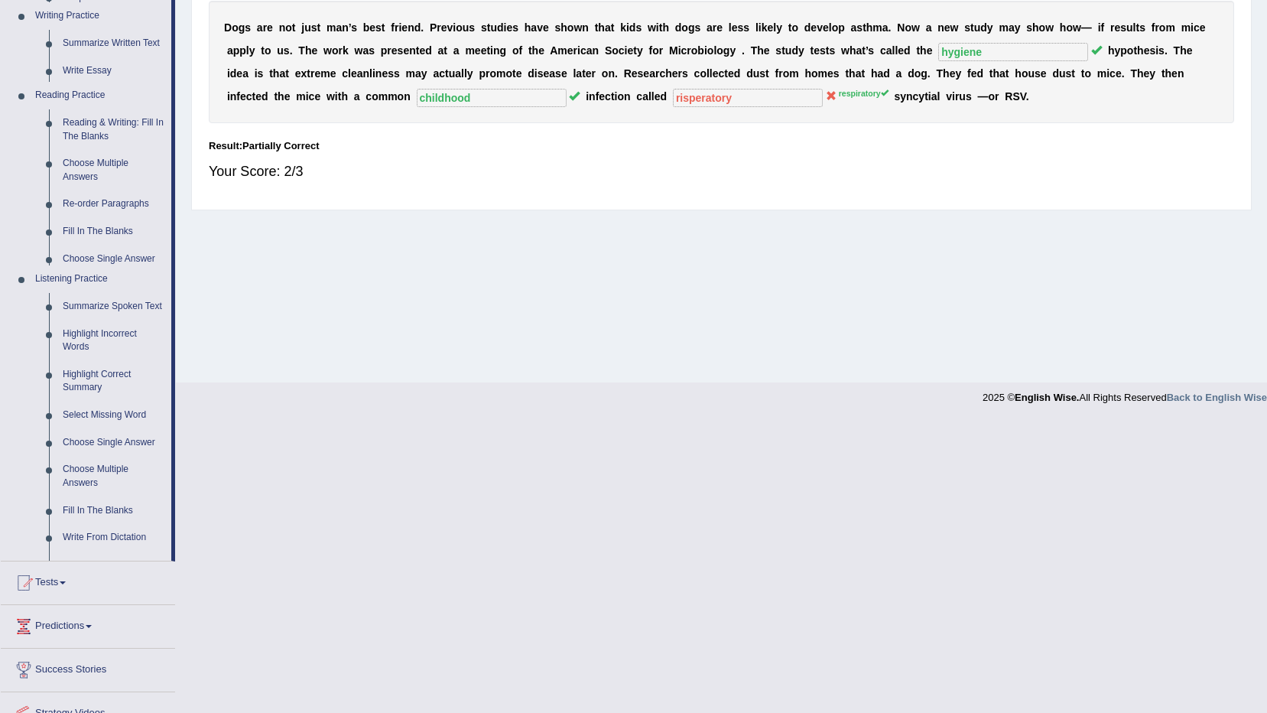
scroll to position [90, 0]
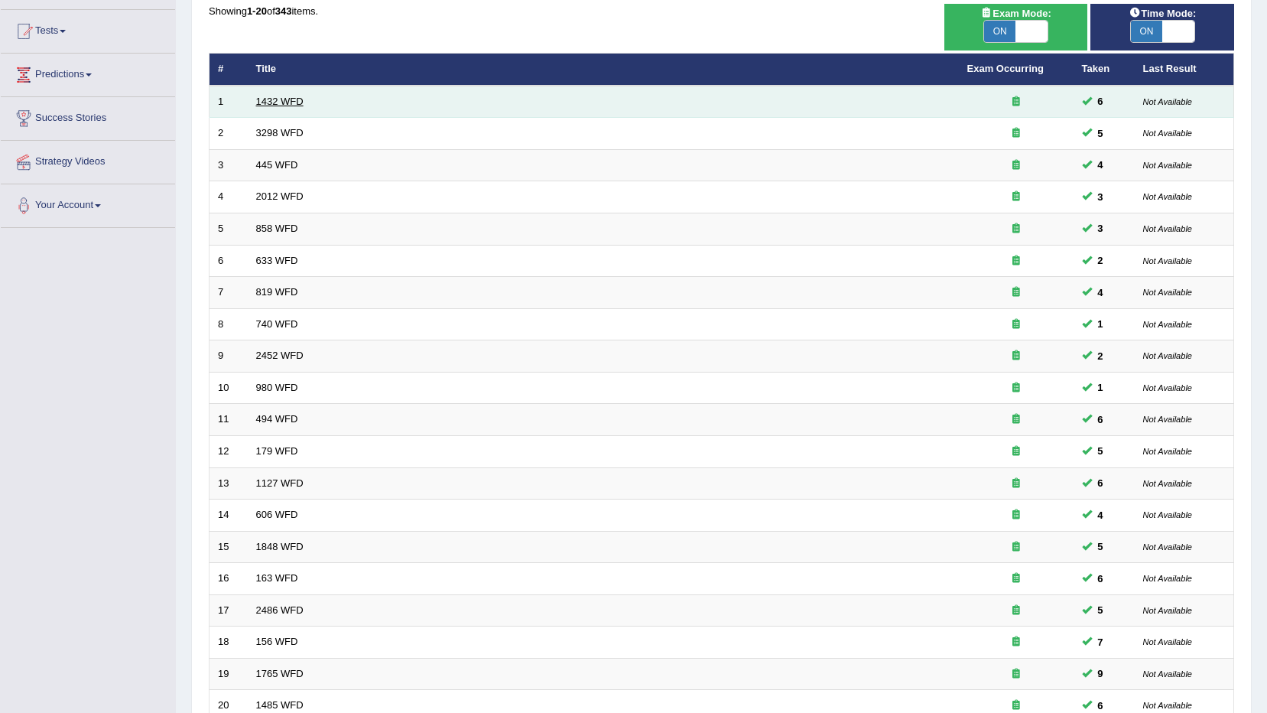
click at [287, 98] on link "1432 WFD" at bounding box center [279, 101] width 47 height 11
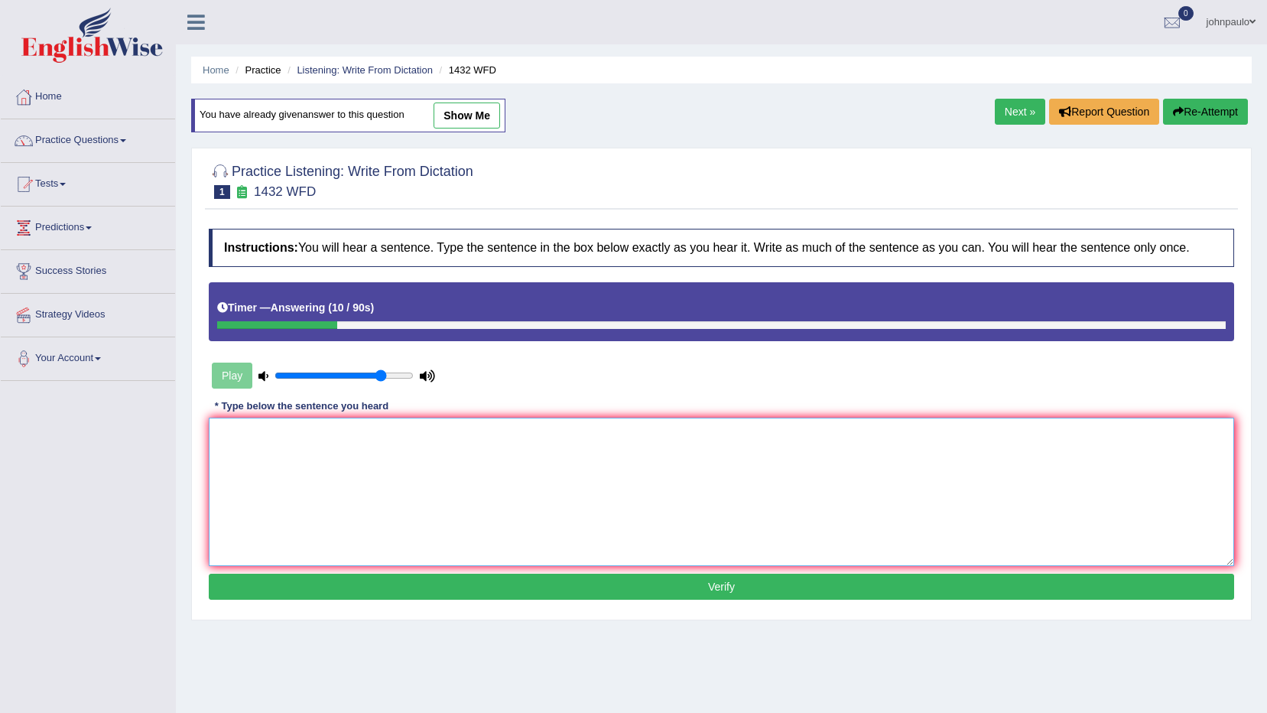
click at [303, 452] on textarea at bounding box center [721, 491] width 1025 height 148
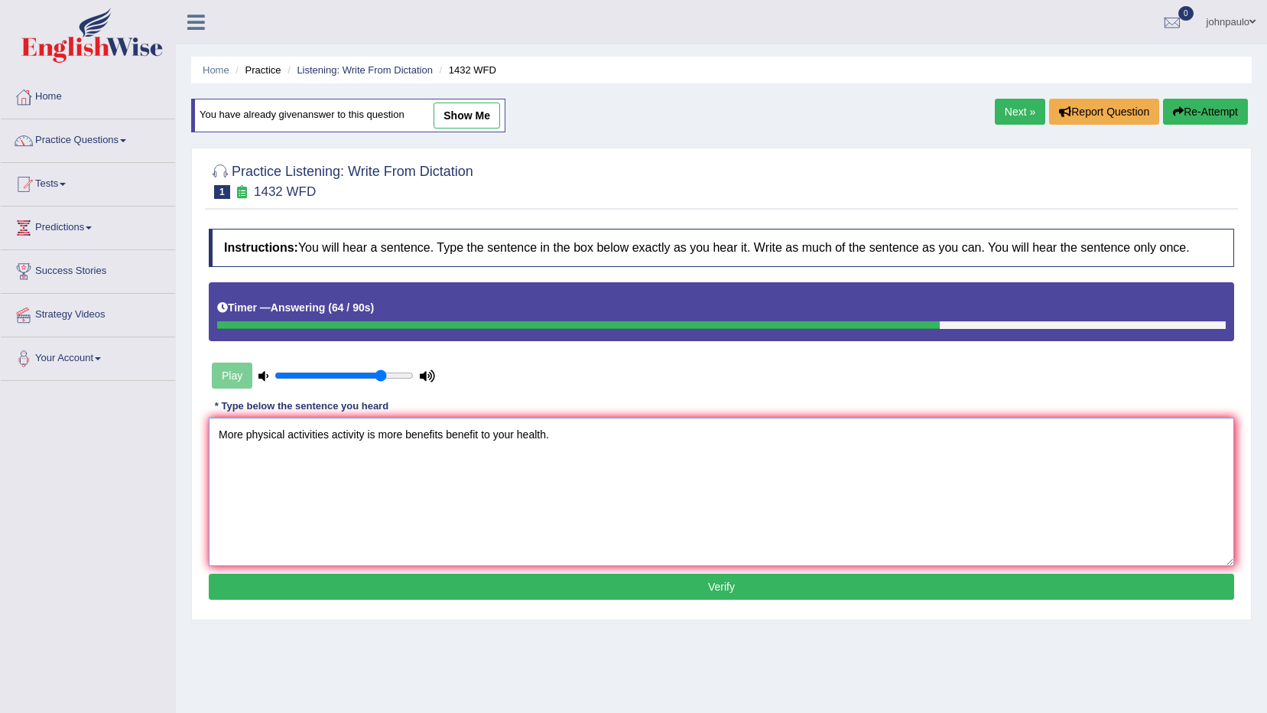
drag, startPoint x: 480, startPoint y: 432, endPoint x: 492, endPoint y: 439, distance: 13.4
click at [485, 434] on textarea "More physical activities activity is more benefits benefit to your health." at bounding box center [721, 491] width 1025 height 148
type textarea "More physical activities activity is more benefits benefit for to your health."
click at [695, 583] on button "Verify" at bounding box center [721, 586] width 1025 height 26
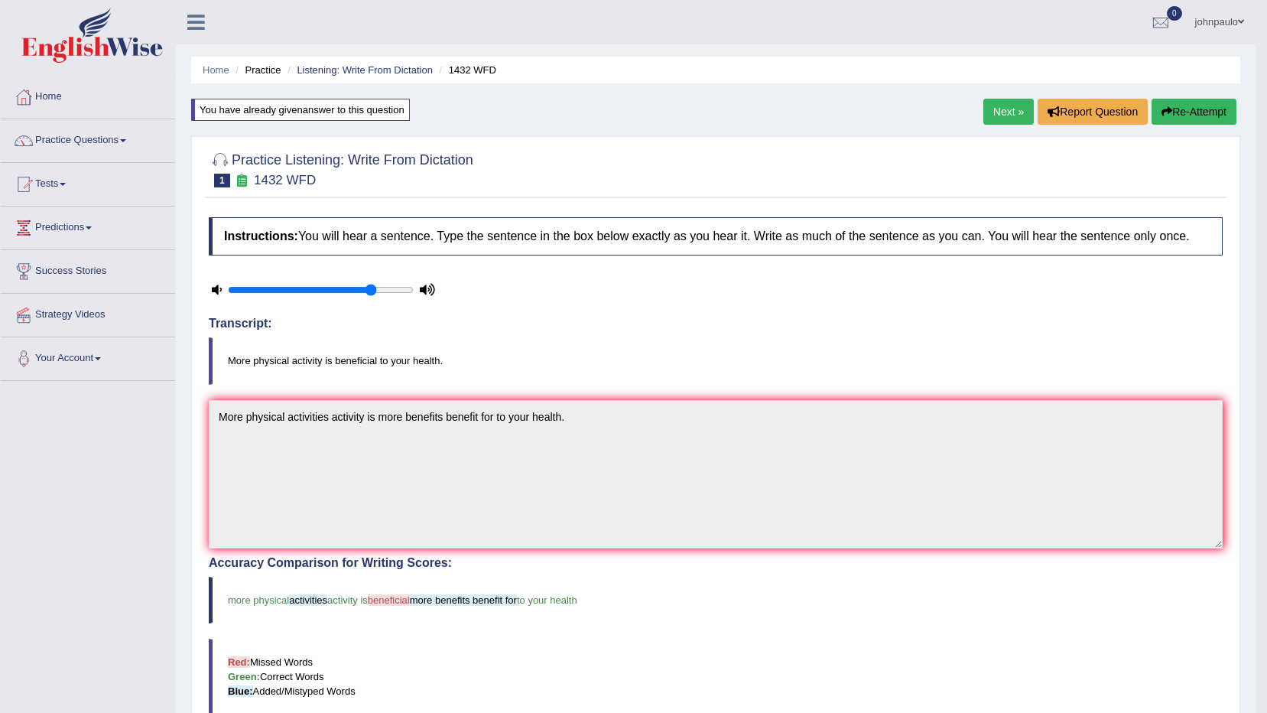
click at [1005, 117] on link "Next »" at bounding box center [1008, 112] width 50 height 26
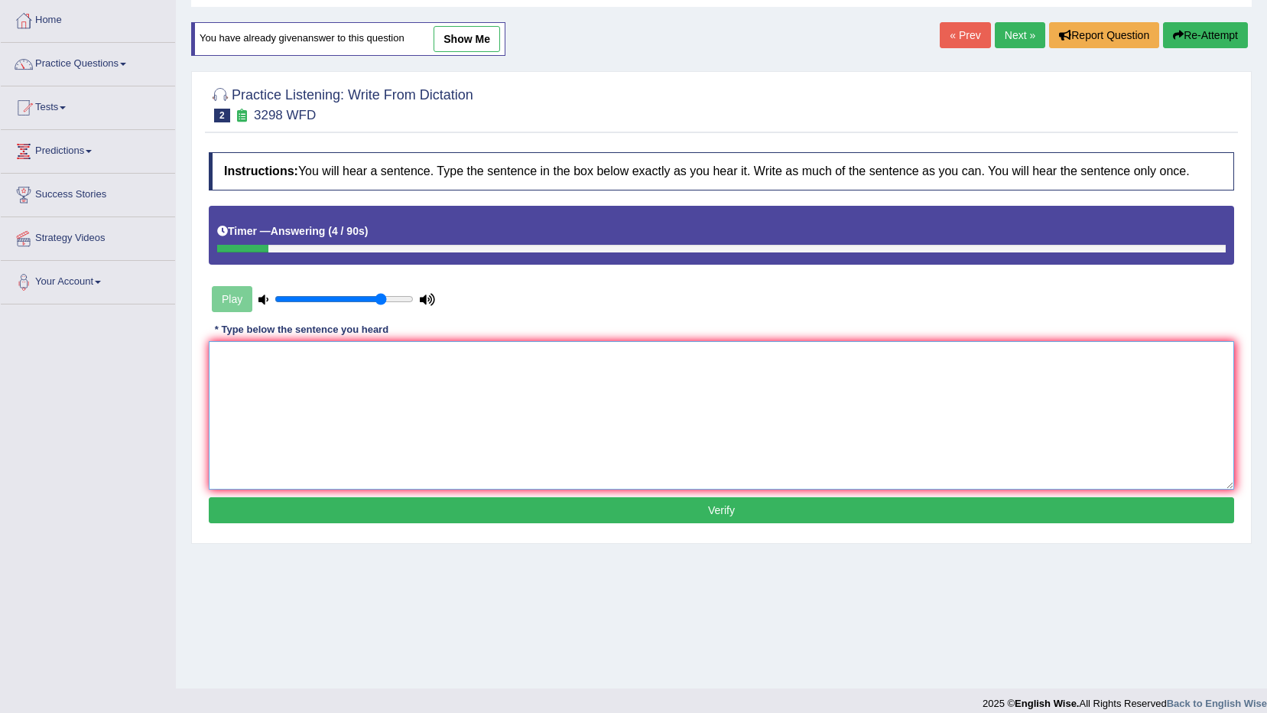
click at [255, 373] on textarea at bounding box center [721, 415] width 1025 height 148
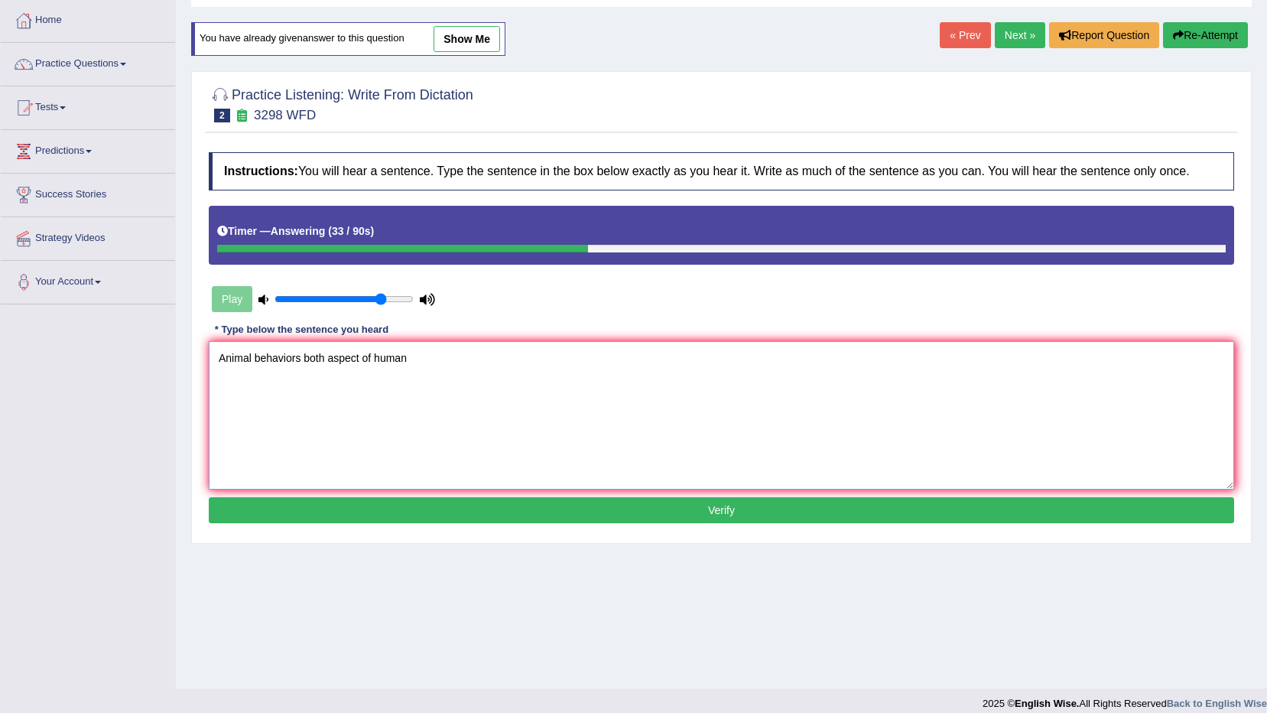
type textarea "Animal behaviors both aspect of human"
click at [770, 517] on button "Verify" at bounding box center [721, 510] width 1025 height 26
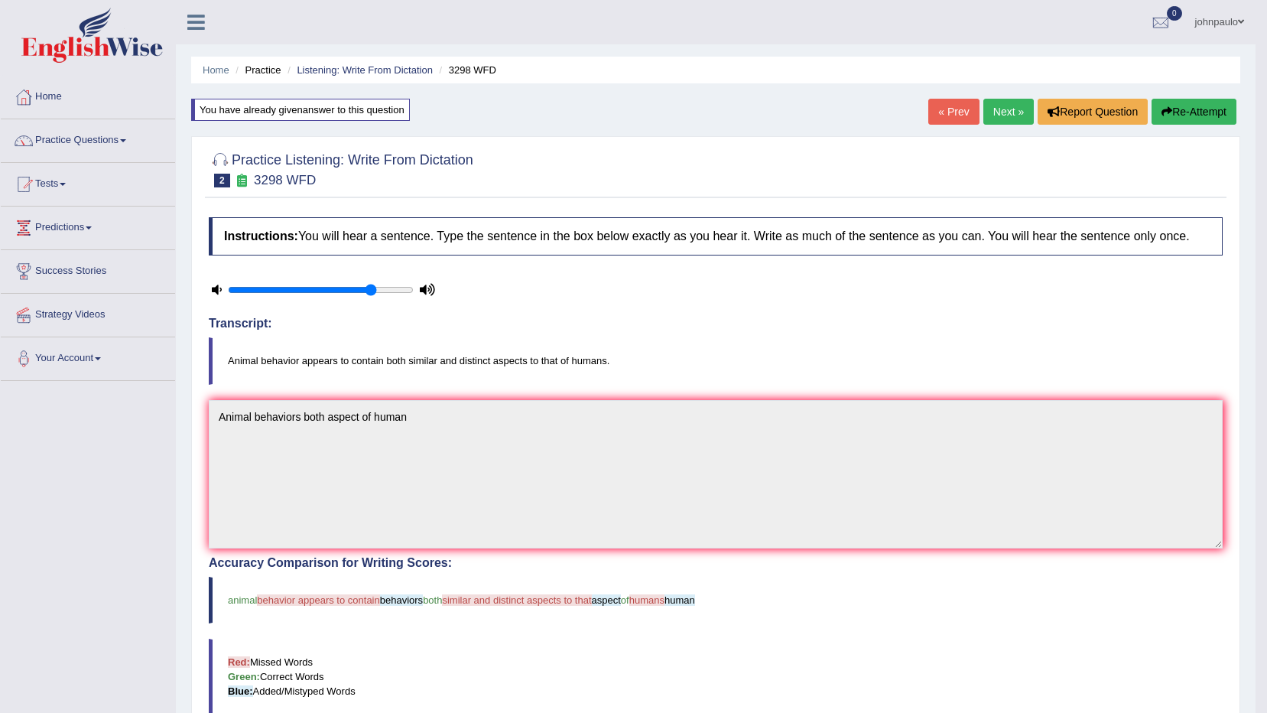
drag, startPoint x: 1176, startPoint y: 103, endPoint x: 1187, endPoint y: 103, distance: 11.5
click at [1177, 103] on button "Re-Attempt" at bounding box center [1193, 112] width 85 height 26
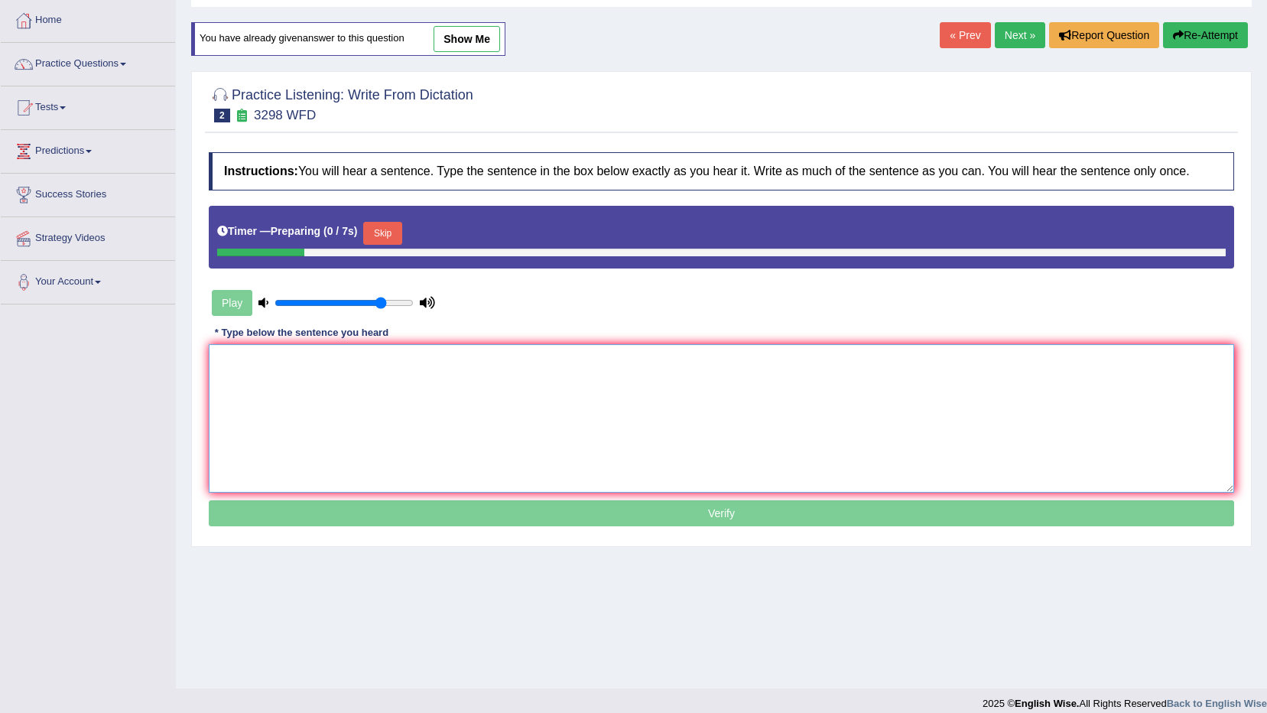
drag, startPoint x: 247, startPoint y: 365, endPoint x: 326, endPoint y: 361, distance: 78.8
click at [257, 365] on textarea at bounding box center [721, 418] width 1025 height 148
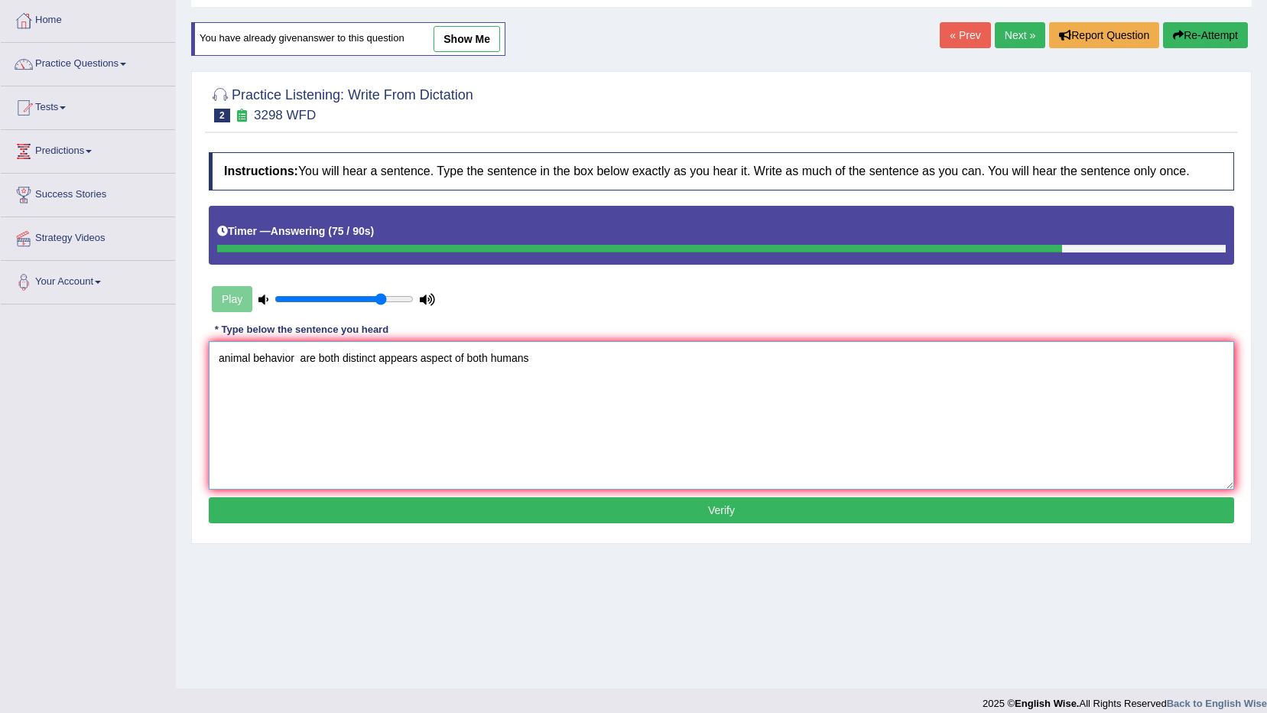
type textarea "animal behavior are both distinct appears aspect of both humans"
click at [685, 504] on button "Verify" at bounding box center [721, 510] width 1025 height 26
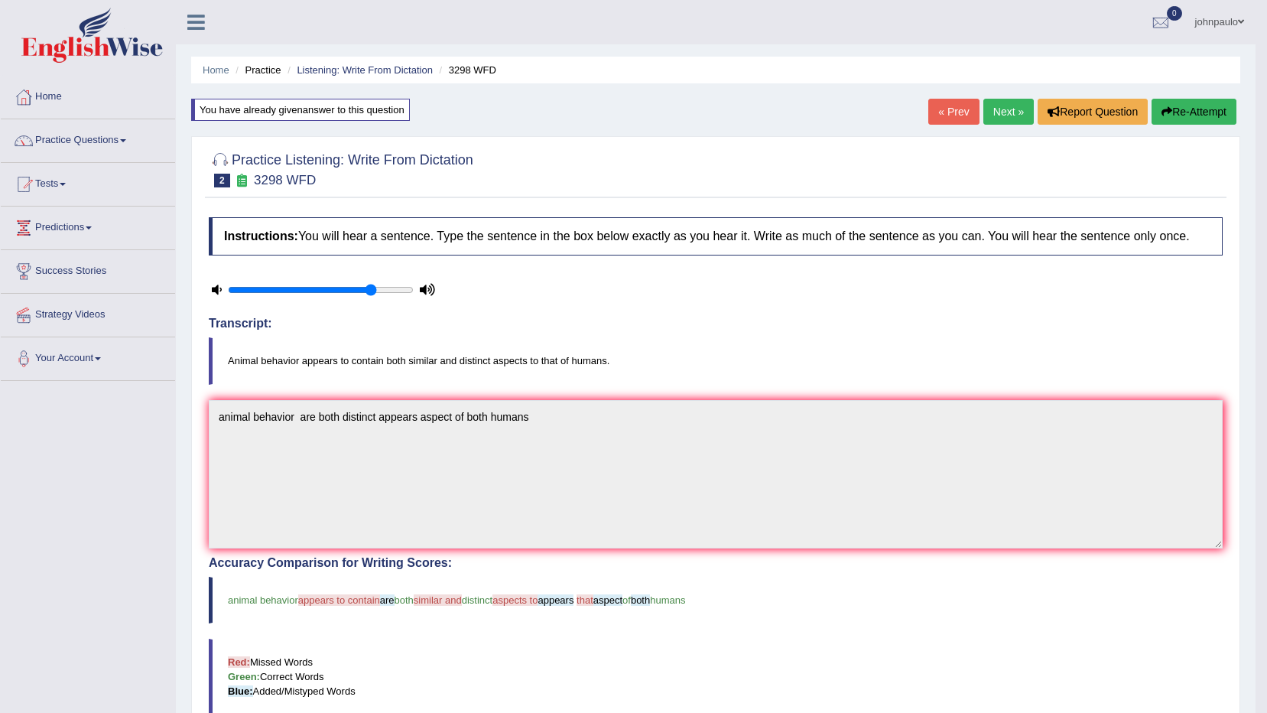
click at [1176, 114] on button "Re-Attempt" at bounding box center [1193, 112] width 85 height 26
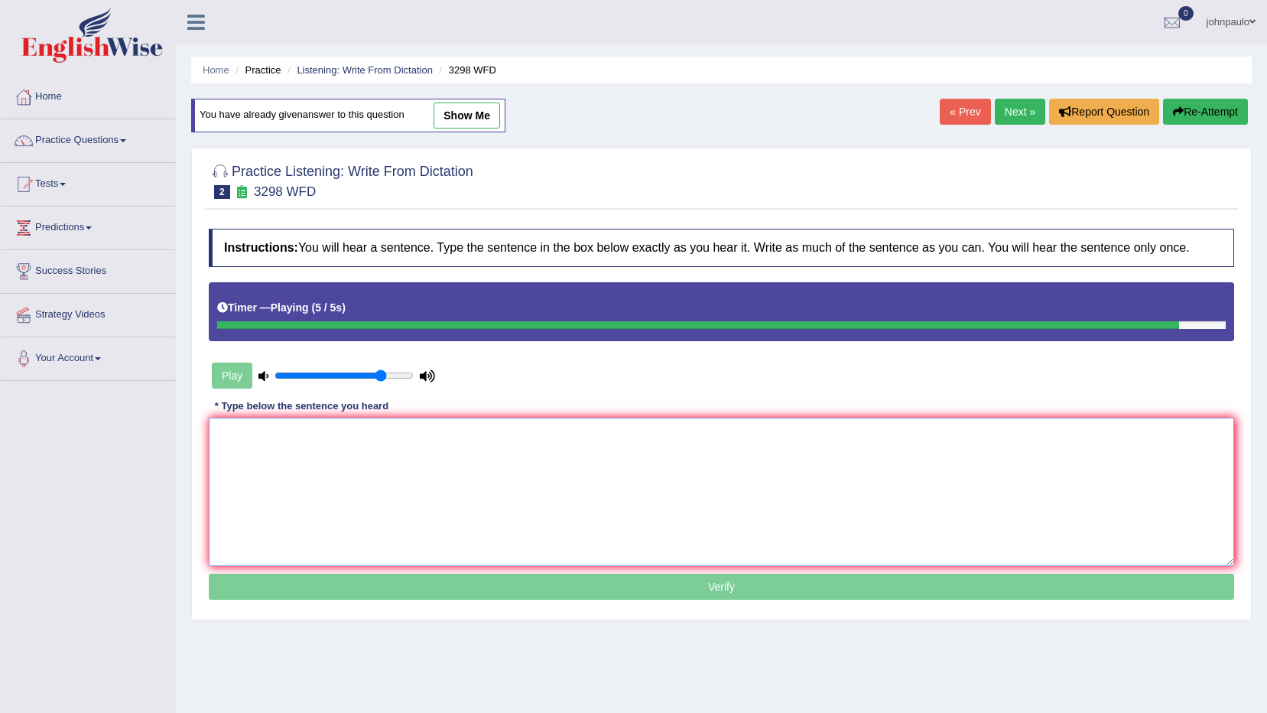
click at [241, 441] on textarea at bounding box center [721, 491] width 1025 height 148
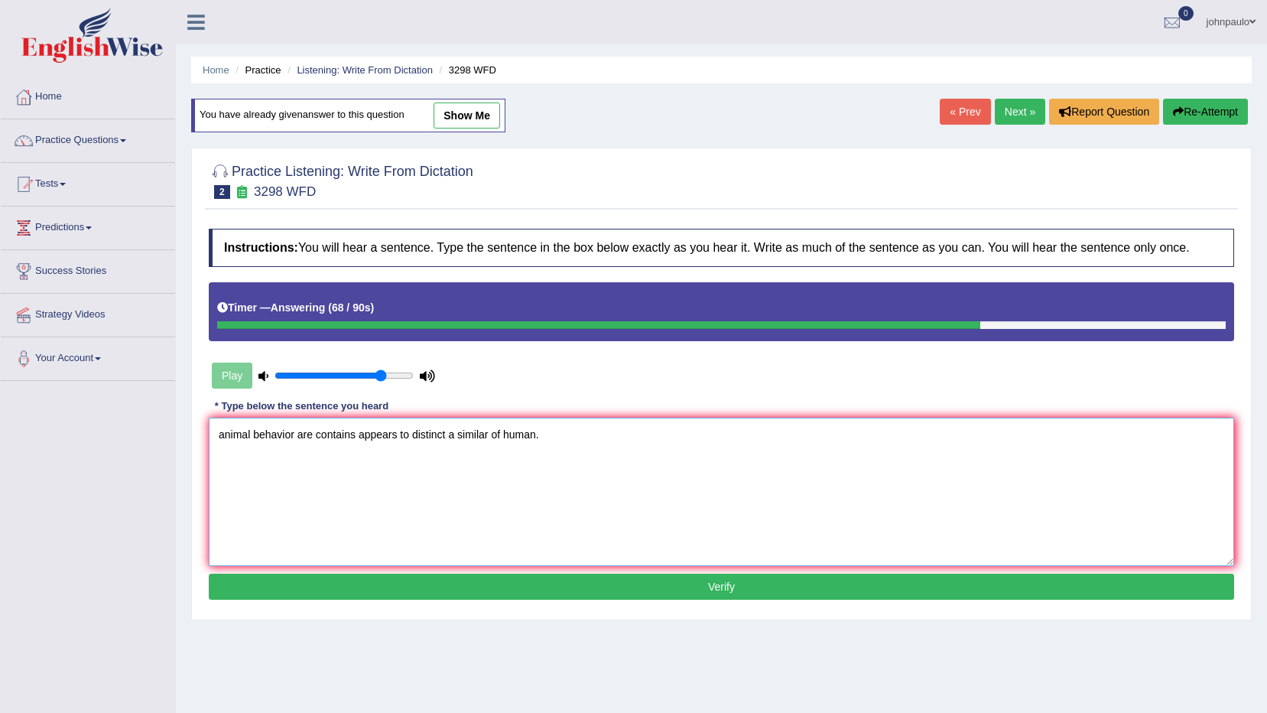
click at [449, 434] on textarea "animal behavior are contains appears to distinct a similar of human." at bounding box center [721, 491] width 1025 height 148
type textarea "animal behavior are contains appears to distinct appeare a similar of human."
click at [682, 589] on button "Verify" at bounding box center [721, 586] width 1025 height 26
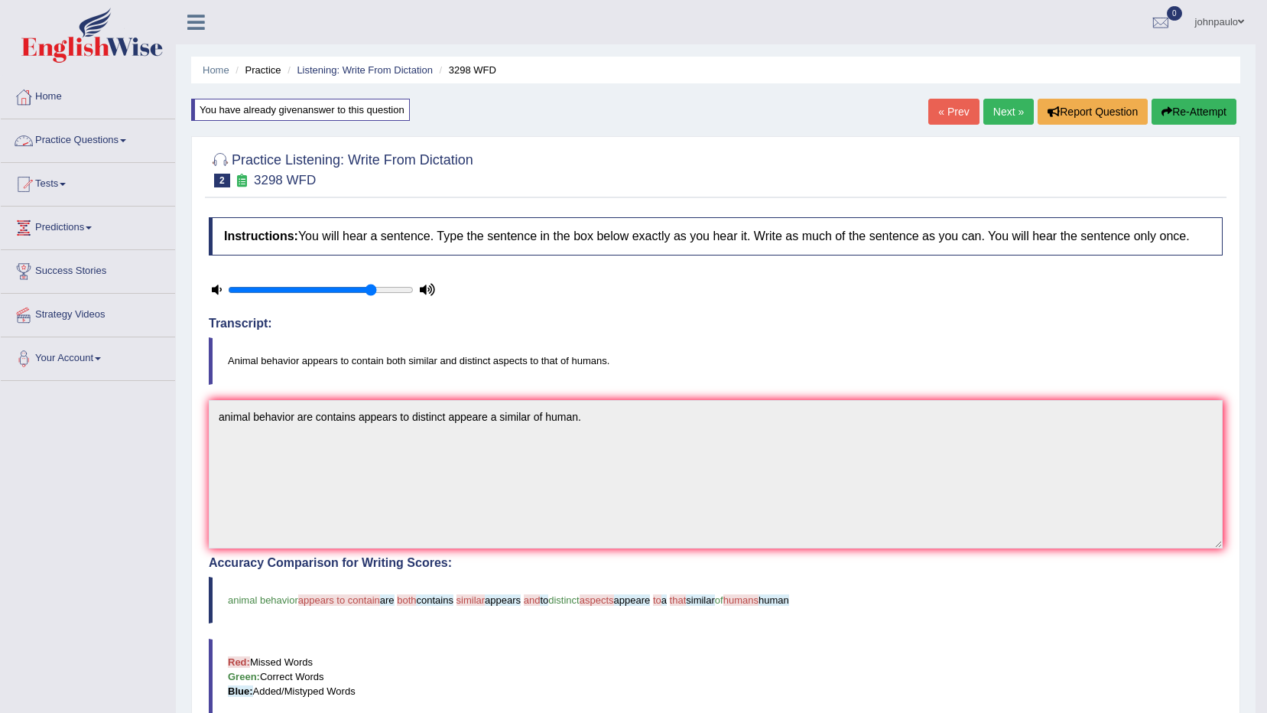
click at [66, 184] on span at bounding box center [63, 184] width 6 height 3
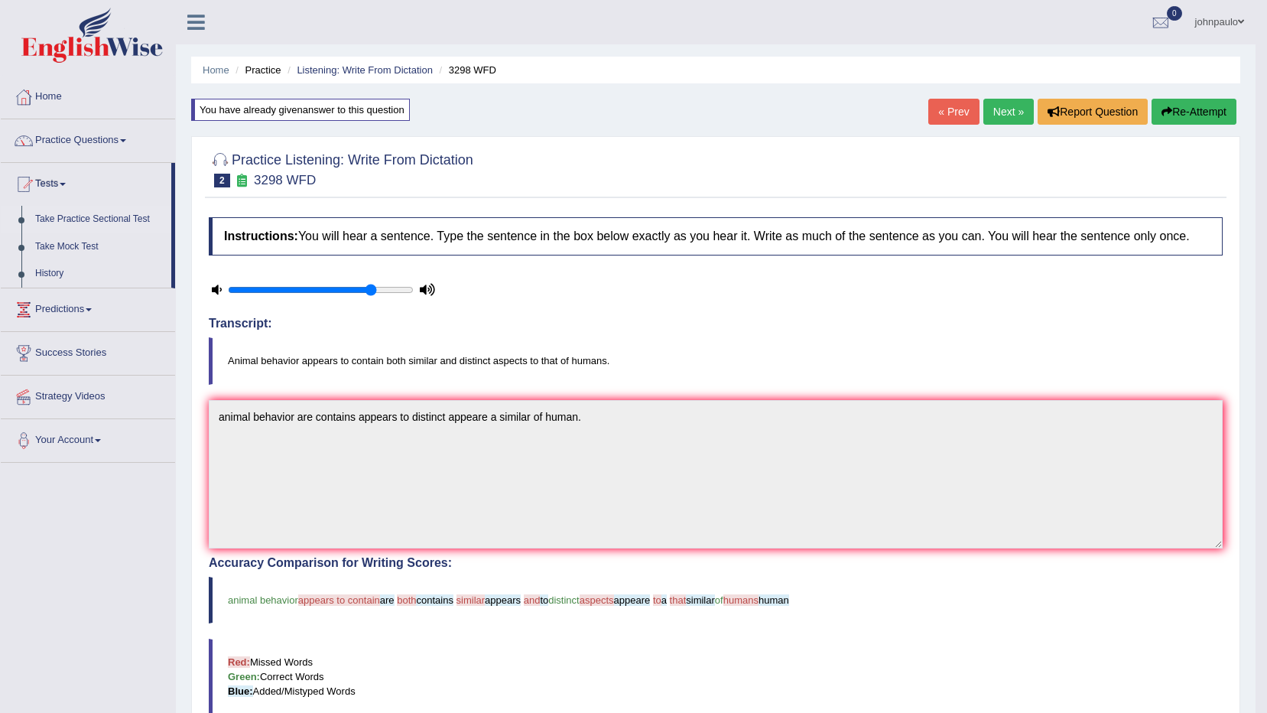
click at [117, 216] on link "Take Practice Sectional Test" at bounding box center [99, 220] width 143 height 28
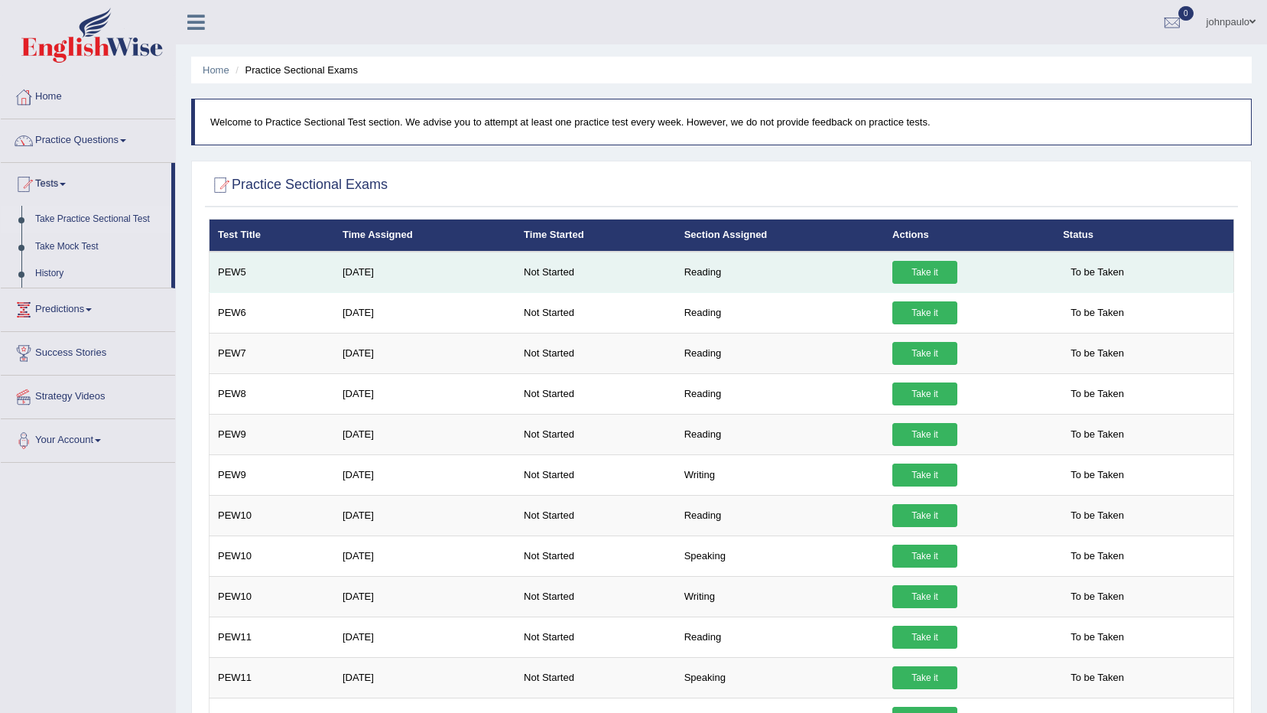
click at [910, 270] on link "Take it" at bounding box center [924, 272] width 65 height 23
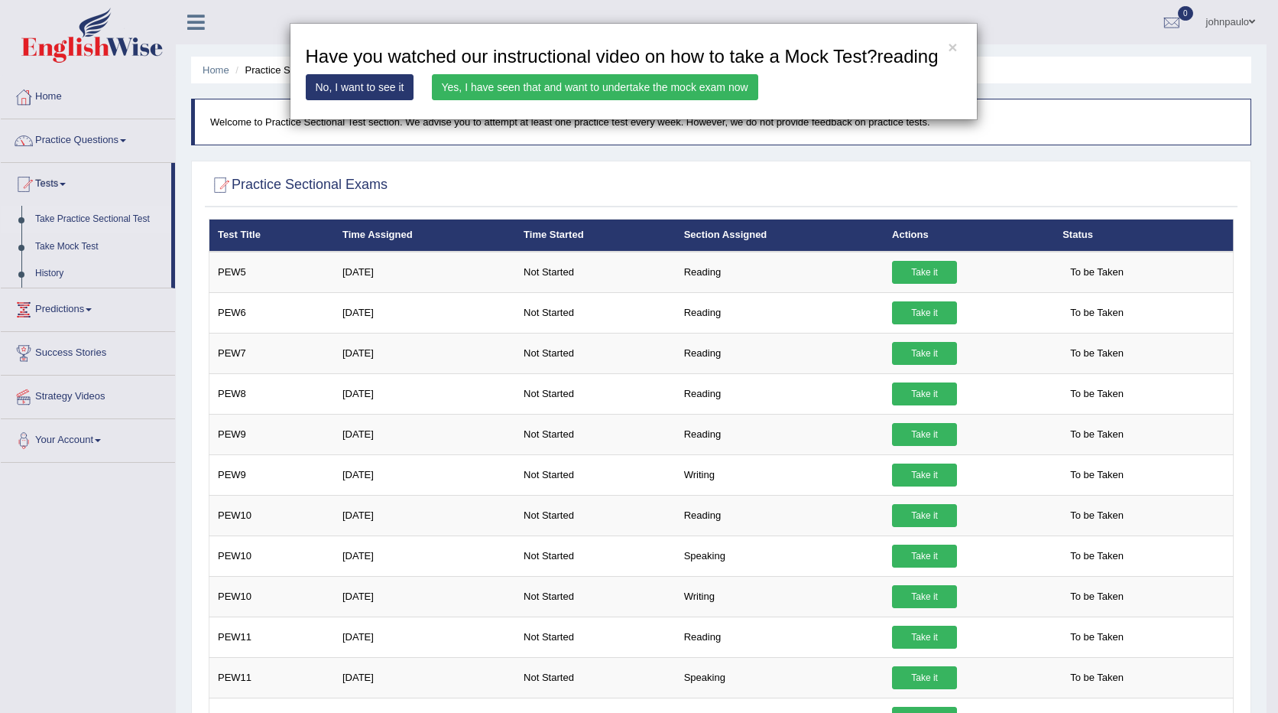
click at [626, 85] on link "Yes, I have seen that and want to undertake the mock exam now" at bounding box center [595, 87] width 326 height 26
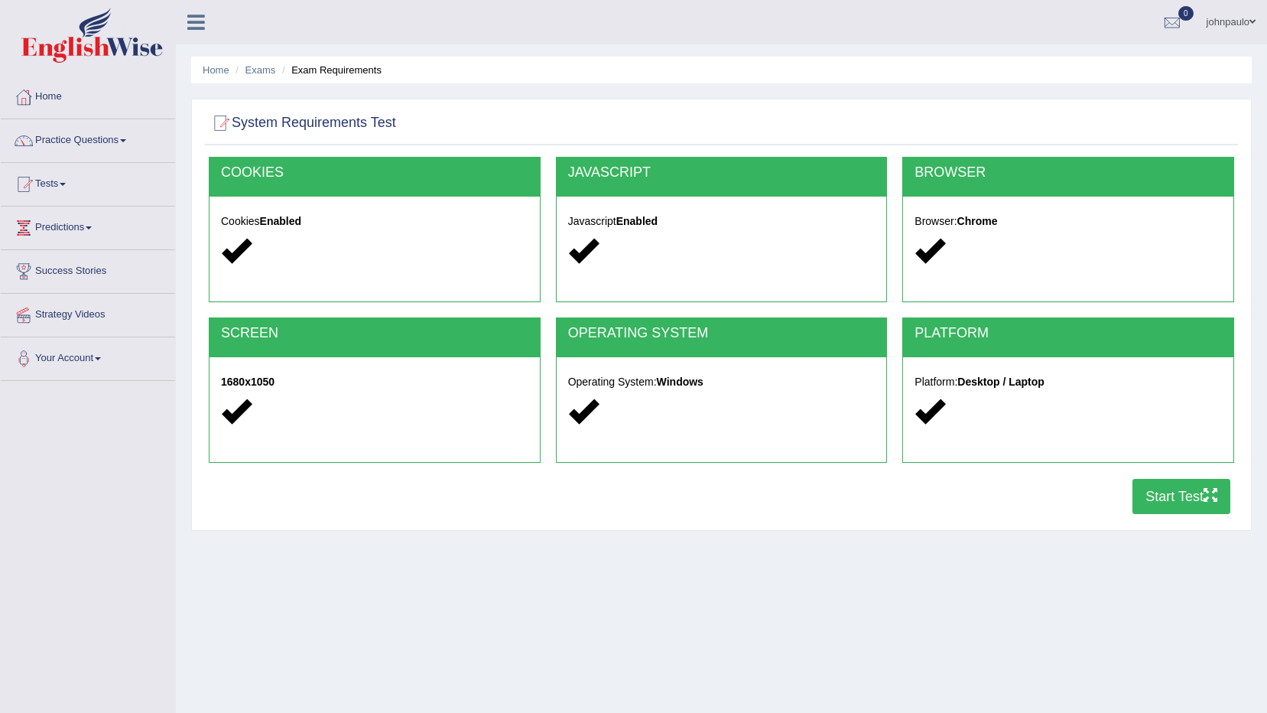
click at [1190, 491] on button "Start Test" at bounding box center [1181, 496] width 98 height 35
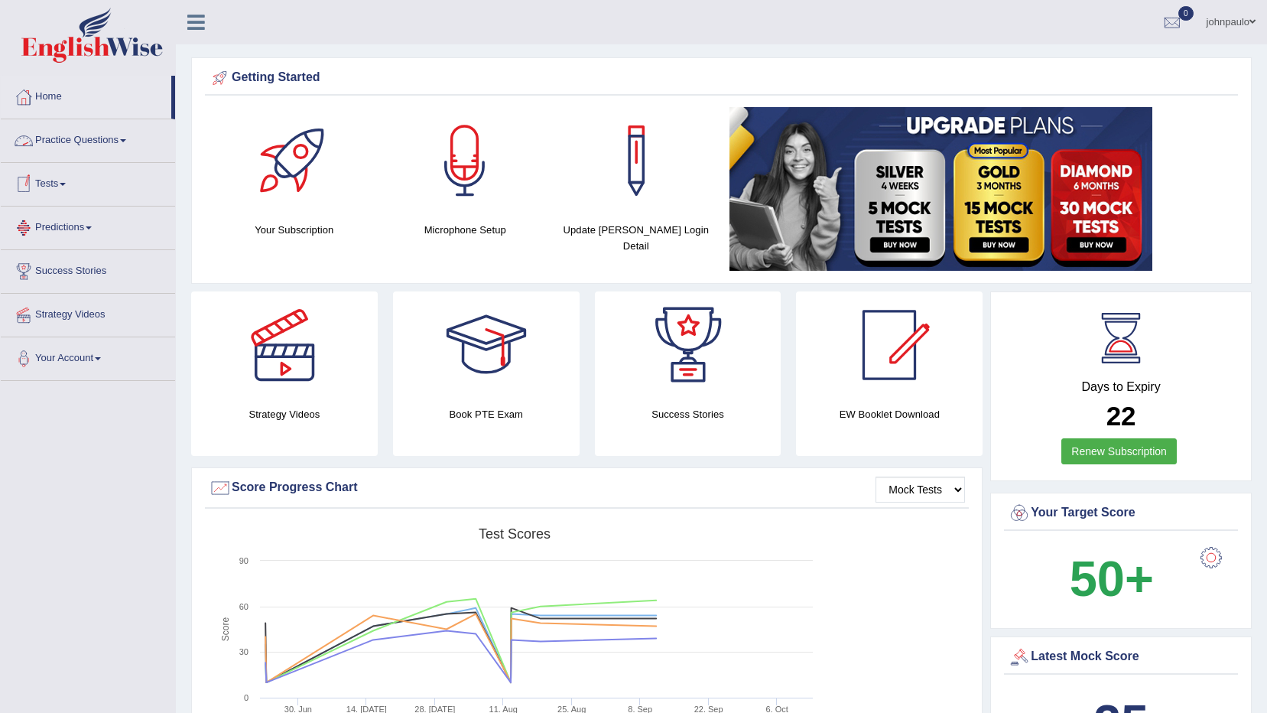
click at [126, 141] on span at bounding box center [123, 140] width 6 height 3
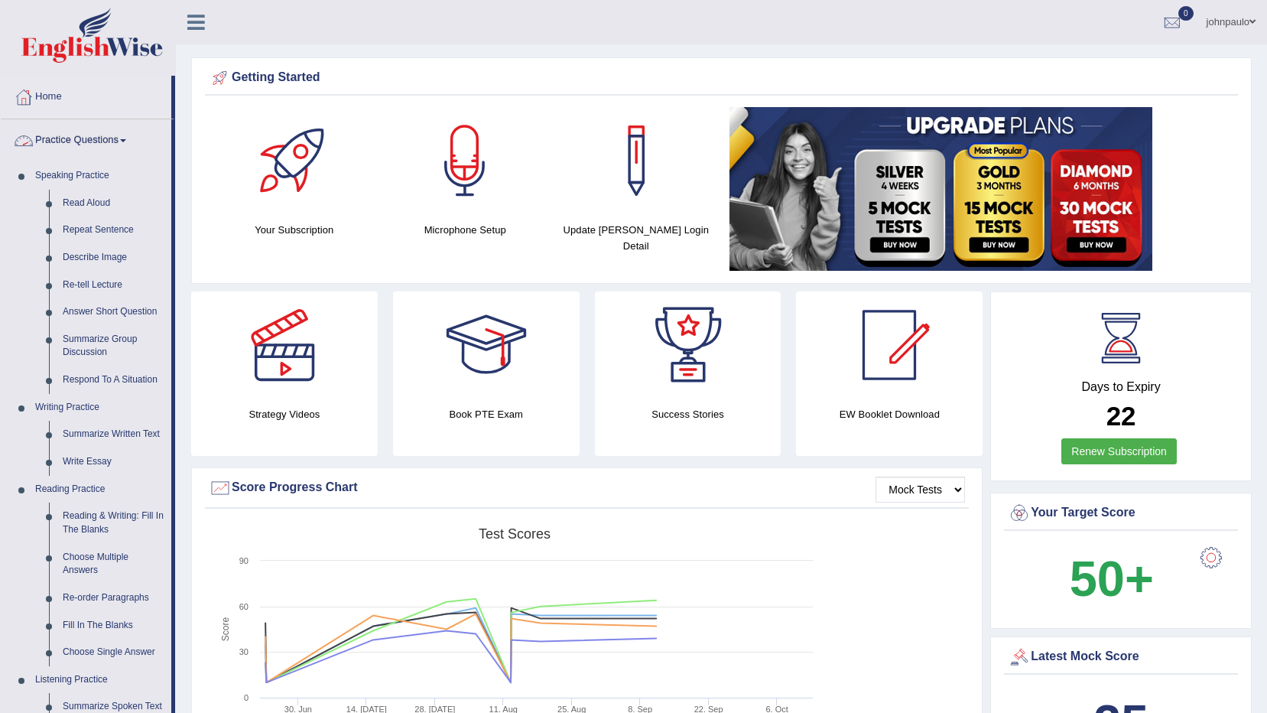
click at [126, 139] on span at bounding box center [123, 140] width 6 height 3
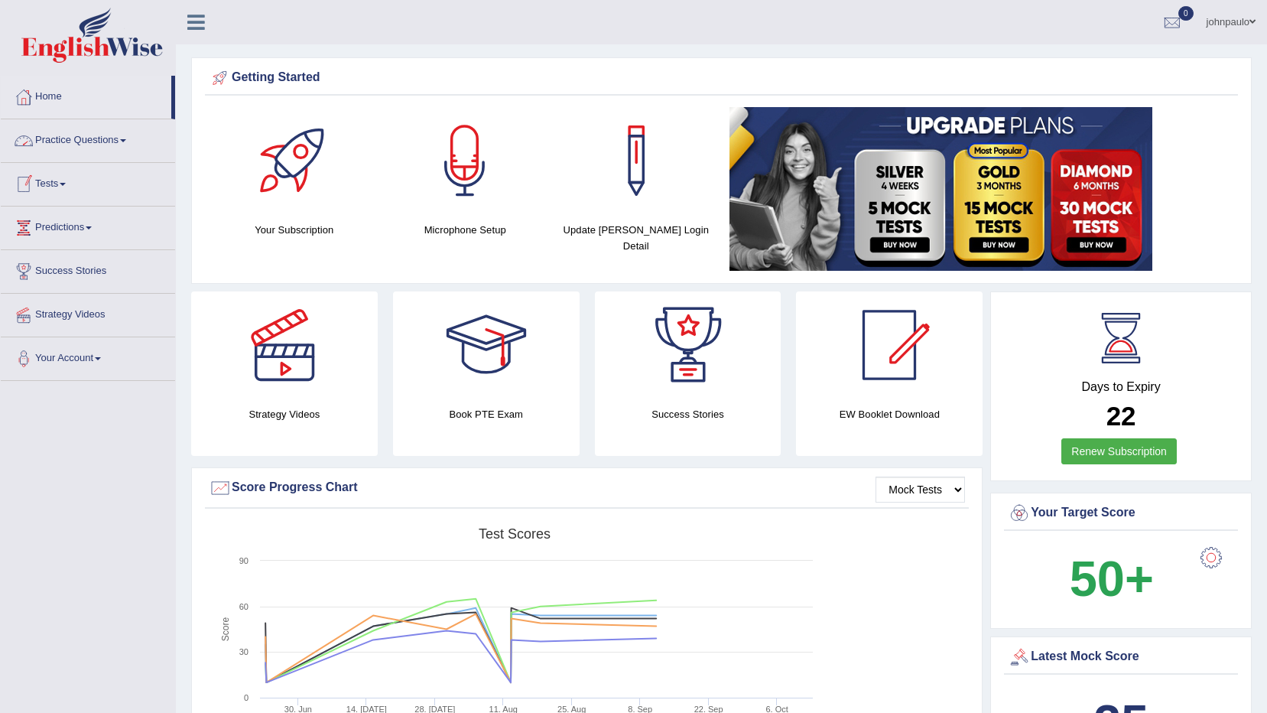
click at [67, 181] on link "Tests" at bounding box center [88, 182] width 174 height 38
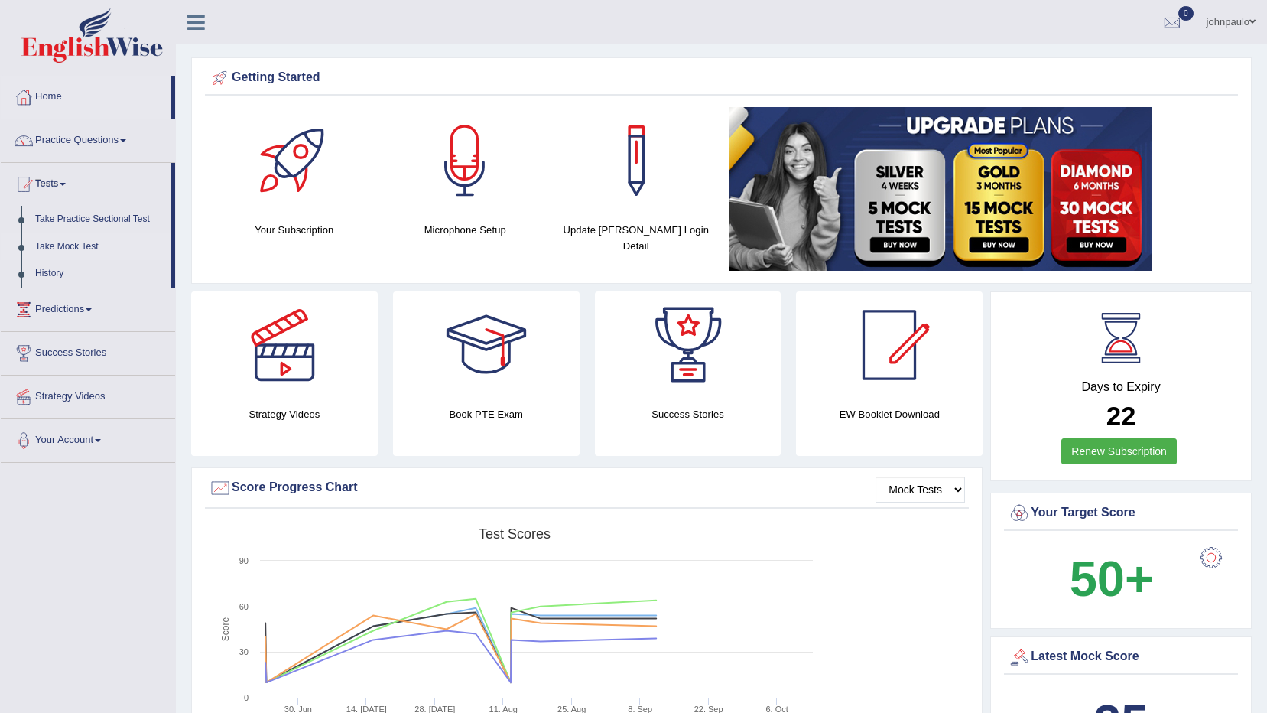
click at [86, 243] on link "Take Mock Test" at bounding box center [99, 247] width 143 height 28
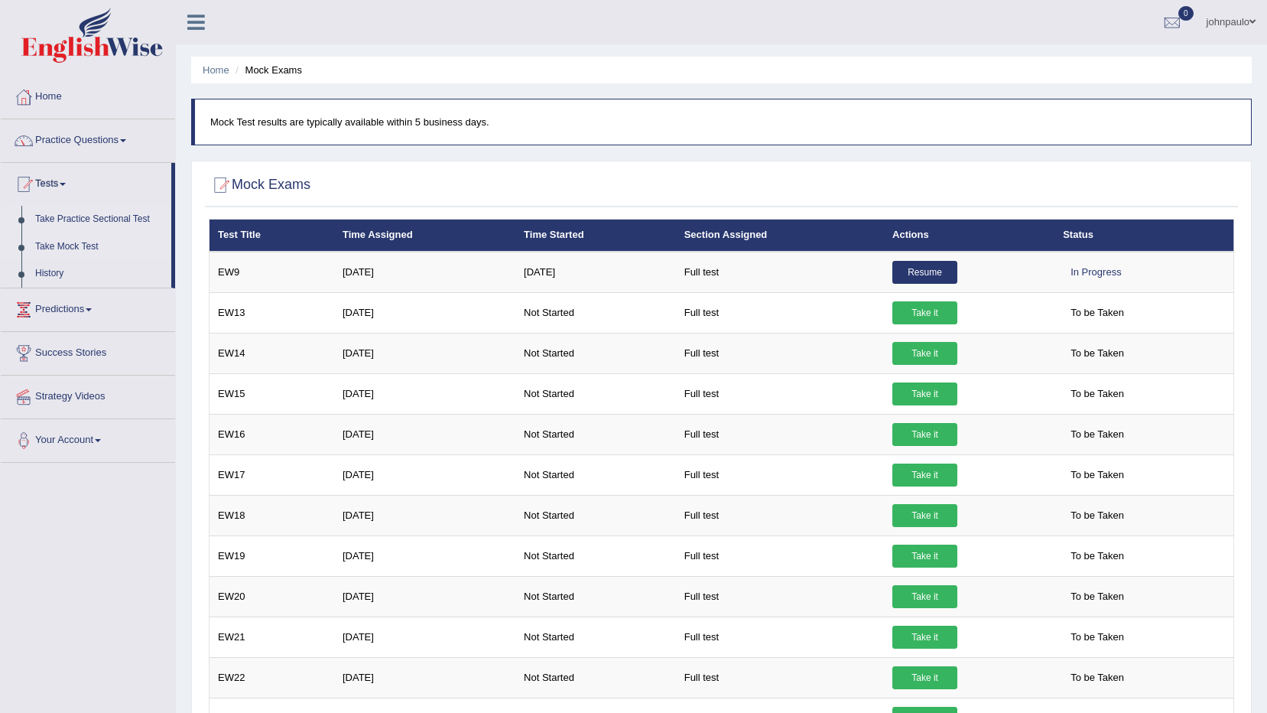
click at [87, 220] on link "Take Practice Sectional Test" at bounding box center [99, 220] width 143 height 28
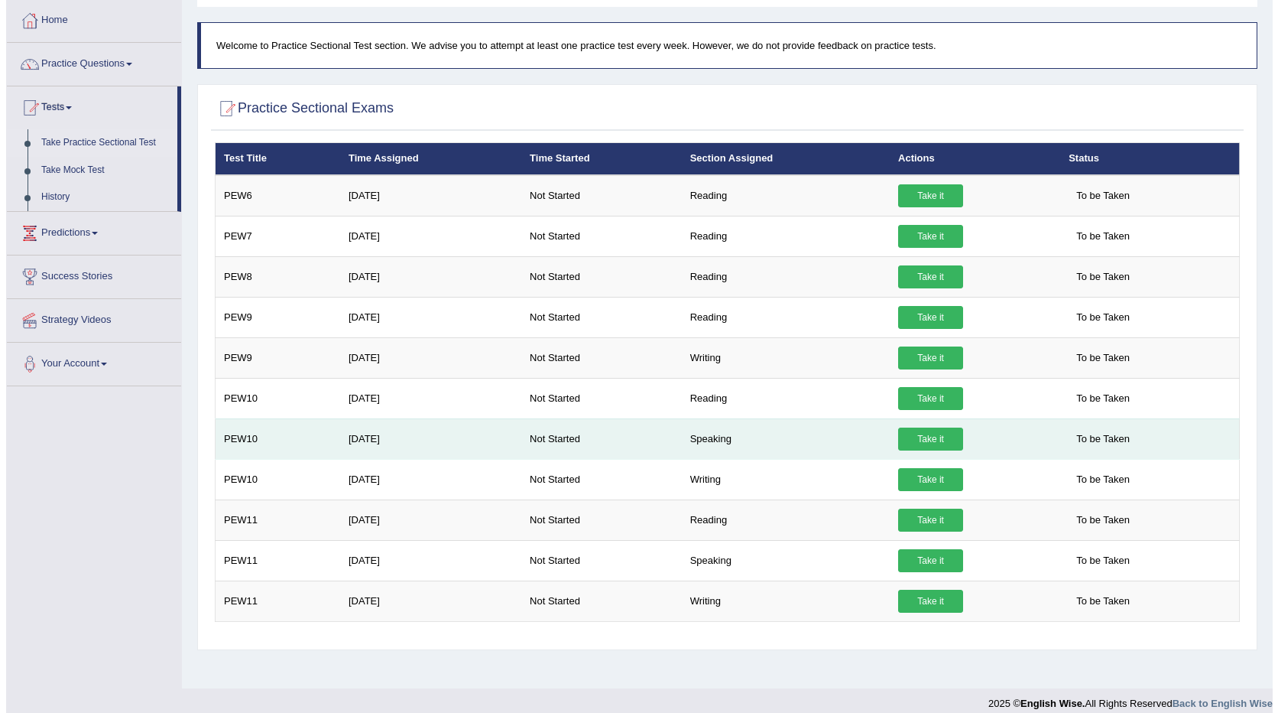
scroll to position [90, 0]
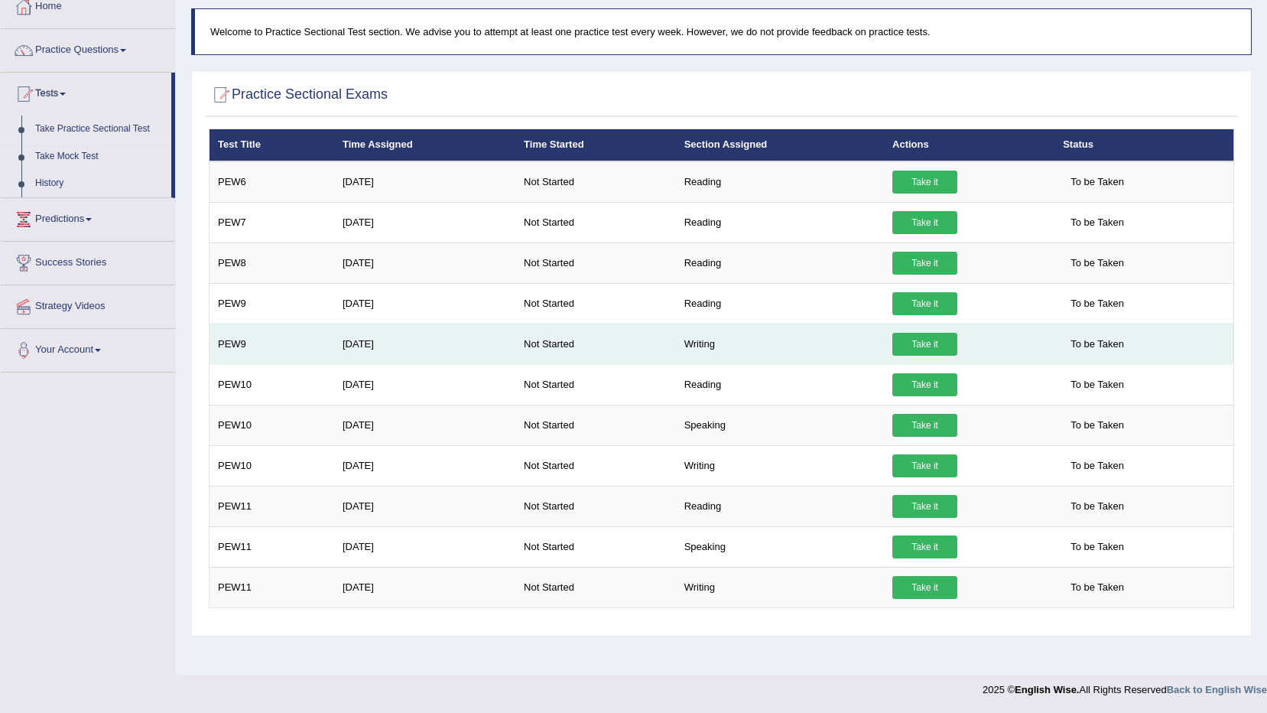
click at [930, 340] on link "Take it" at bounding box center [924, 344] width 65 height 23
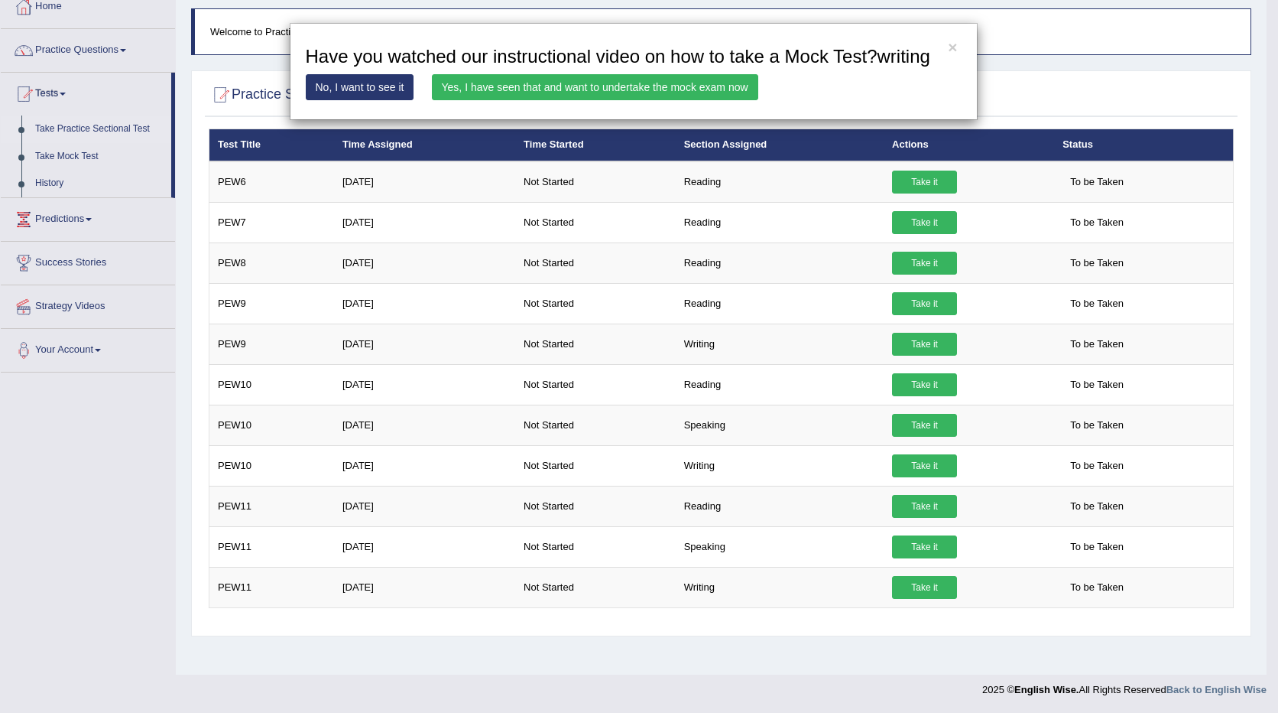
click at [607, 87] on link "Yes, I have seen that and want to undertake the mock exam now" at bounding box center [595, 87] width 326 height 26
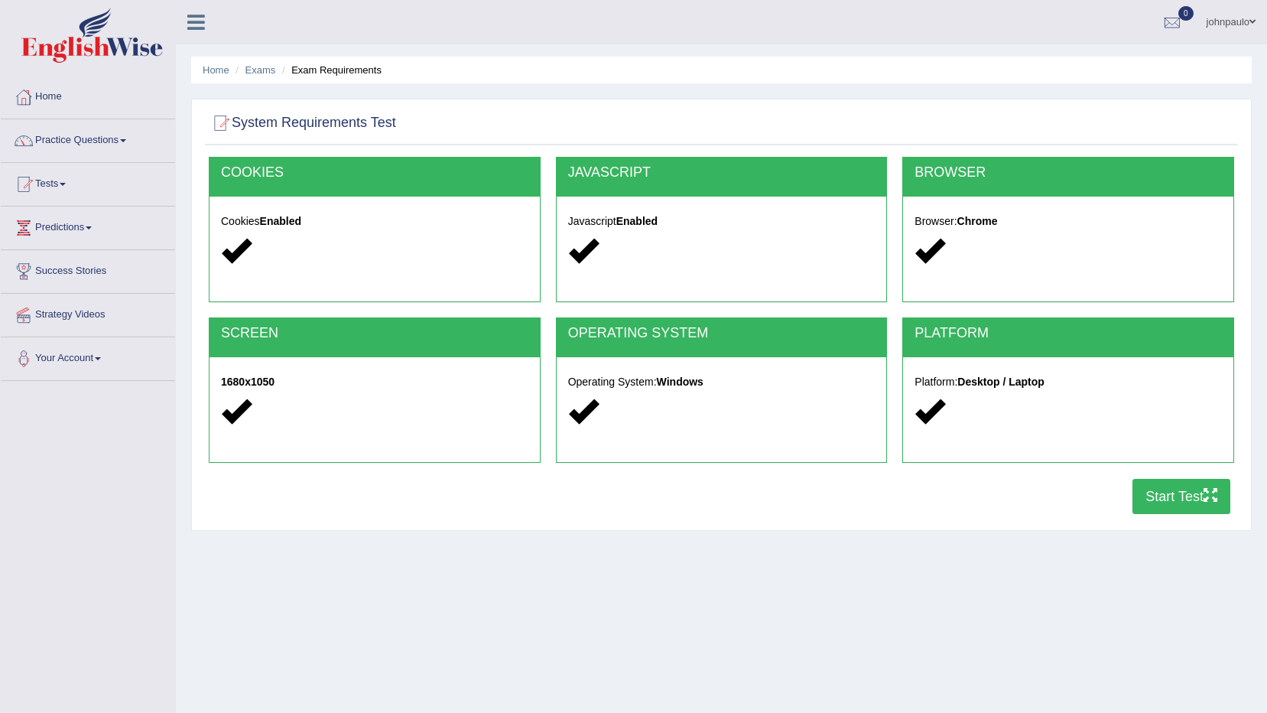
click at [1177, 503] on button "Start Test" at bounding box center [1181, 496] width 98 height 35
